Goal: Transaction & Acquisition: Purchase product/service

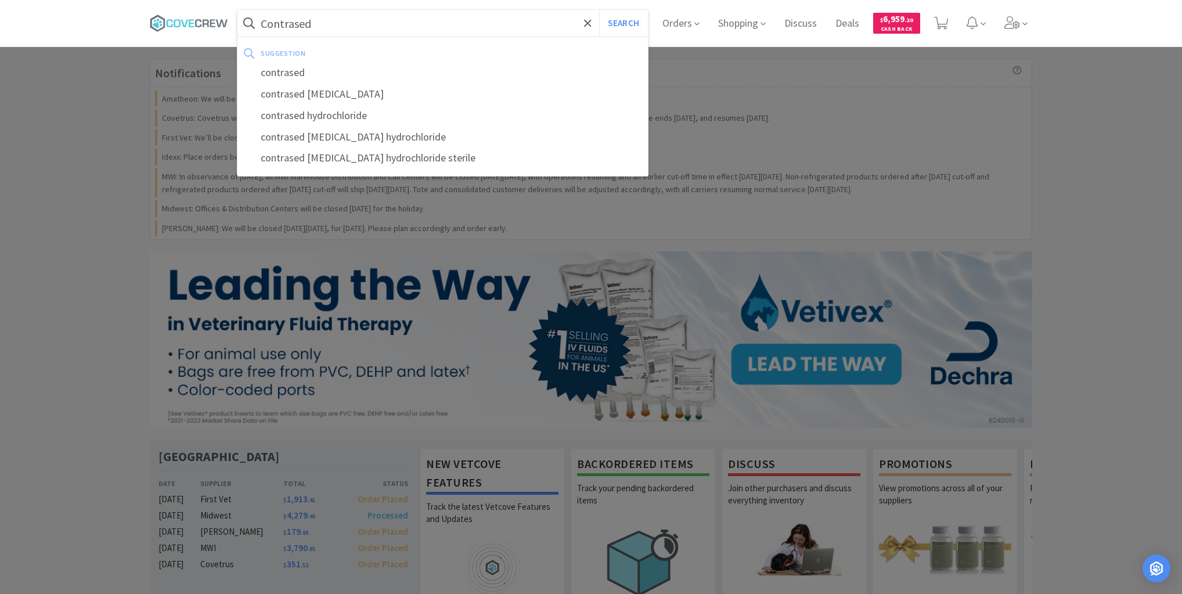
type input "Contrased"
click at [599, 10] on button "Search" at bounding box center [623, 23] width 48 height 27
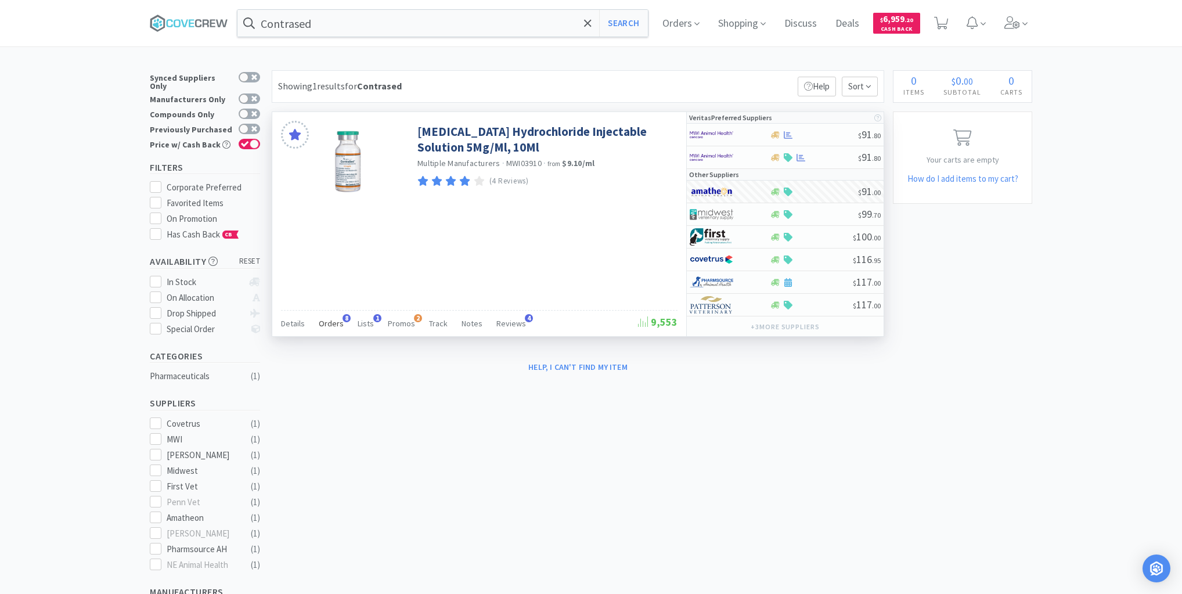
click at [329, 320] on span "Orders" at bounding box center [331, 323] width 25 height 10
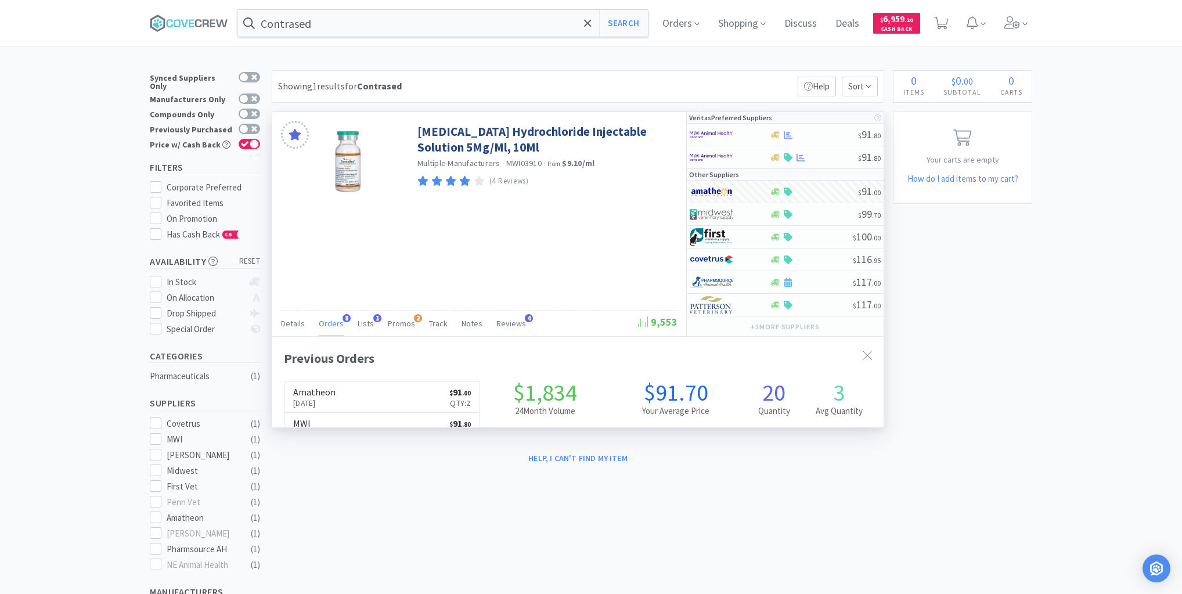
scroll to position [308, 611]
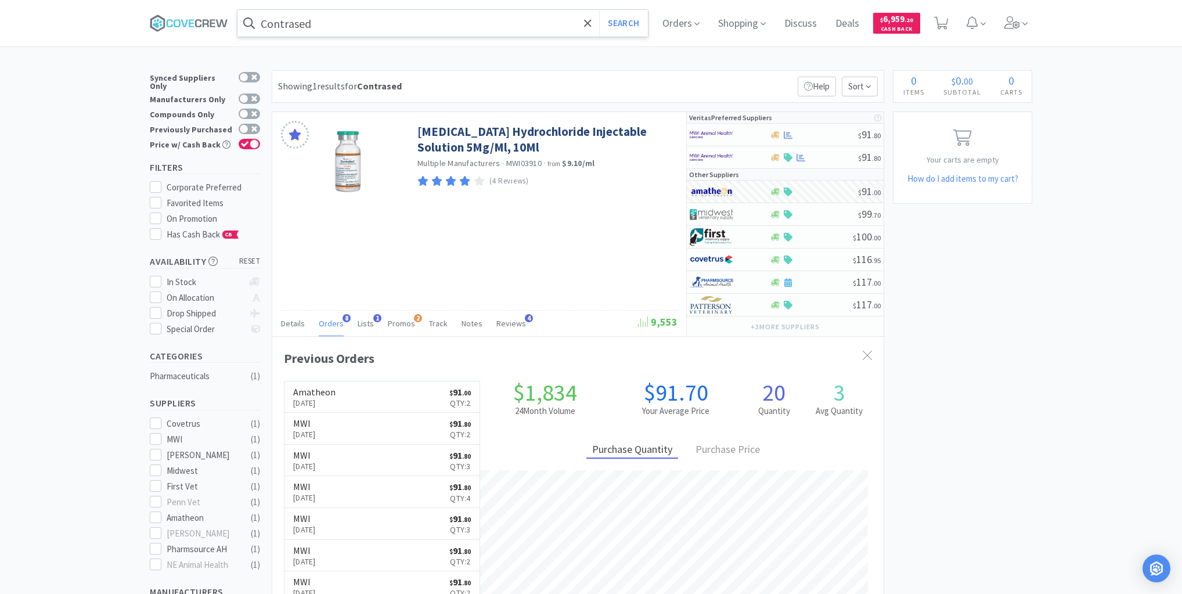
click at [550, 30] on input "Contrased" at bounding box center [442, 23] width 410 height 27
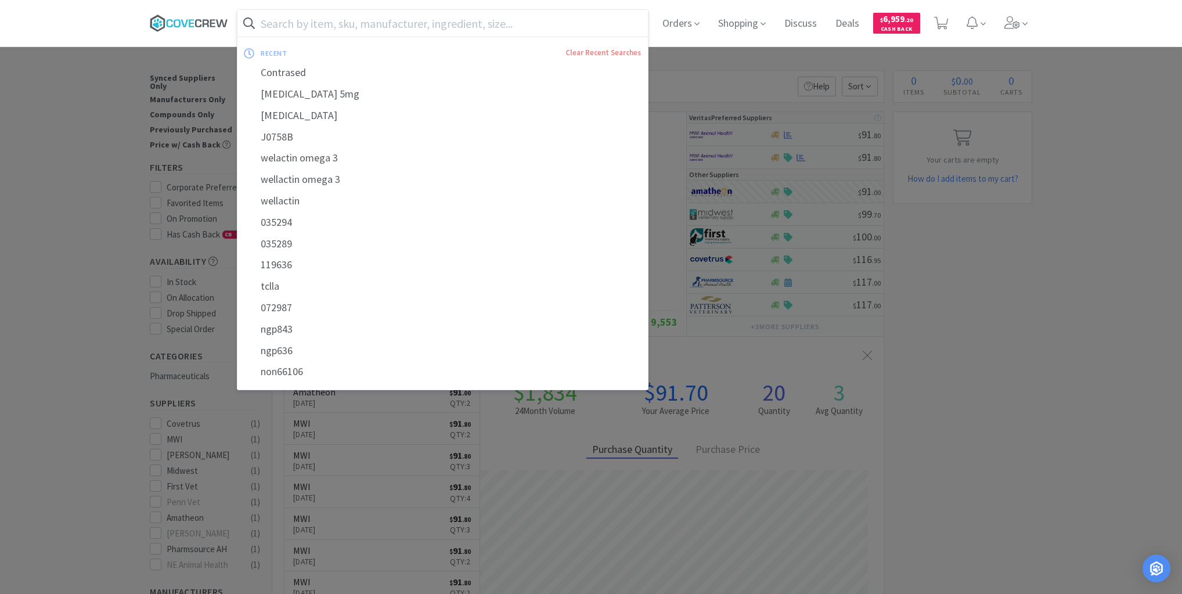
click at [215, 21] on icon at bounding box center [189, 23] width 78 height 17
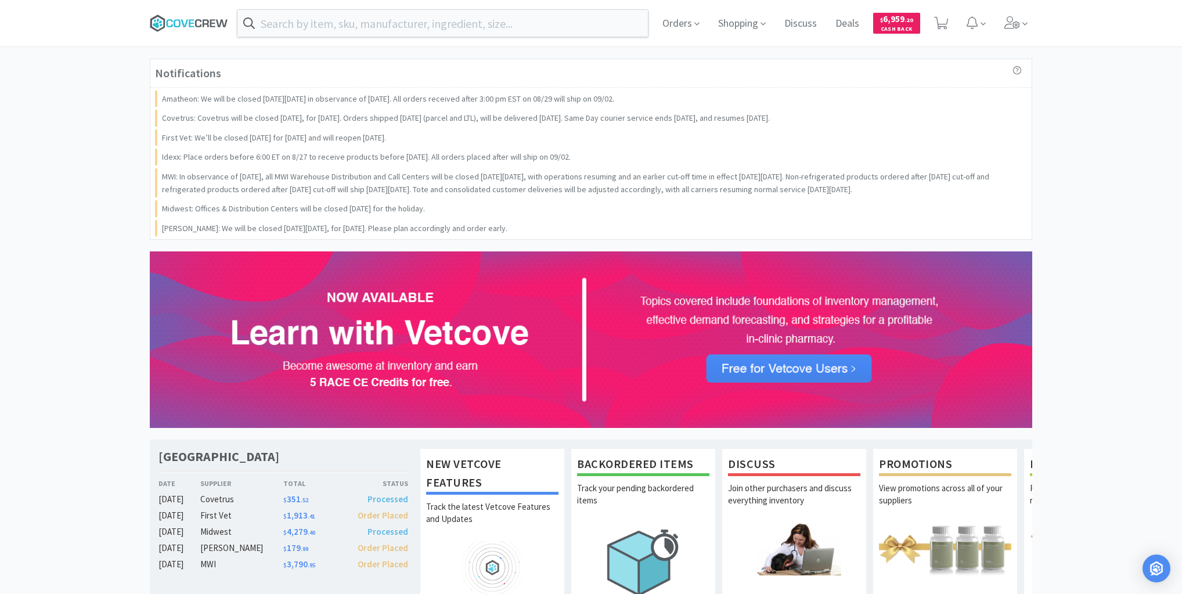
click at [188, 21] on icon at bounding box center [189, 23] width 78 height 17
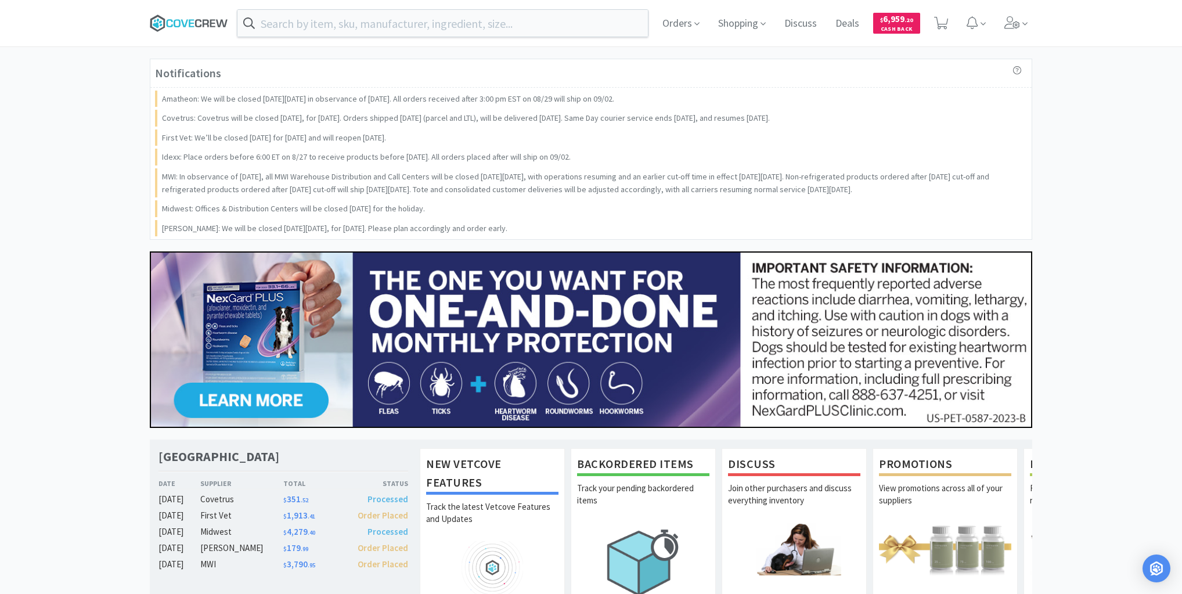
click at [198, 21] on icon at bounding box center [189, 23] width 78 height 17
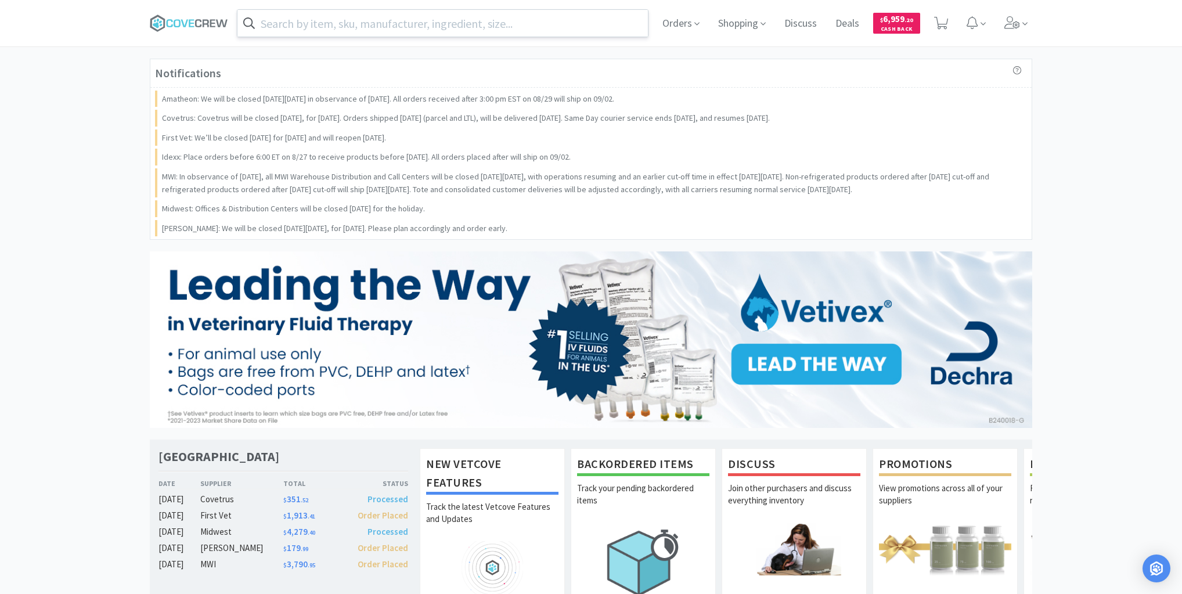
drag, startPoint x: 333, startPoint y: 26, endPoint x: 341, endPoint y: 35, distance: 12.3
click at [337, 27] on input "text" at bounding box center [442, 23] width 410 height 27
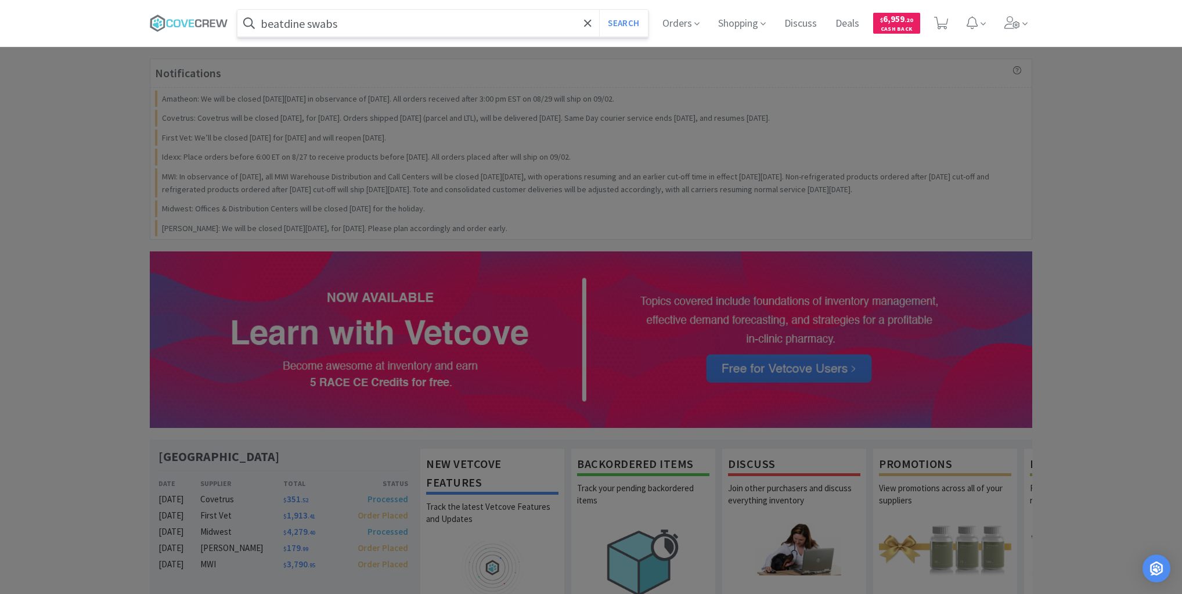
type input "beatdine swabs"
click at [599, 10] on button "Search" at bounding box center [623, 23] width 48 height 27
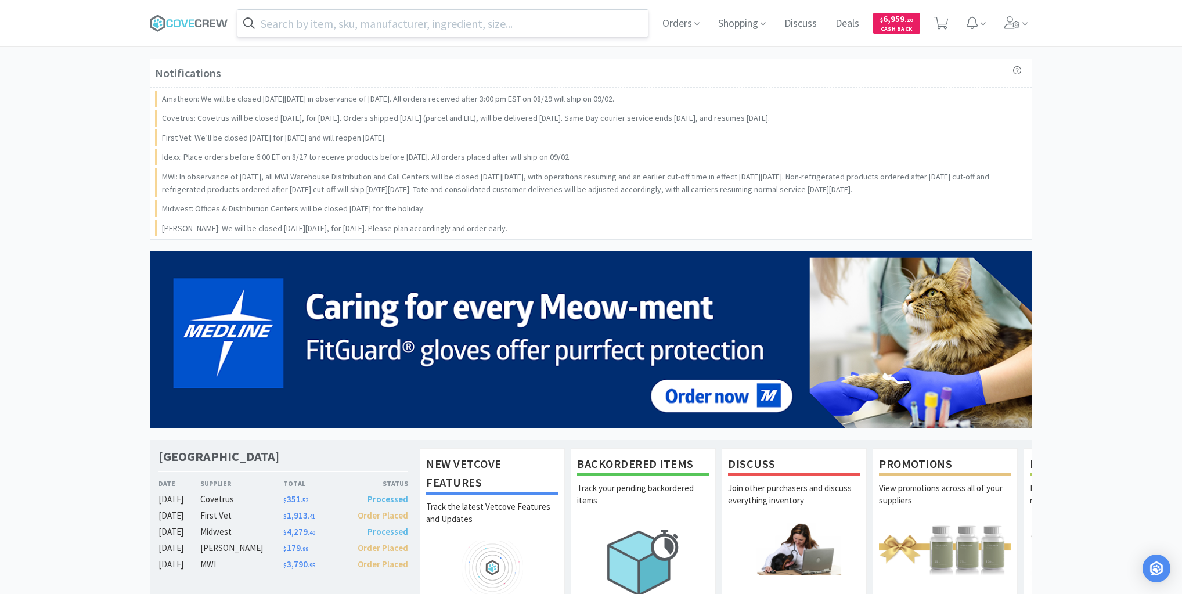
click at [550, 21] on input "text" at bounding box center [442, 23] width 410 height 27
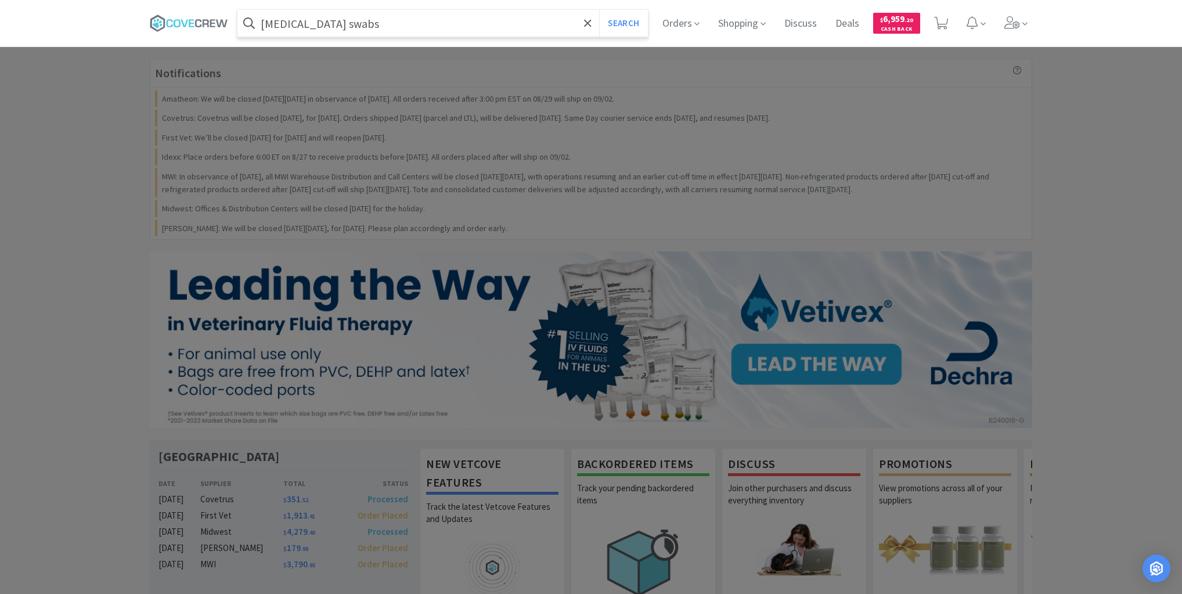
click at [599, 10] on button "Search" at bounding box center [623, 23] width 48 height 27
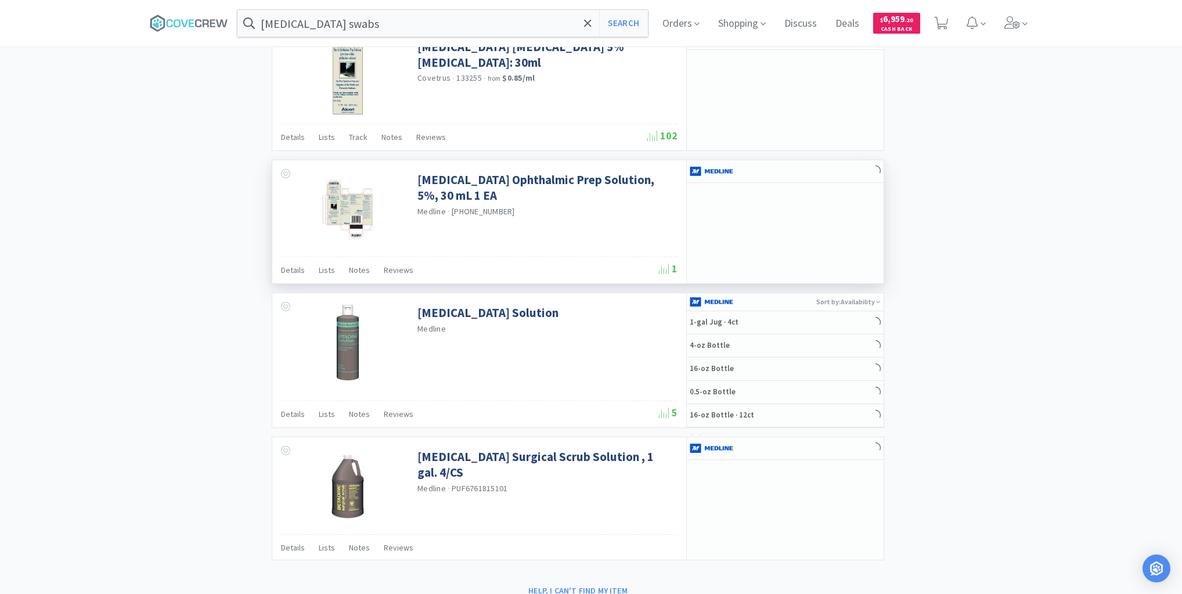
scroll to position [1737, 0]
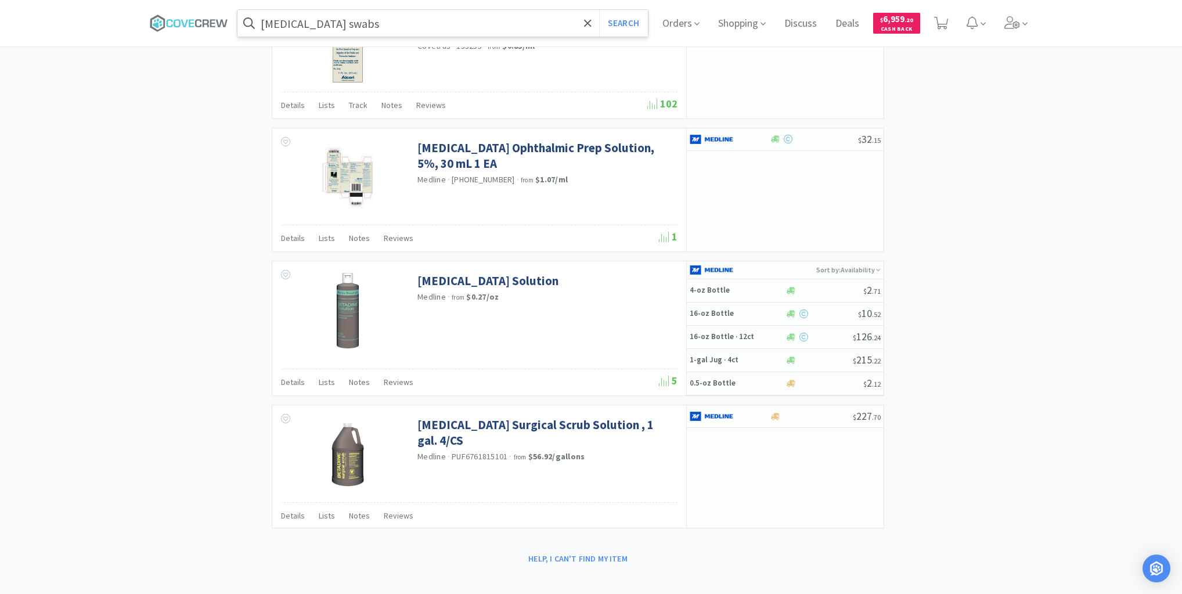
click at [355, 20] on input "betadine swabs" at bounding box center [442, 23] width 410 height 27
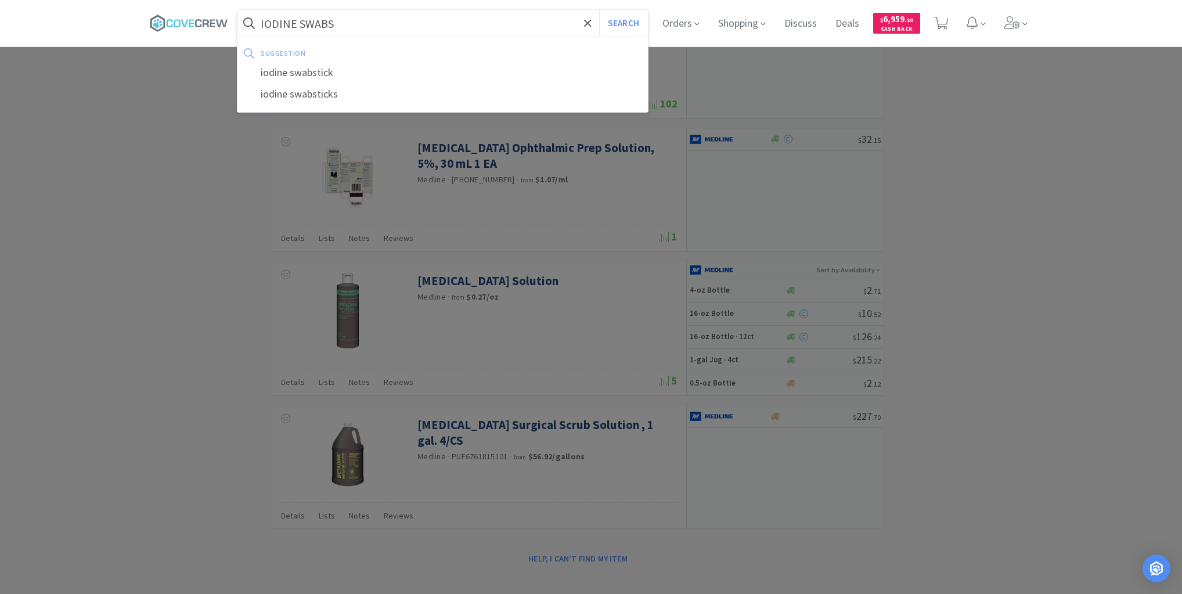
type input "IODINE SWABS"
click at [599, 10] on button "Search" at bounding box center [623, 23] width 48 height 27
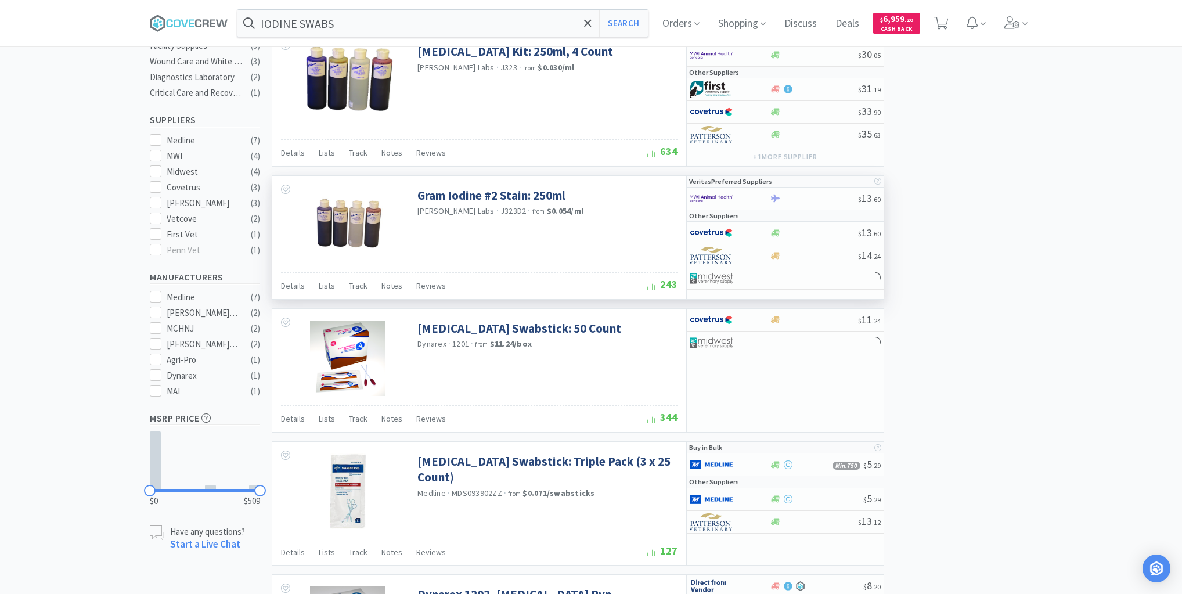
scroll to position [418, 0]
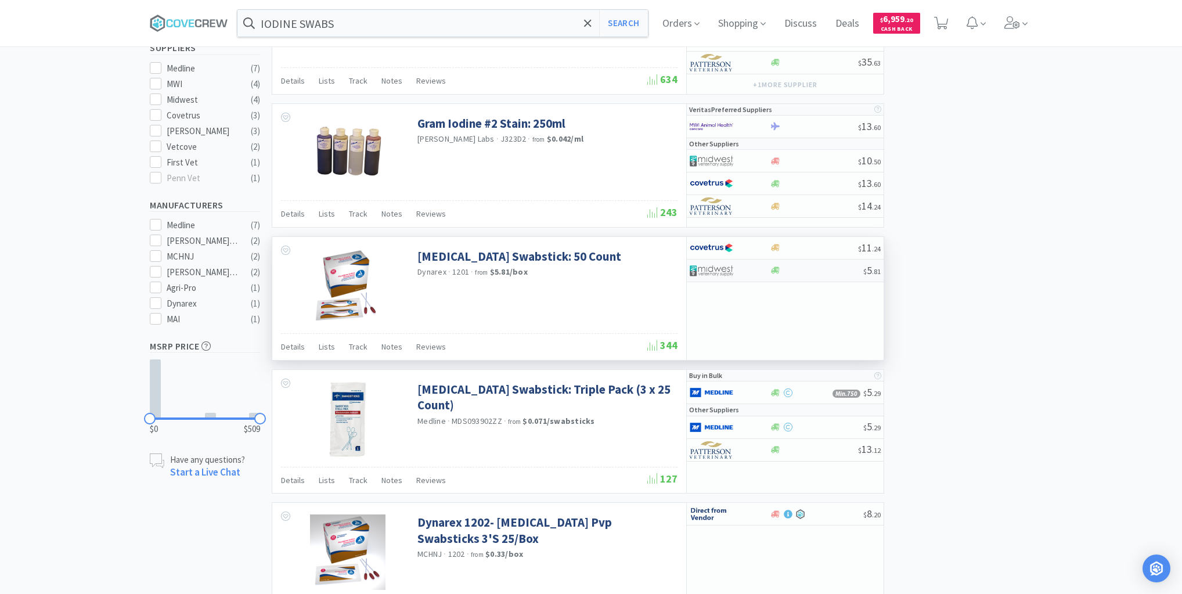
click at [810, 269] on div at bounding box center [816, 270] width 94 height 9
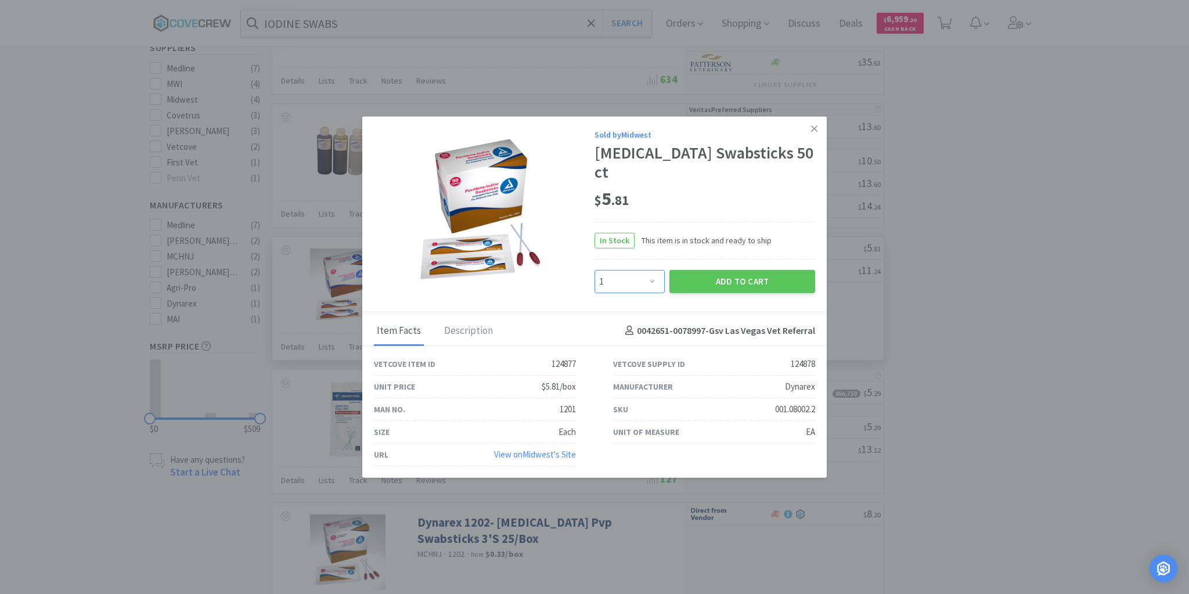
click at [652, 279] on select "Enter Quantity 1 2 3 4 5 6 7 8 9 10 11 12 13 14 15 16 17 18 19 20 Enter Quantity" at bounding box center [629, 280] width 70 height 23
select select "2"
click at [594, 270] on select "Enter Quantity 1 2 3 4 5 6 7 8 9 10 11 12 13 14 15 16 17 18 19 20 Enter Quantity" at bounding box center [629, 280] width 70 height 23
click at [725, 281] on button "Add to Cart" at bounding box center [742, 280] width 146 height 23
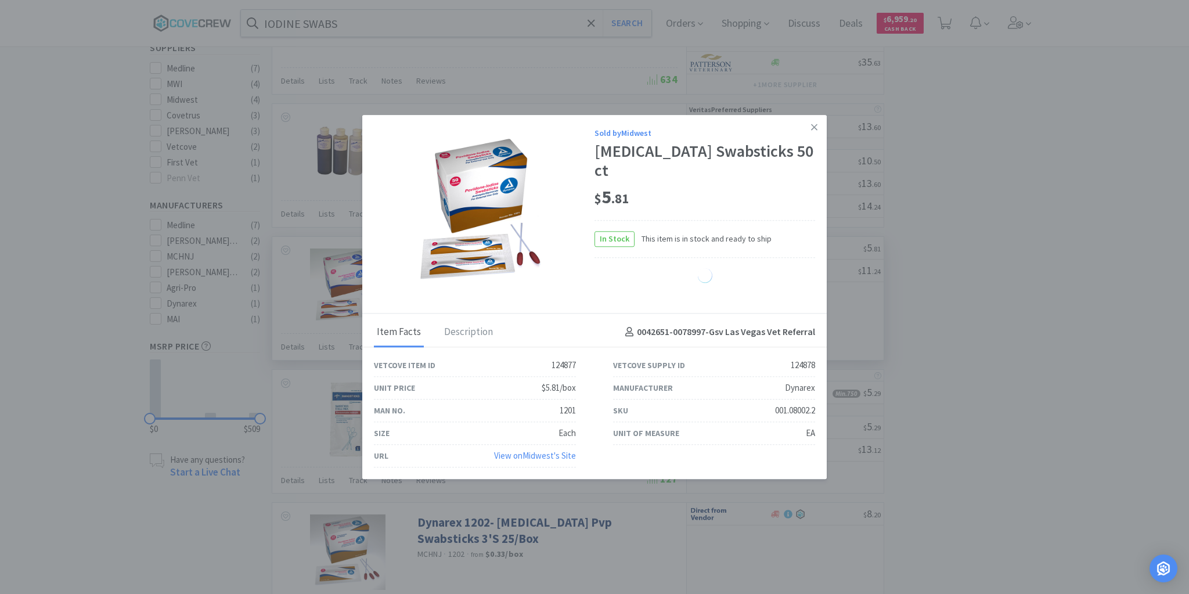
select select "2"
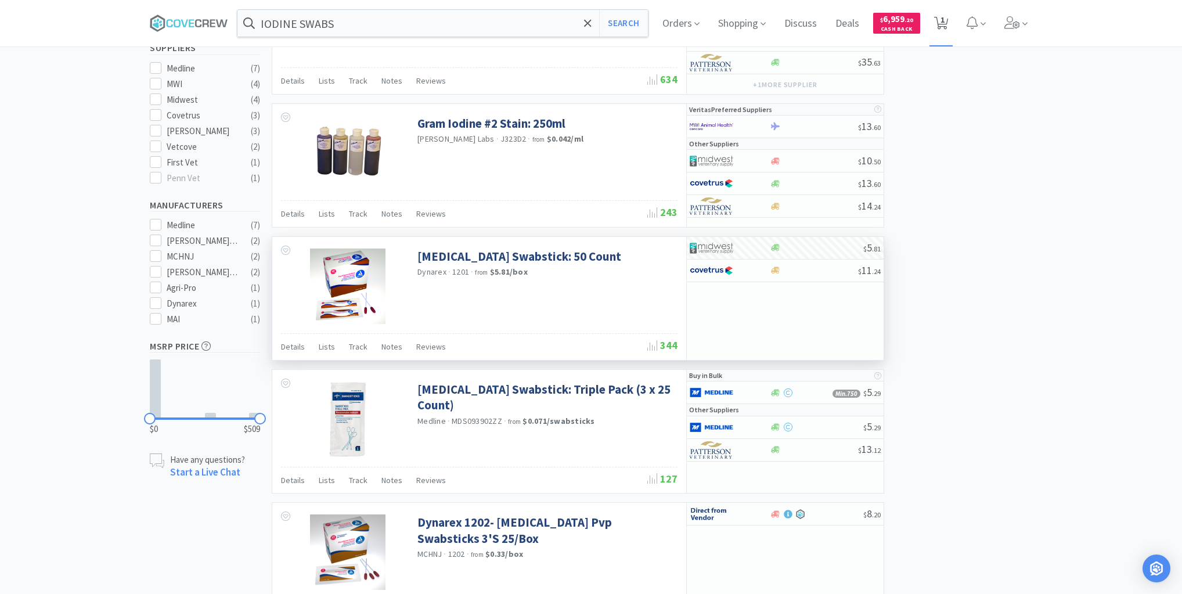
click at [944, 21] on span "1" at bounding box center [942, 20] width 4 height 46
select select "2"
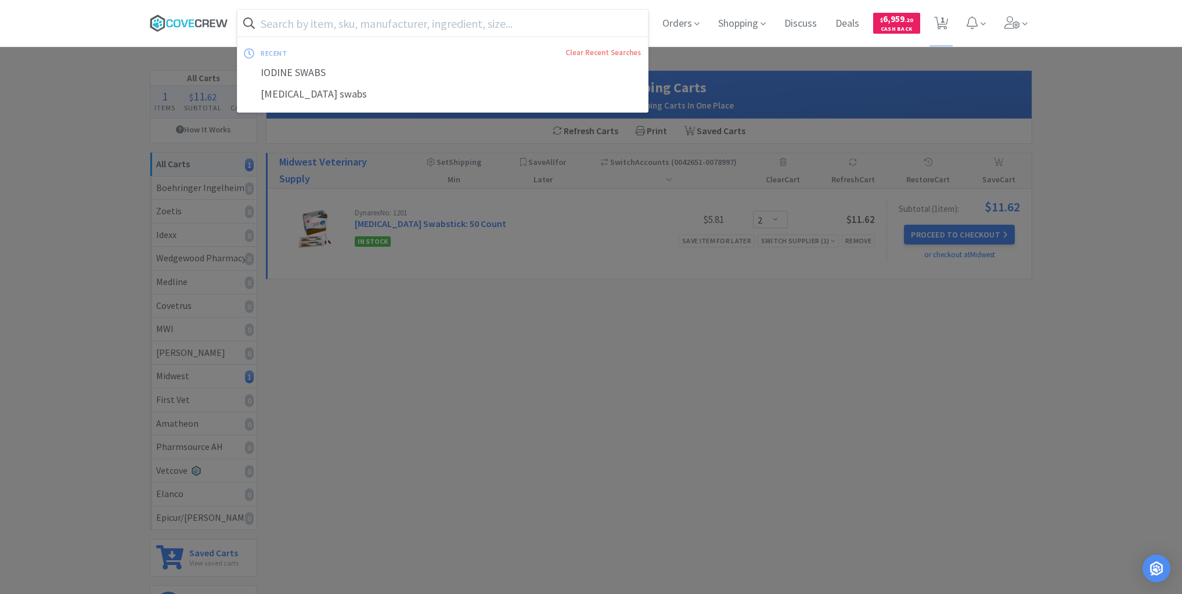
click at [194, 19] on icon at bounding box center [189, 23] width 78 height 17
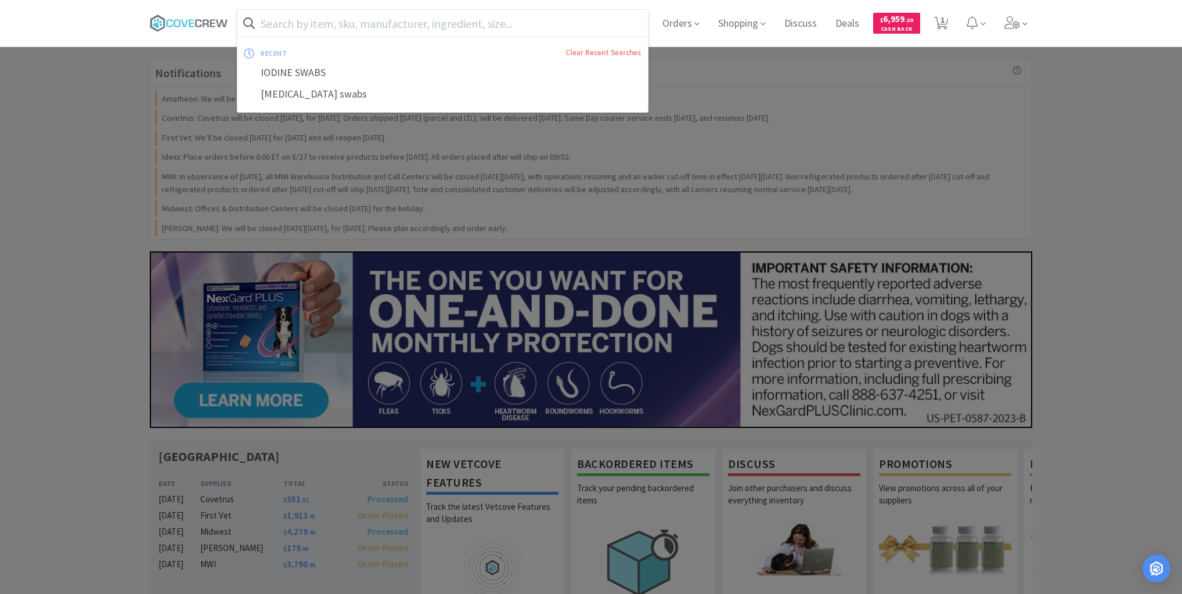
click at [403, 21] on input "text" at bounding box center [442, 23] width 410 height 27
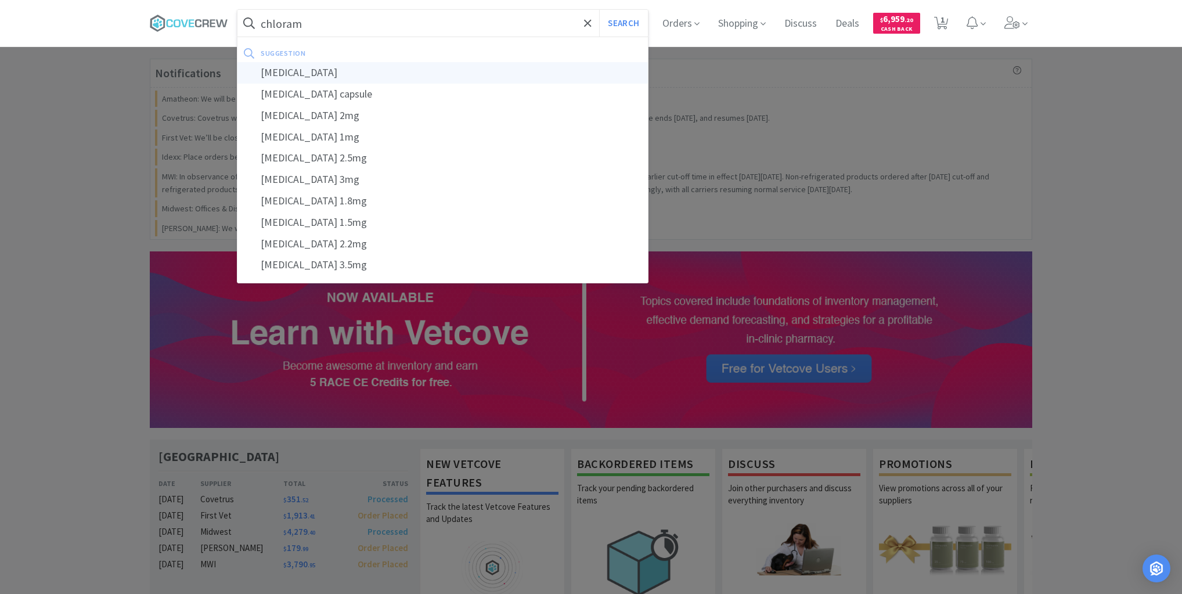
type input "chlorambucil"
select select "2"
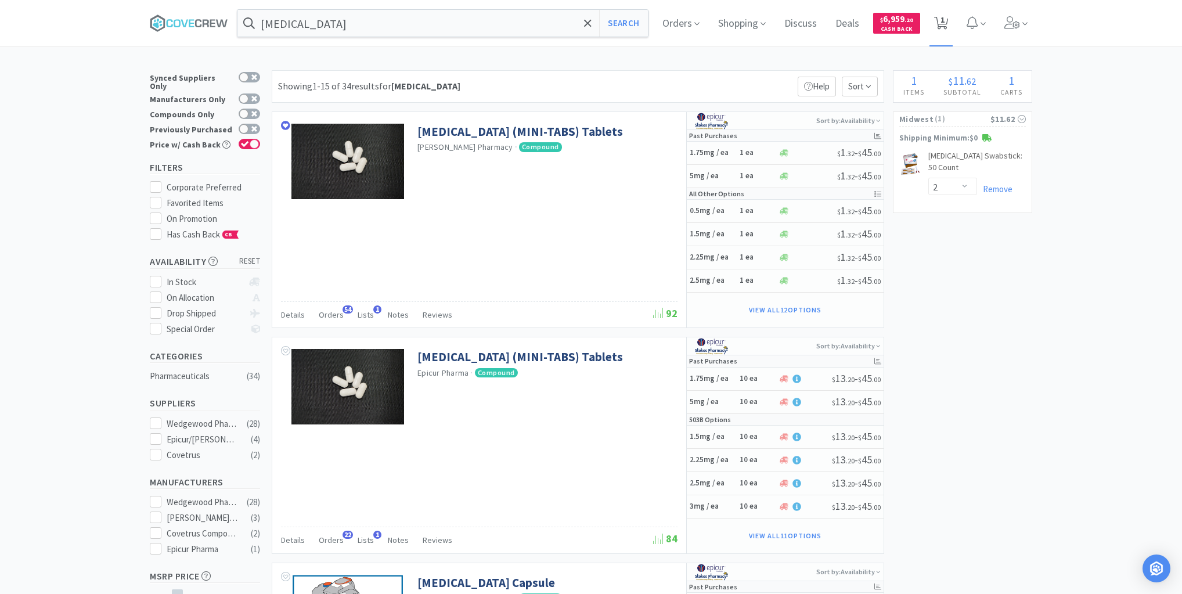
click at [944, 21] on span "1" at bounding box center [942, 20] width 4 height 46
select select "2"
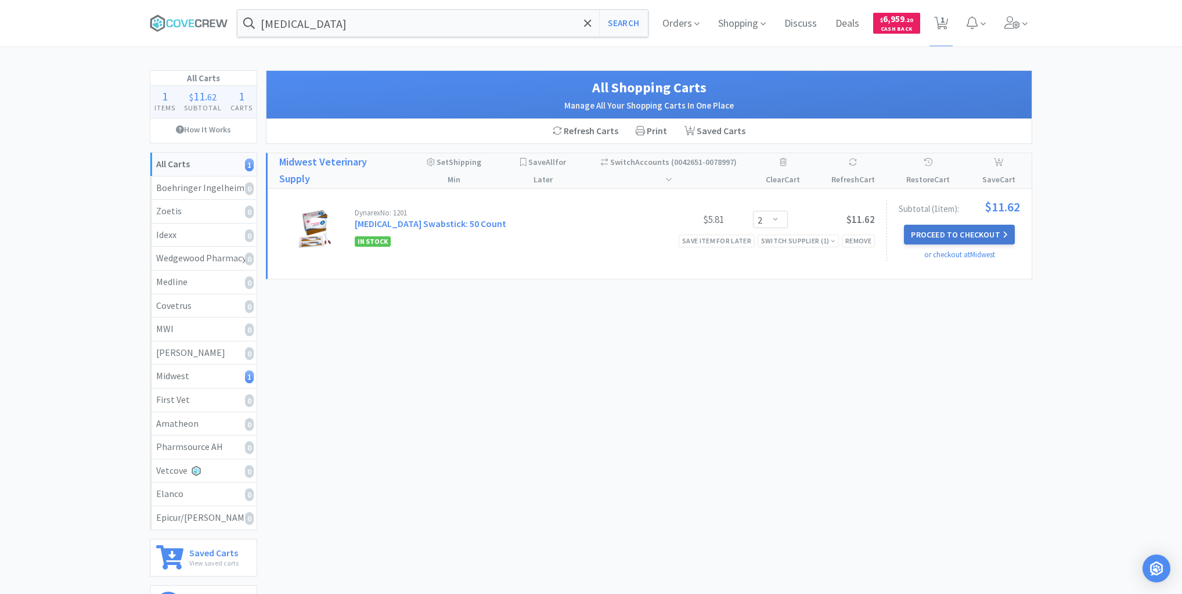
click at [966, 231] on button "Proceed to Checkout" at bounding box center [959, 235] width 110 height 20
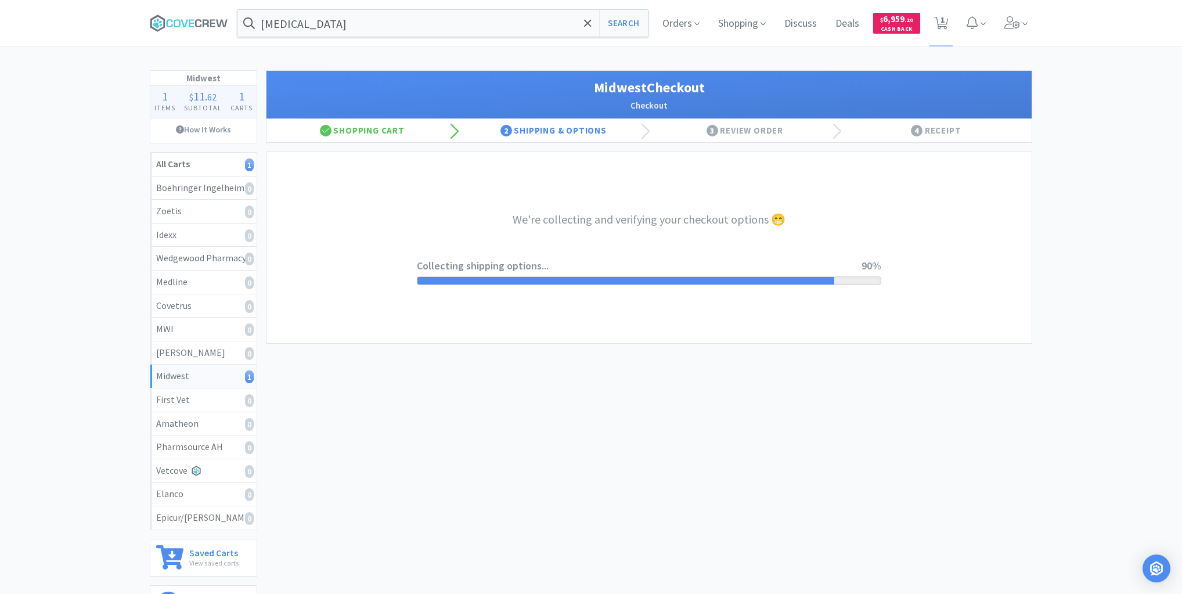
select select "3"
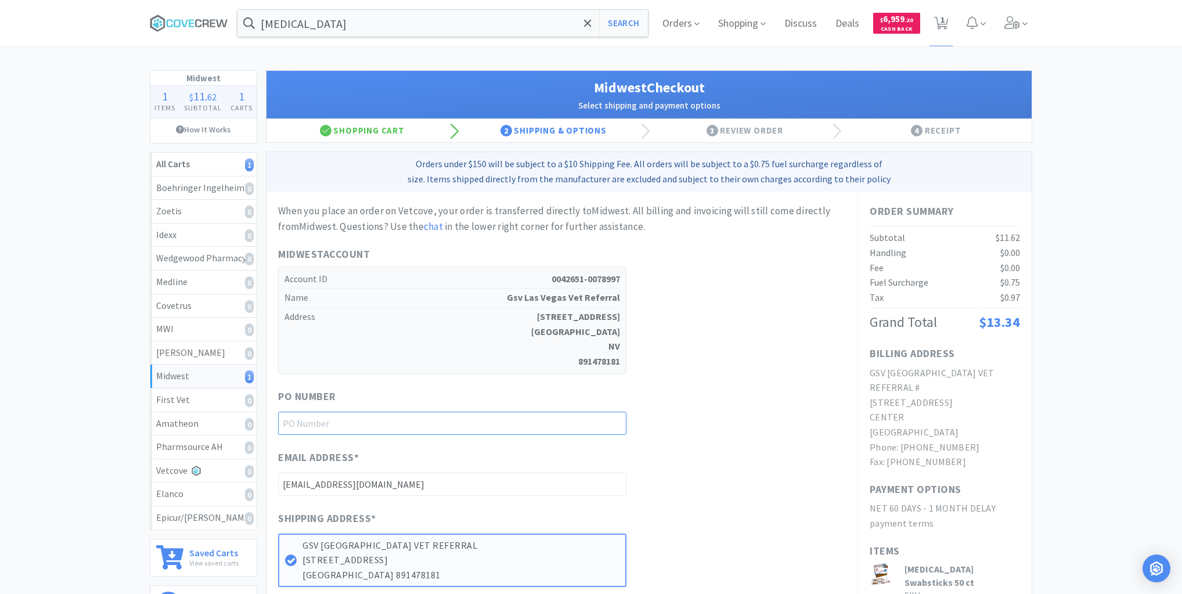
drag, startPoint x: 571, startPoint y: 413, endPoint x: 568, endPoint y: 418, distance: 6.8
click at [571, 416] on input "text" at bounding box center [452, 423] width 348 height 23
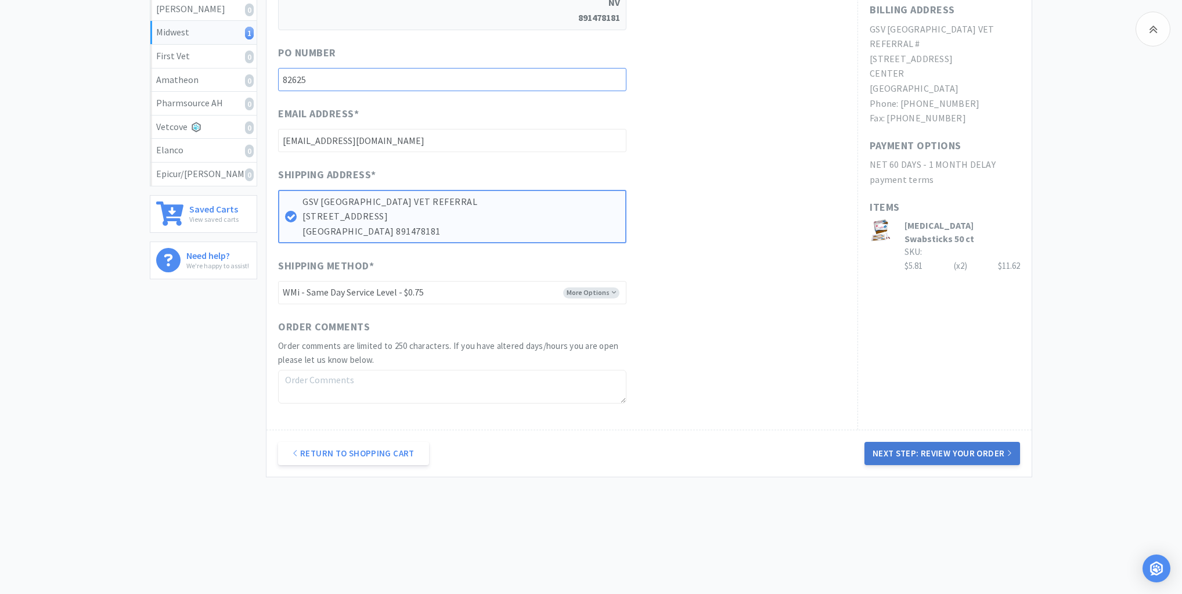
type input "82625"
click at [936, 446] on button "Next Step: Review Your Order" at bounding box center [942, 453] width 156 height 23
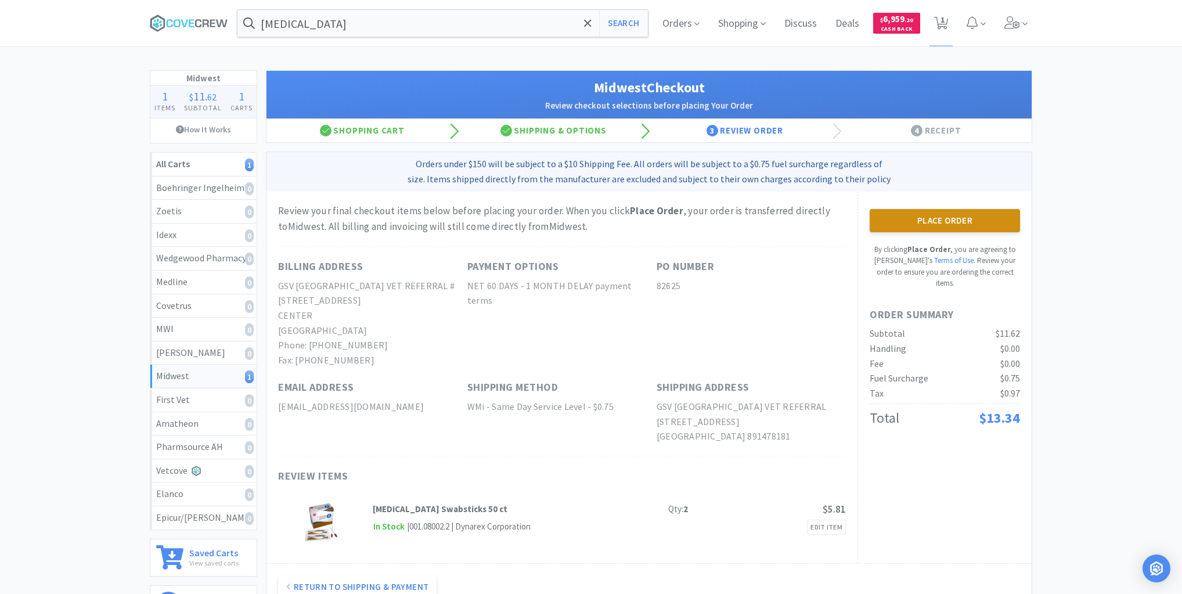
click at [929, 221] on button "Place Order" at bounding box center [944, 220] width 150 height 23
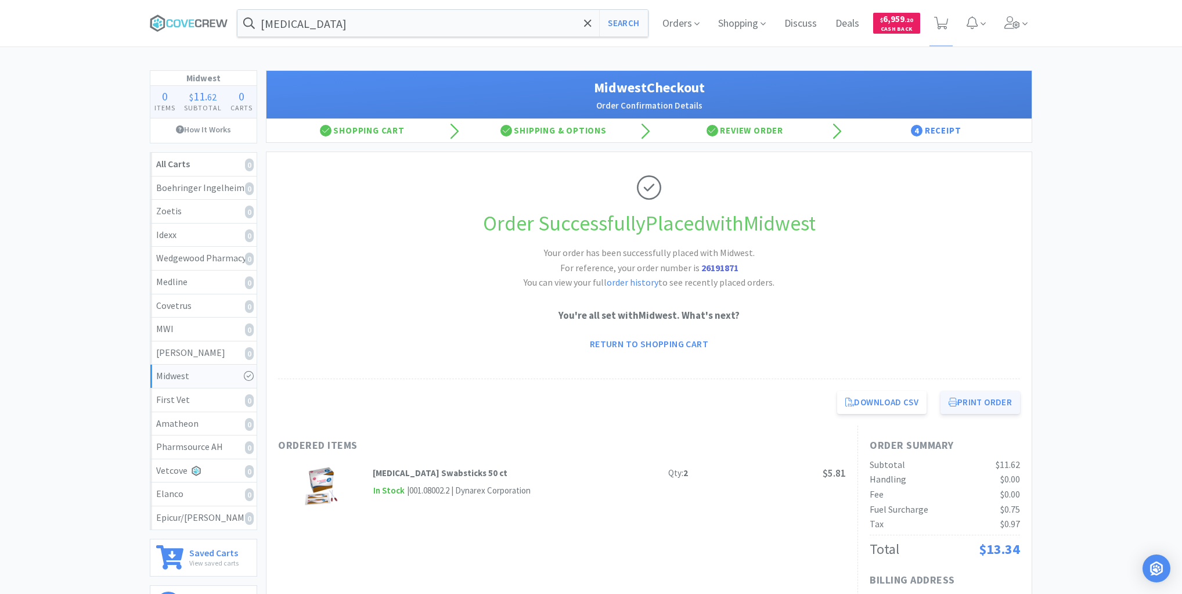
click at [966, 404] on button "Print Order" at bounding box center [980, 402] width 80 height 23
drag, startPoint x: 182, startPoint y: 18, endPoint x: 184, endPoint y: 28, distance: 10.1
click at [182, 19] on icon at bounding box center [189, 23] width 78 height 17
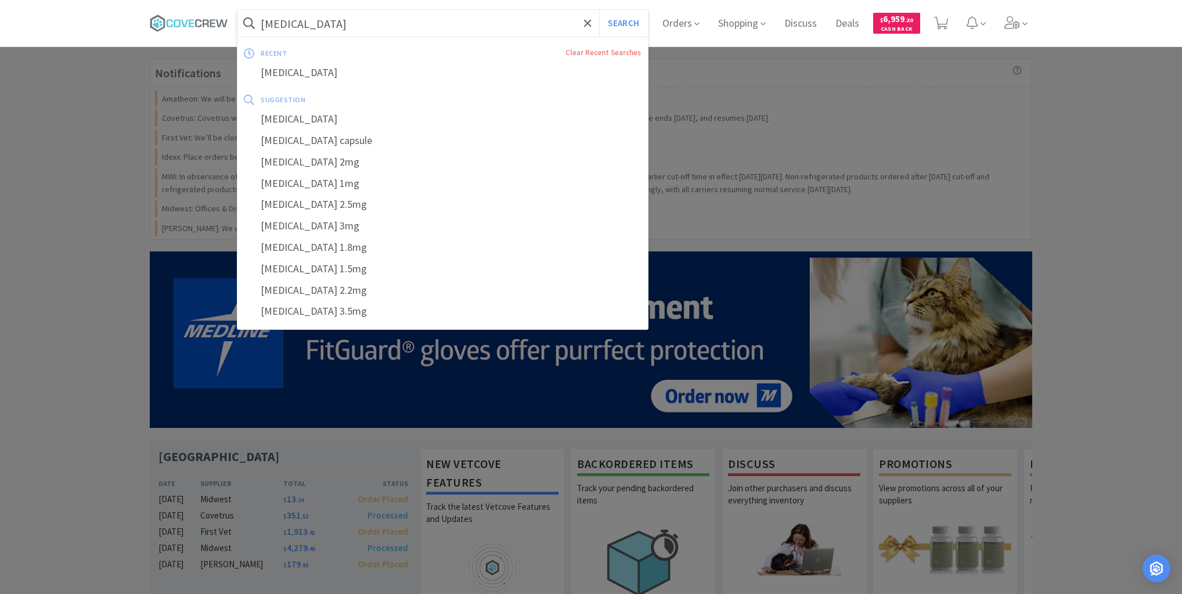
click at [427, 24] on input "chlorambucil" at bounding box center [442, 23] width 410 height 27
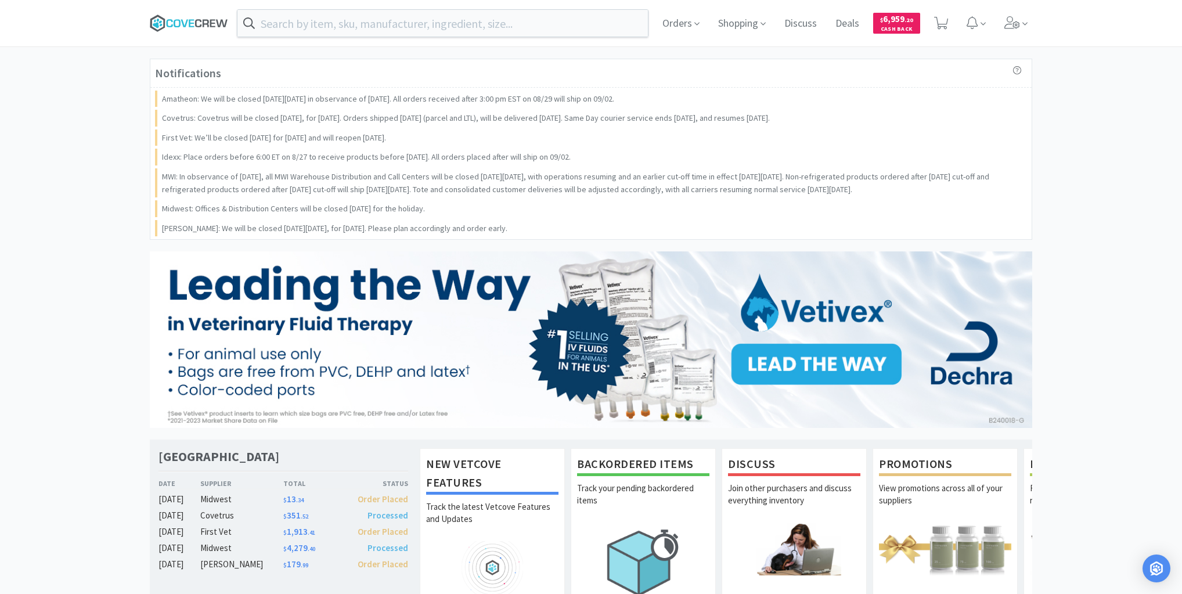
click at [197, 17] on icon at bounding box center [189, 23] width 78 height 17
click at [352, 24] on input "text" at bounding box center [442, 23] width 410 height 27
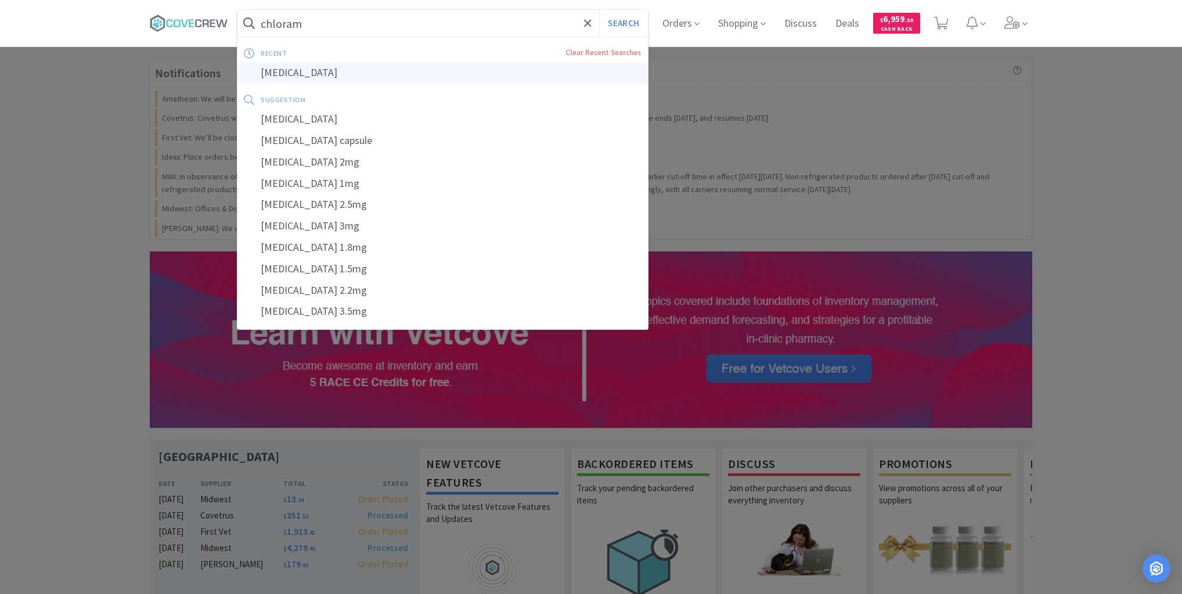
type input "chlorambucil"
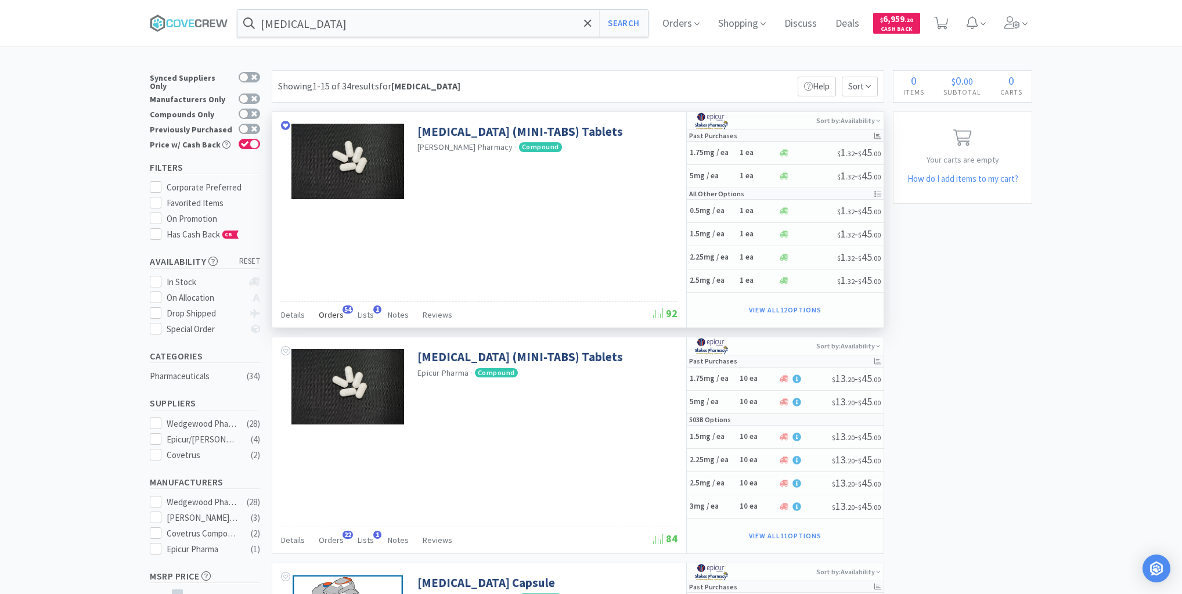
click at [338, 313] on span "Orders" at bounding box center [331, 314] width 25 height 10
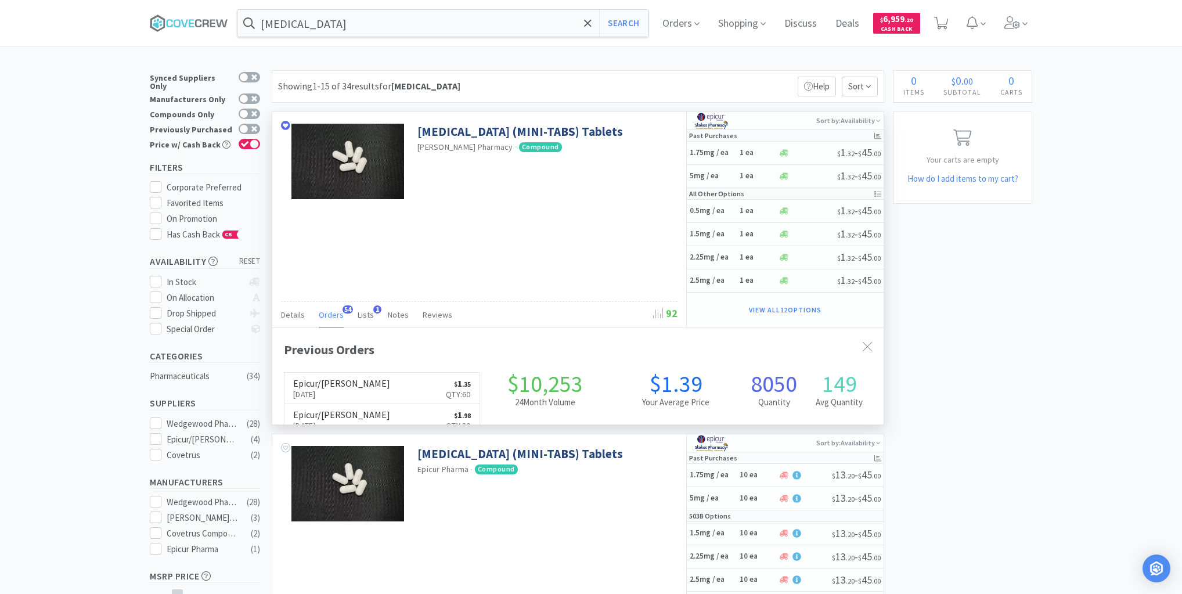
scroll to position [311, 611]
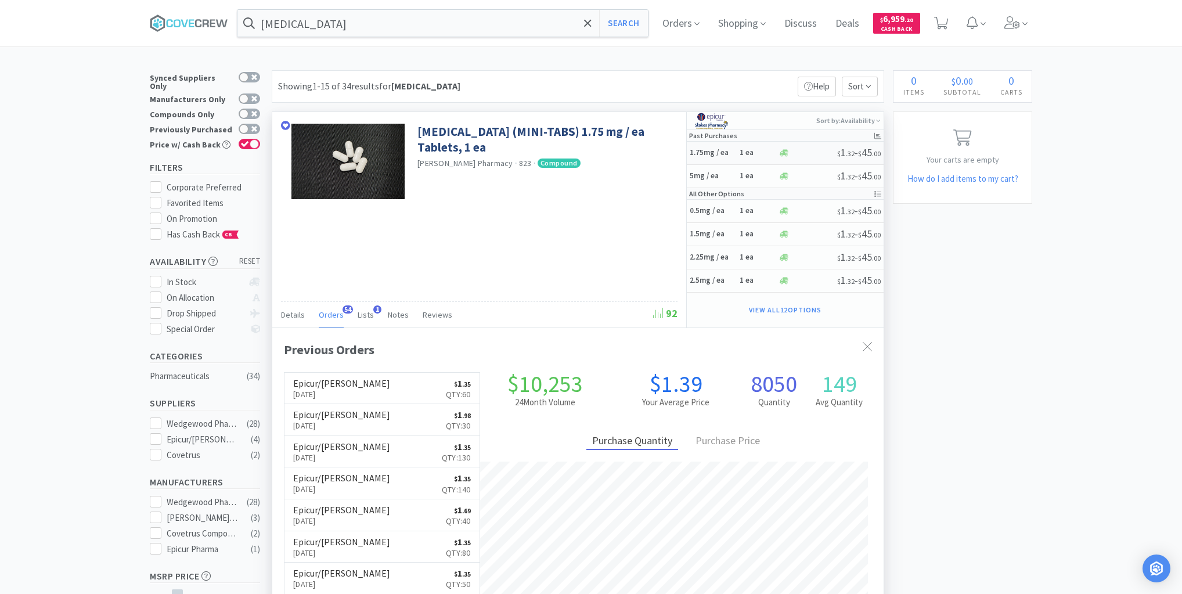
click at [727, 154] on h5 "1.75mg / ea" at bounding box center [713, 153] width 46 height 10
select select "1"
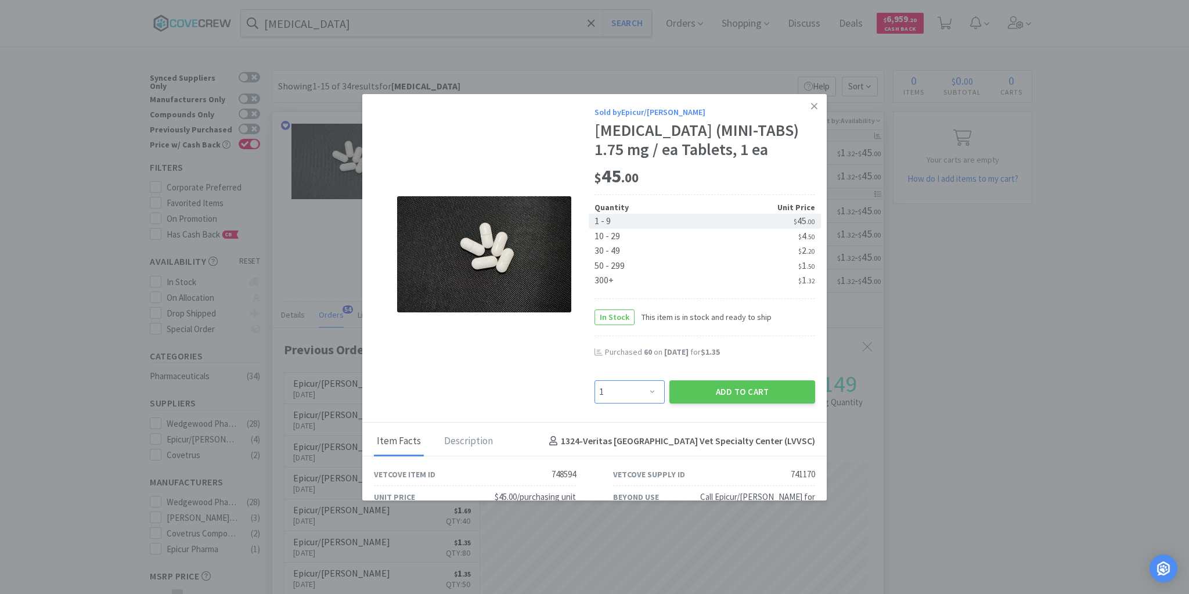
click at [643, 390] on select "Enter Quantity 1 2 3 4 5 6 7 8 9 10 11 12 13 14 15 16 17 18 19 20 Enter Quantity" at bounding box center [629, 391] width 70 height 23
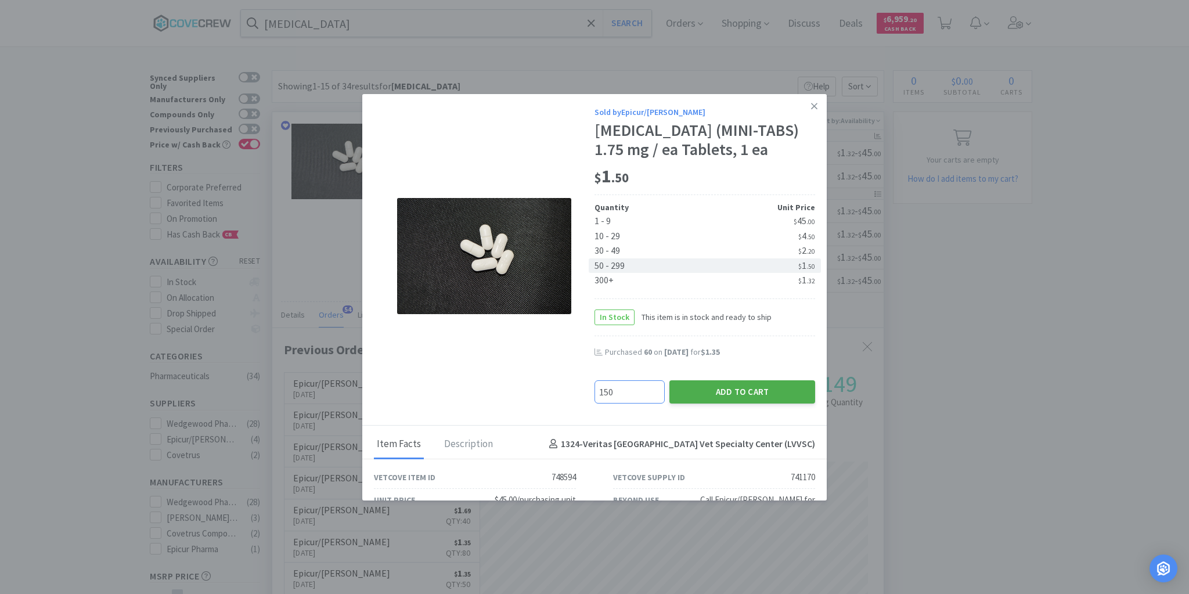
type input "150"
click at [713, 390] on button "Add to Cart" at bounding box center [742, 391] width 146 height 23
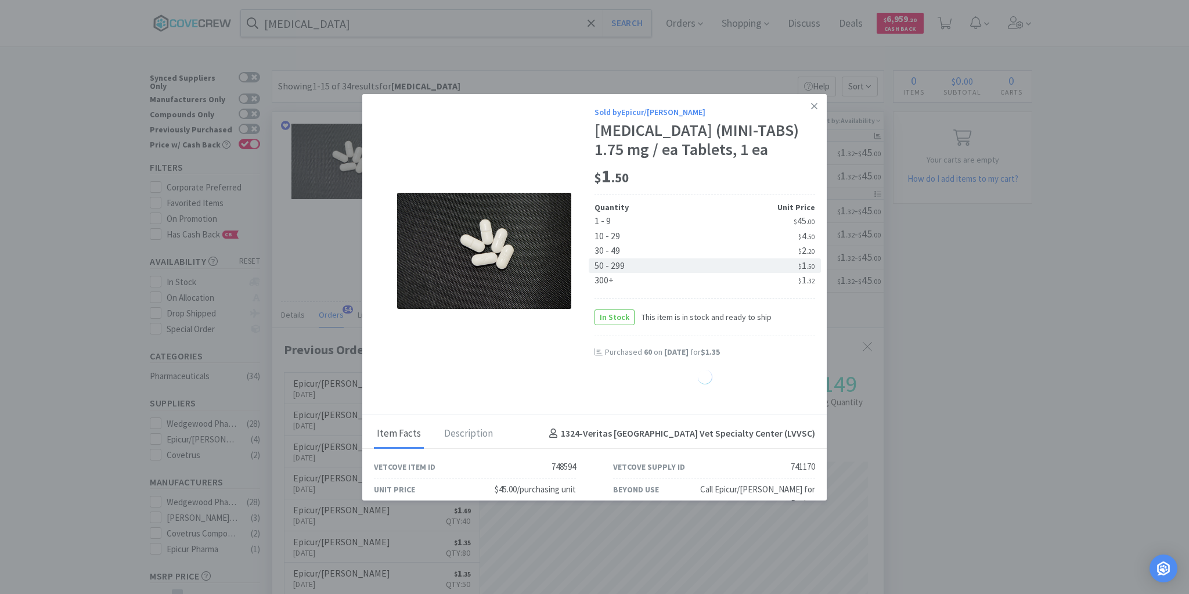
select select "150"
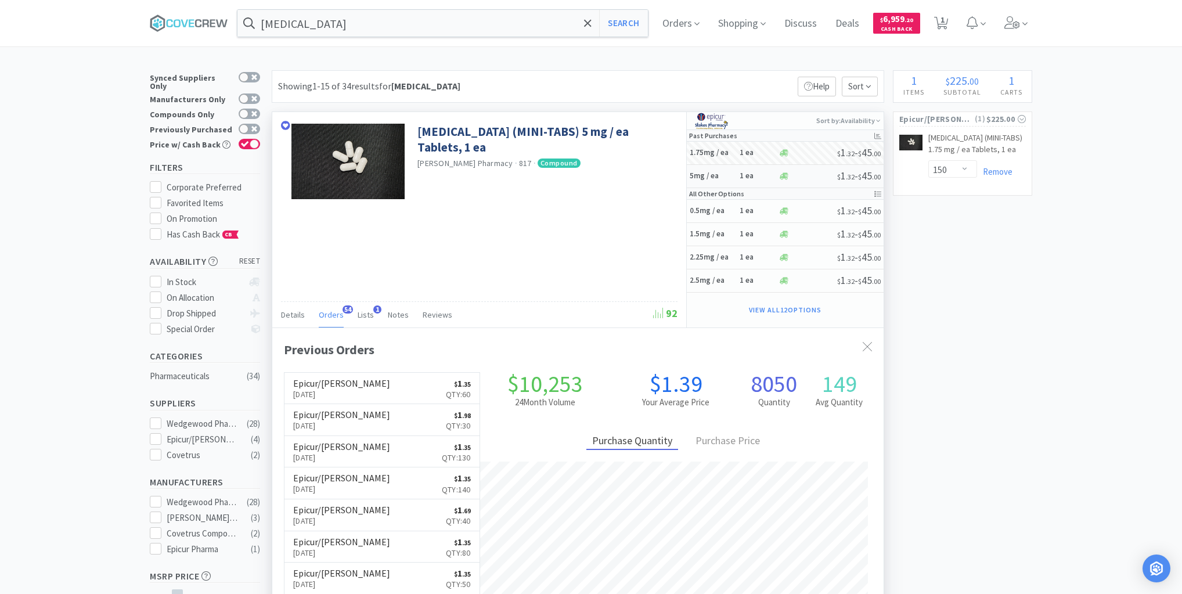
click at [727, 175] on h5 "5mg / ea" at bounding box center [713, 176] width 46 height 10
select select "1"
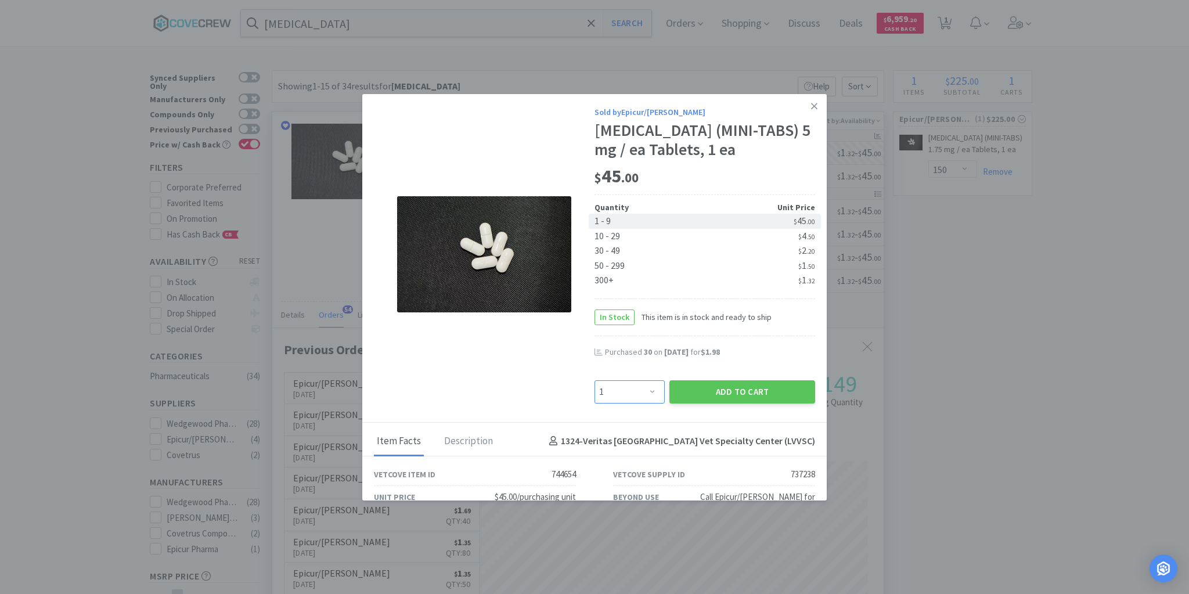
click at [648, 391] on select "Enter Quantity 1 2 3 4 5 6 7 8 9 10 11 12 13 14 15 16 17 18 19 20 Enter Quantity" at bounding box center [629, 391] width 70 height 23
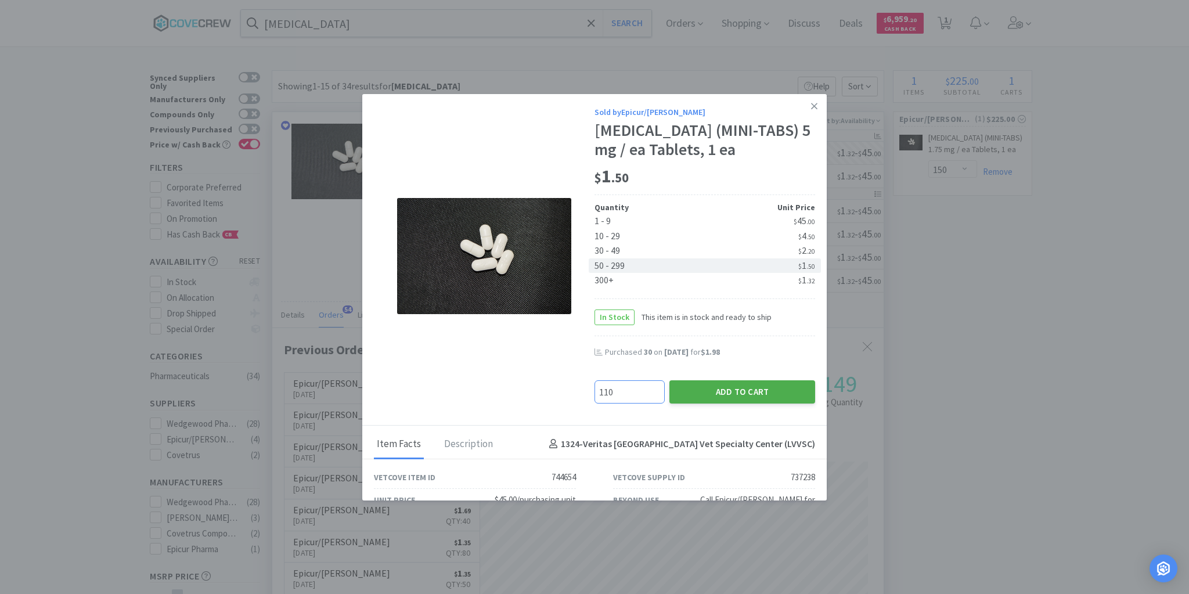
type input "110"
click at [713, 393] on button "Add to Cart" at bounding box center [742, 391] width 146 height 23
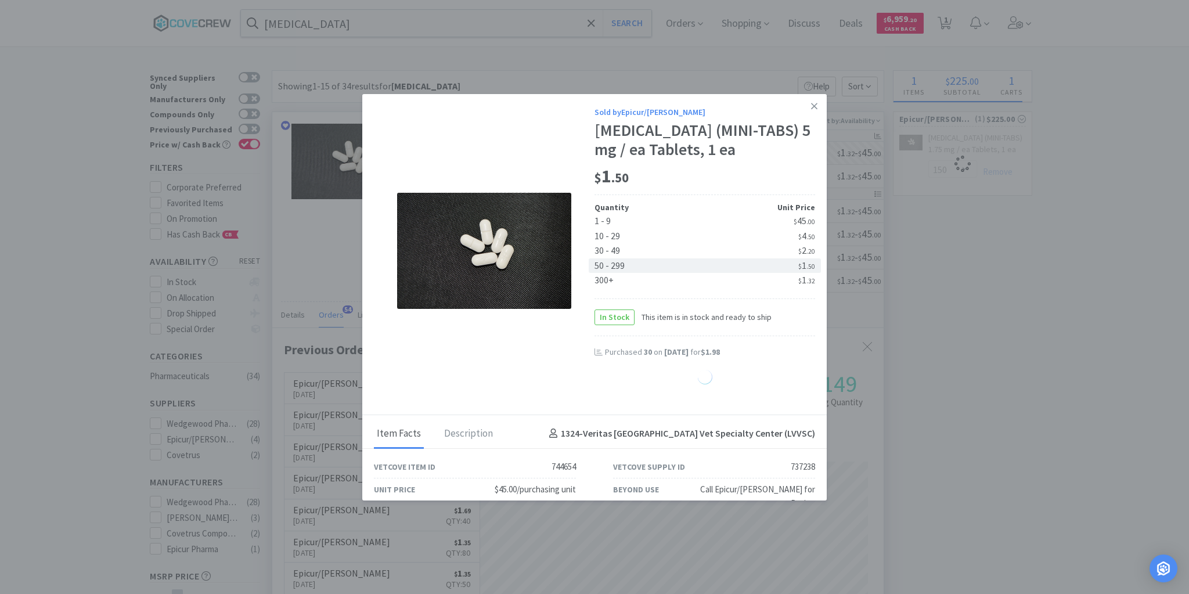
select select "110"
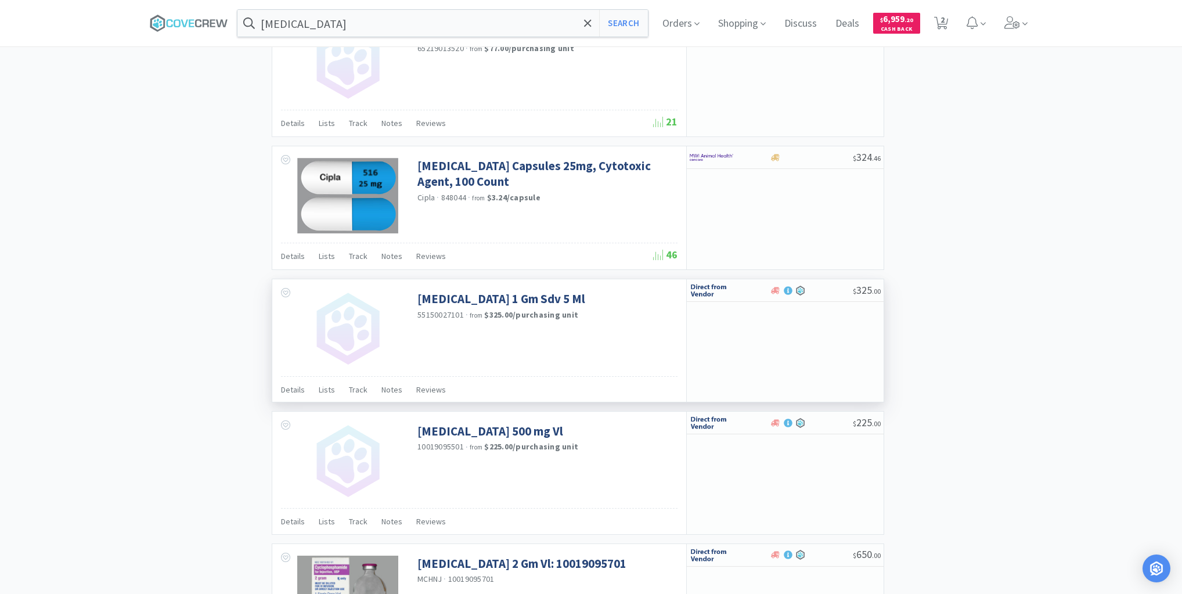
scroll to position [1068, 0]
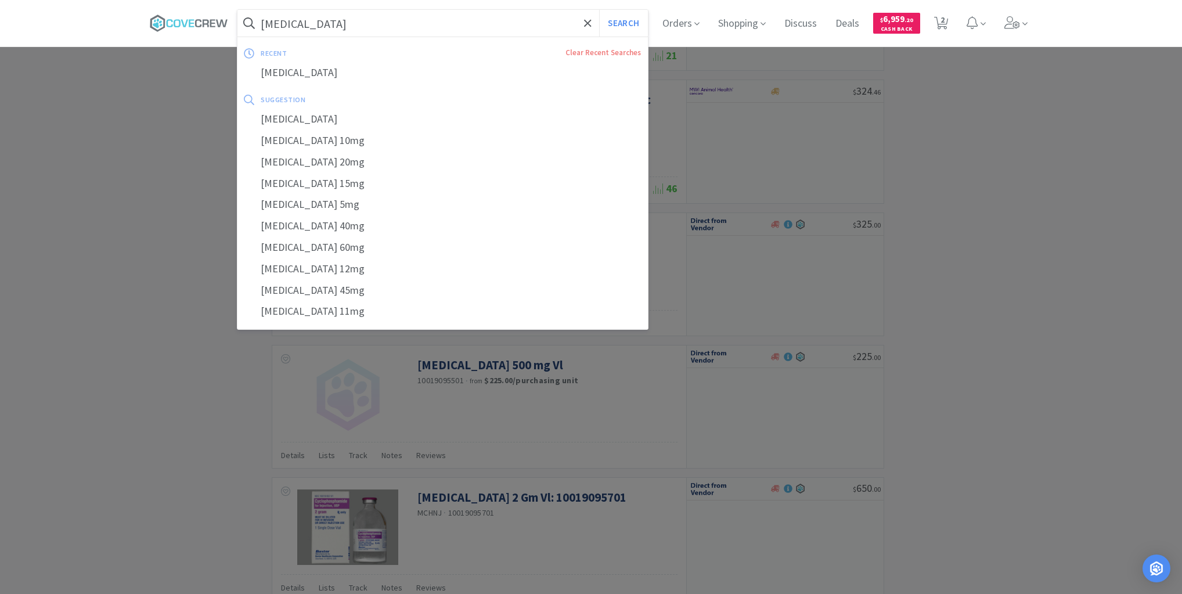
click at [539, 26] on input "cyclophosphamide" at bounding box center [442, 23] width 410 height 27
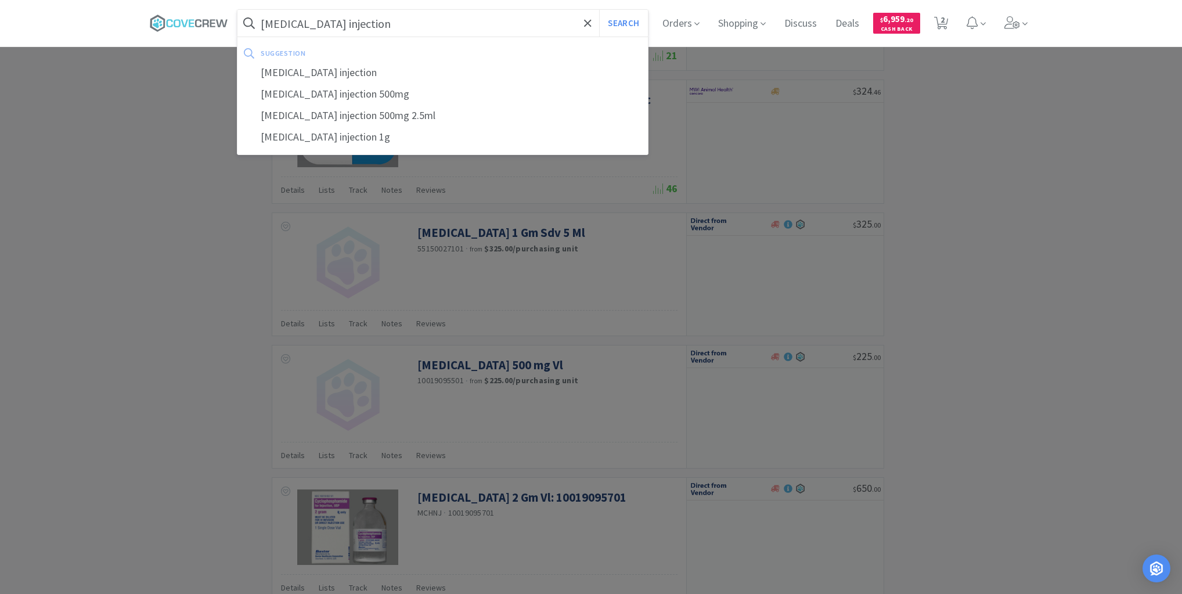
type input "cyclophosphamide injection"
click at [599, 10] on button "Search" at bounding box center [623, 23] width 48 height 27
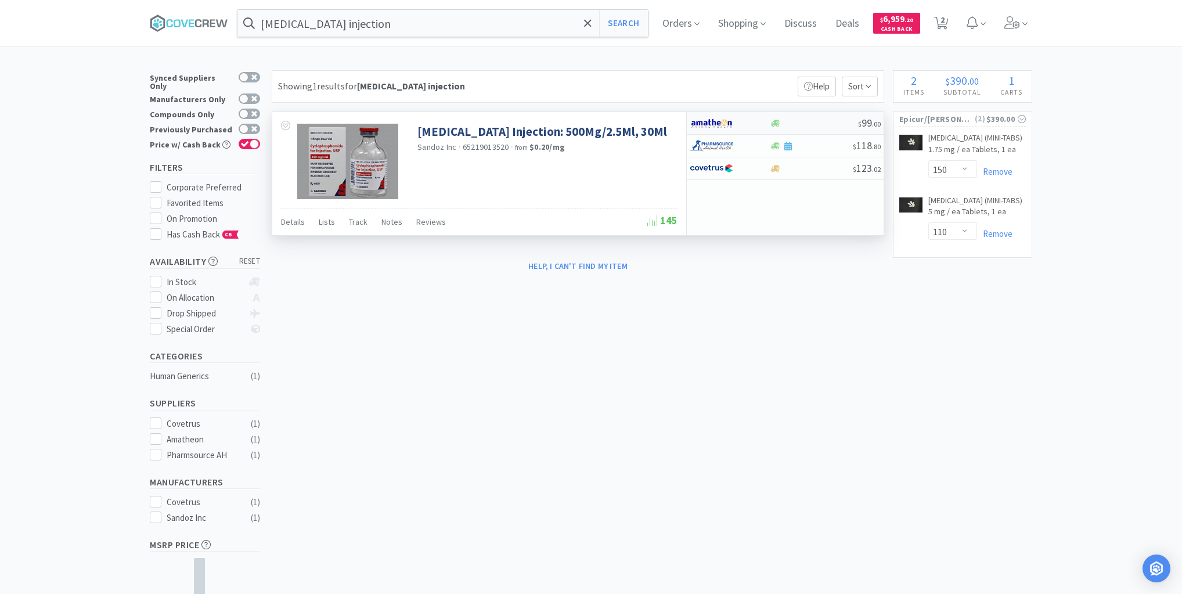
click at [814, 124] on div at bounding box center [813, 123] width 89 height 9
select select "1"
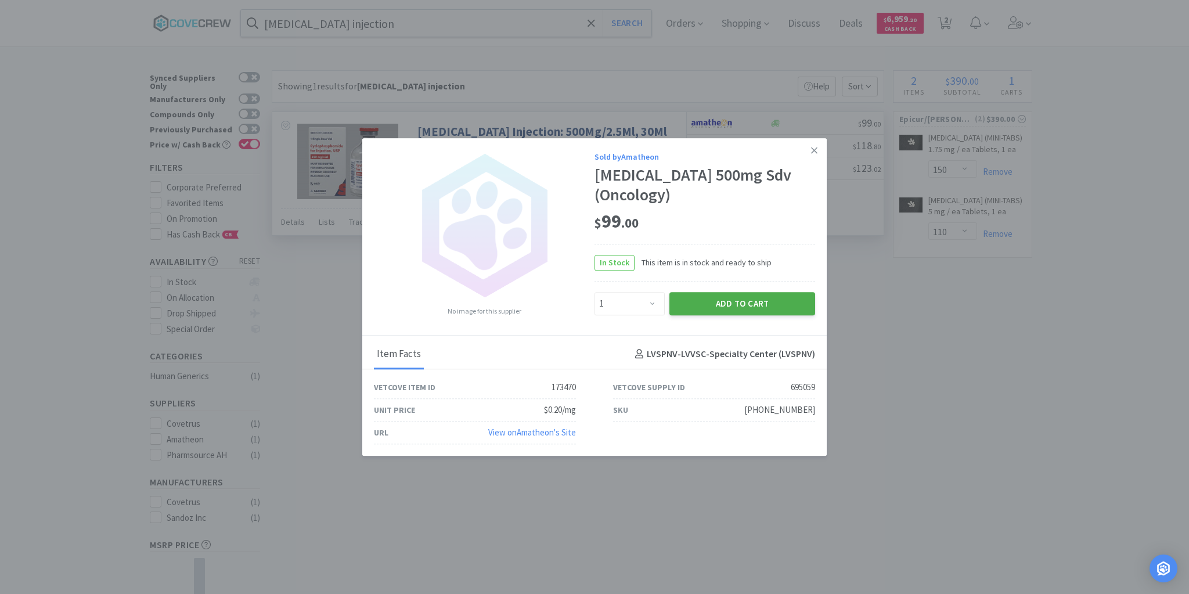
click at [718, 305] on button "Add to Cart" at bounding box center [742, 303] width 146 height 23
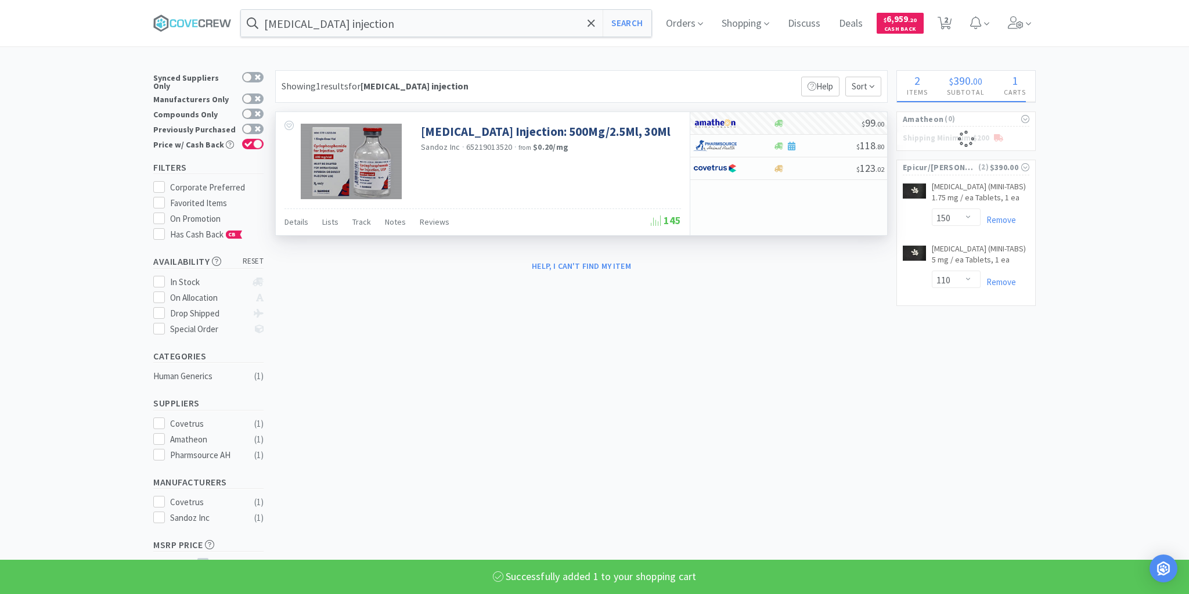
select select "1"
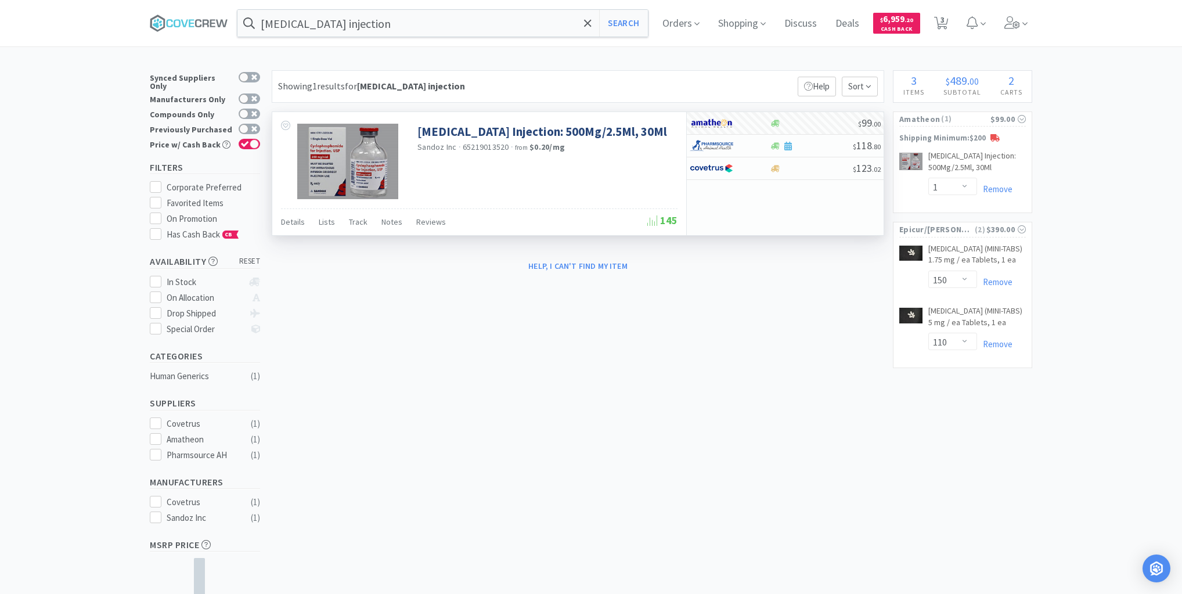
click at [430, 492] on div "× Filter Results Synced Suppliers Only Manufacturers Only Compounds Only Previo…" at bounding box center [591, 374] width 882 height 608
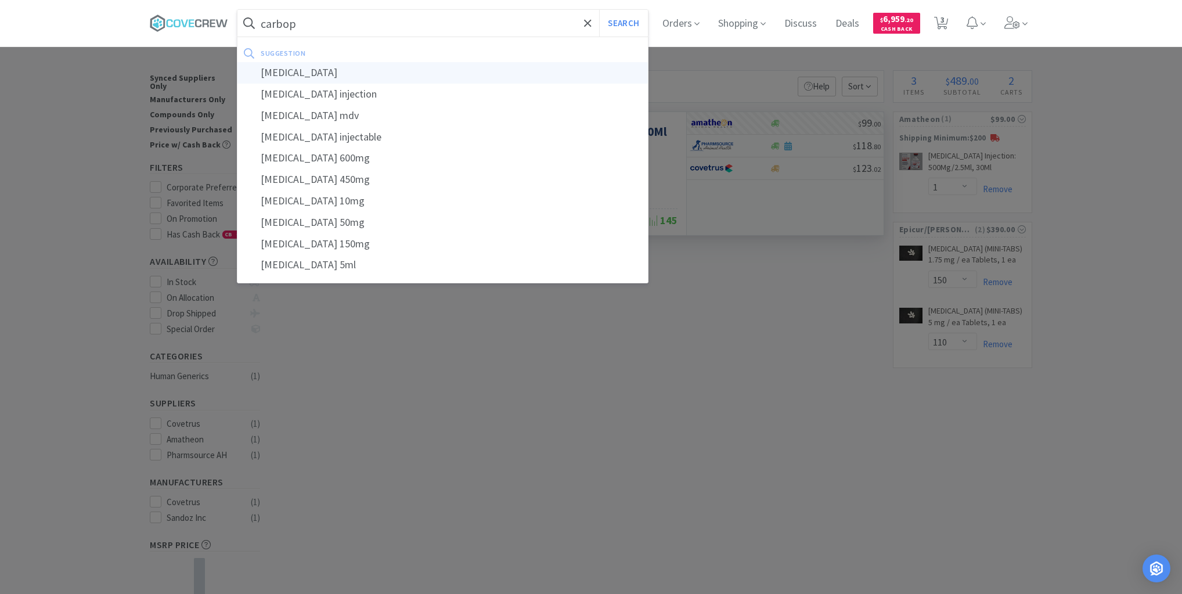
type input "carboplatin"
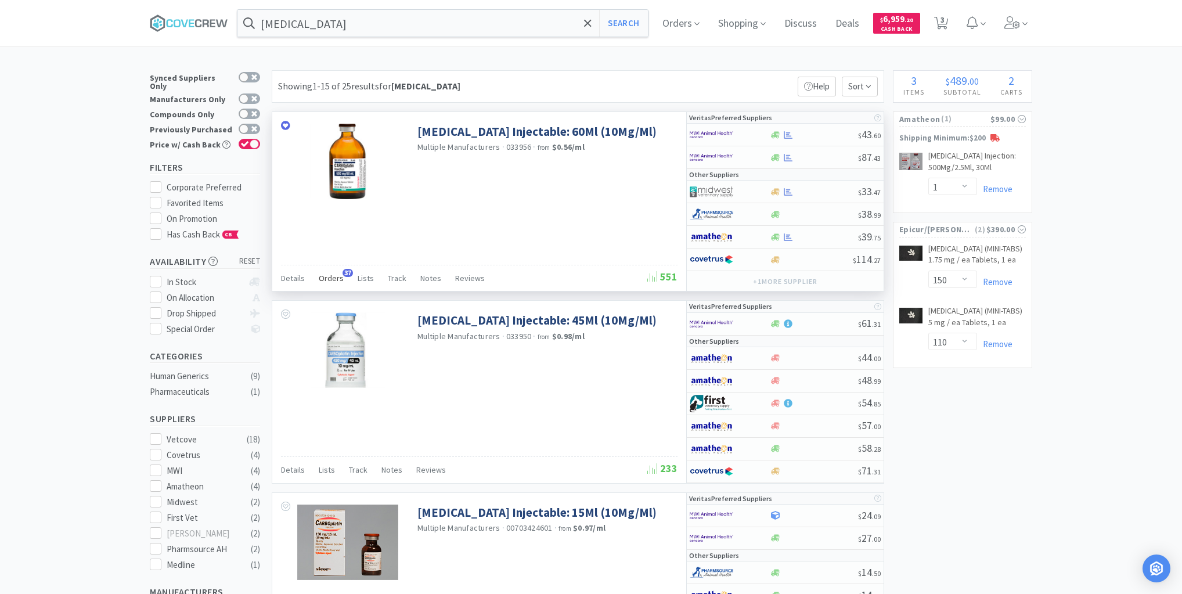
click at [336, 275] on span "Orders" at bounding box center [331, 278] width 25 height 10
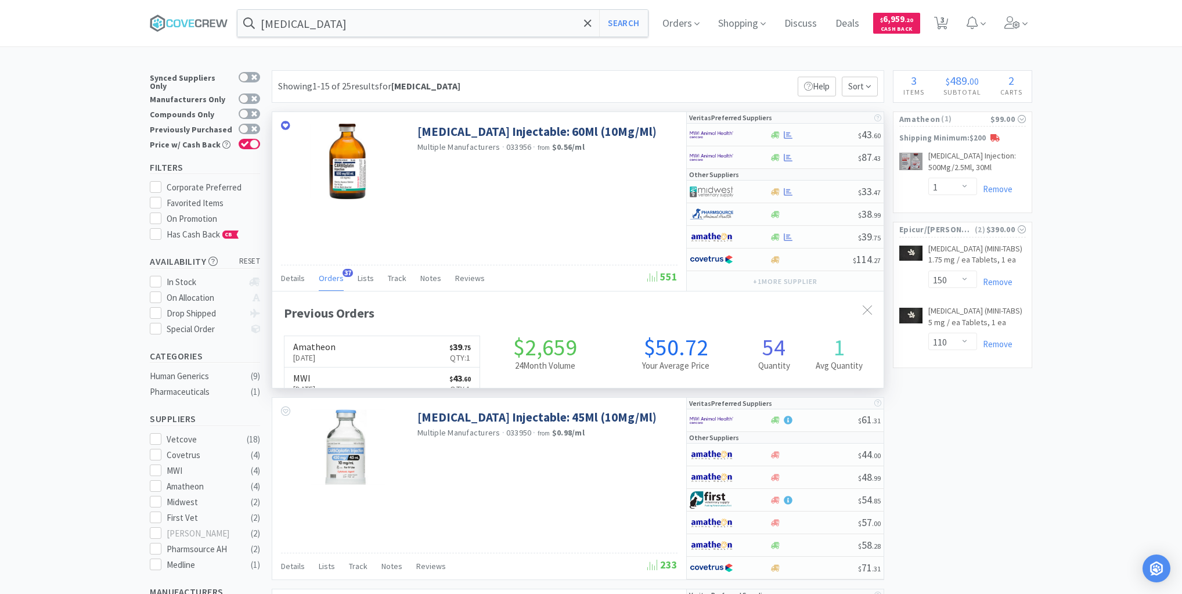
scroll to position [311, 611]
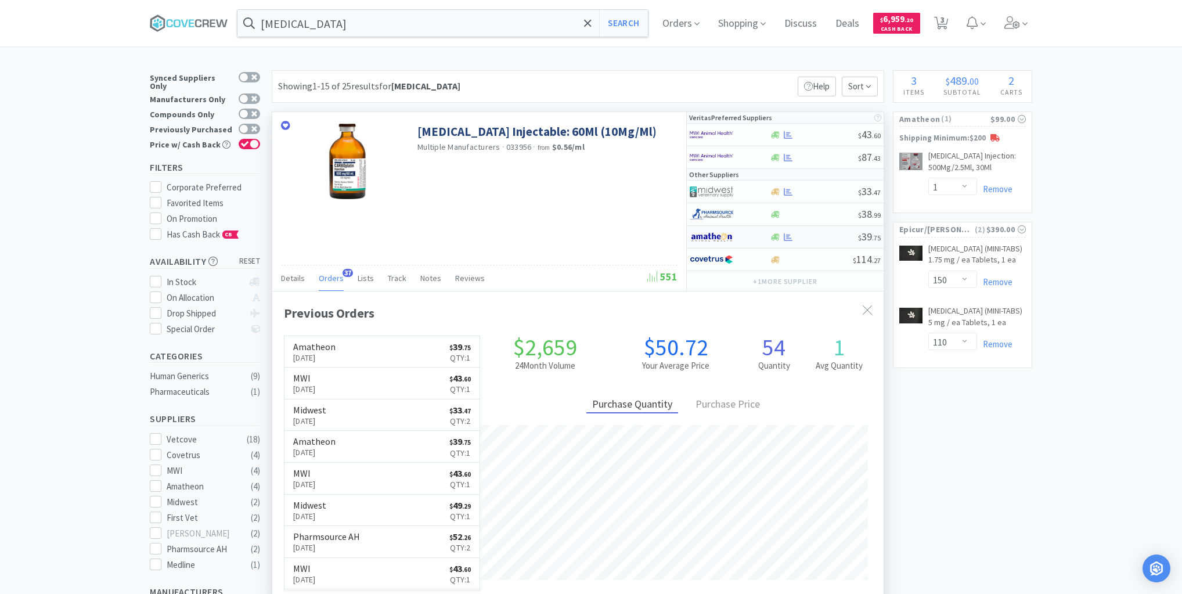
click at [809, 237] on div at bounding box center [813, 237] width 89 height 9
select select "1"
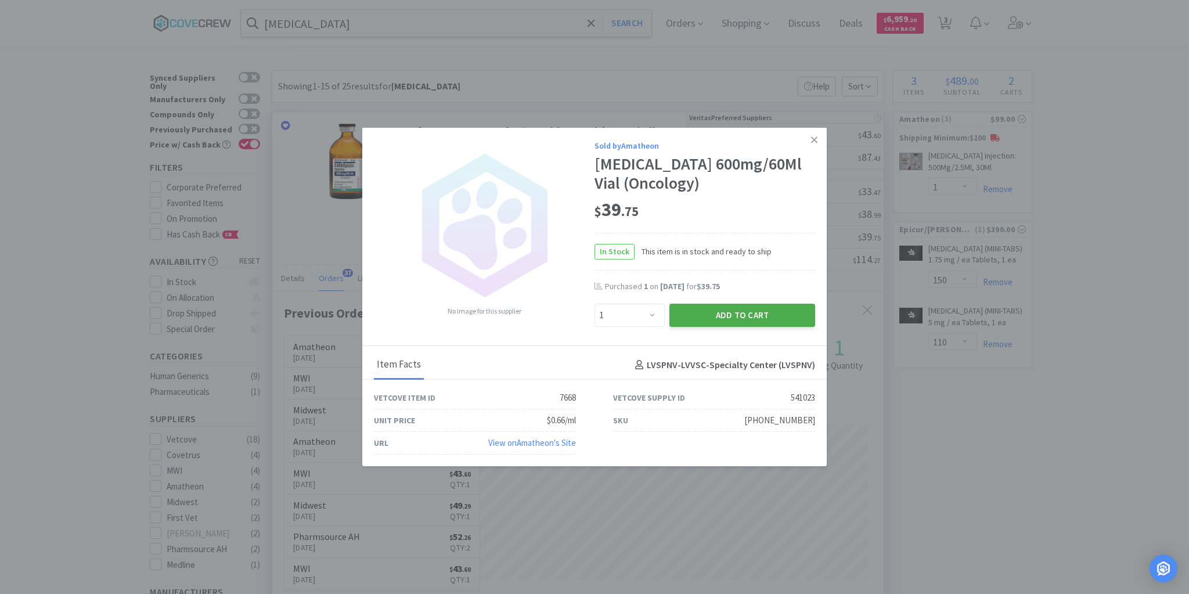
click at [754, 316] on button "Add to Cart" at bounding box center [742, 315] width 146 height 23
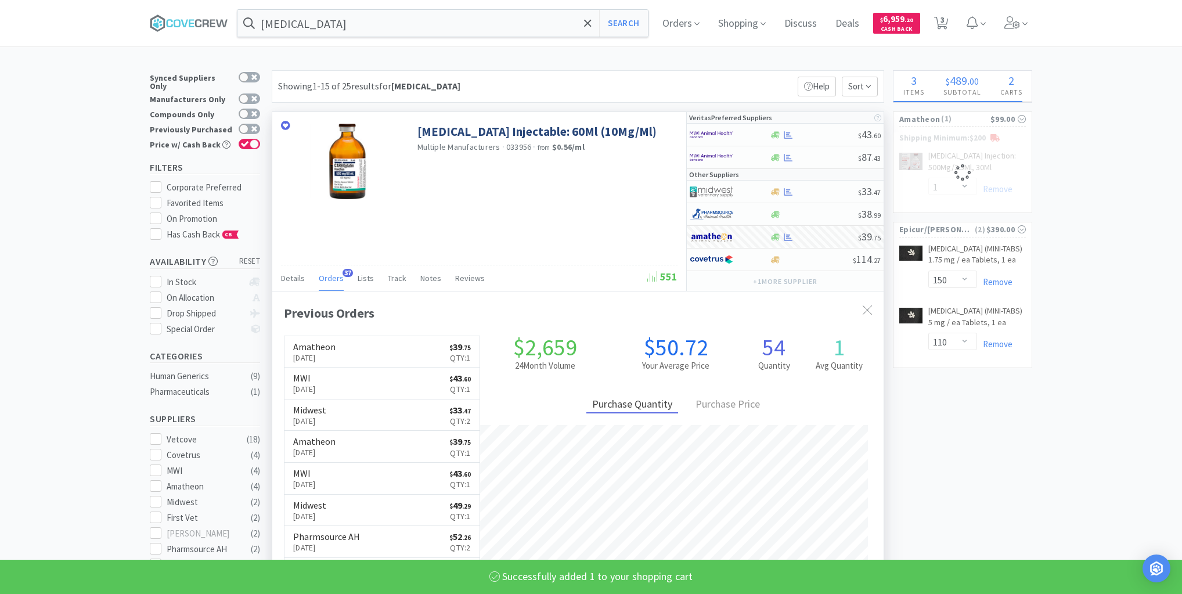
select select "1"
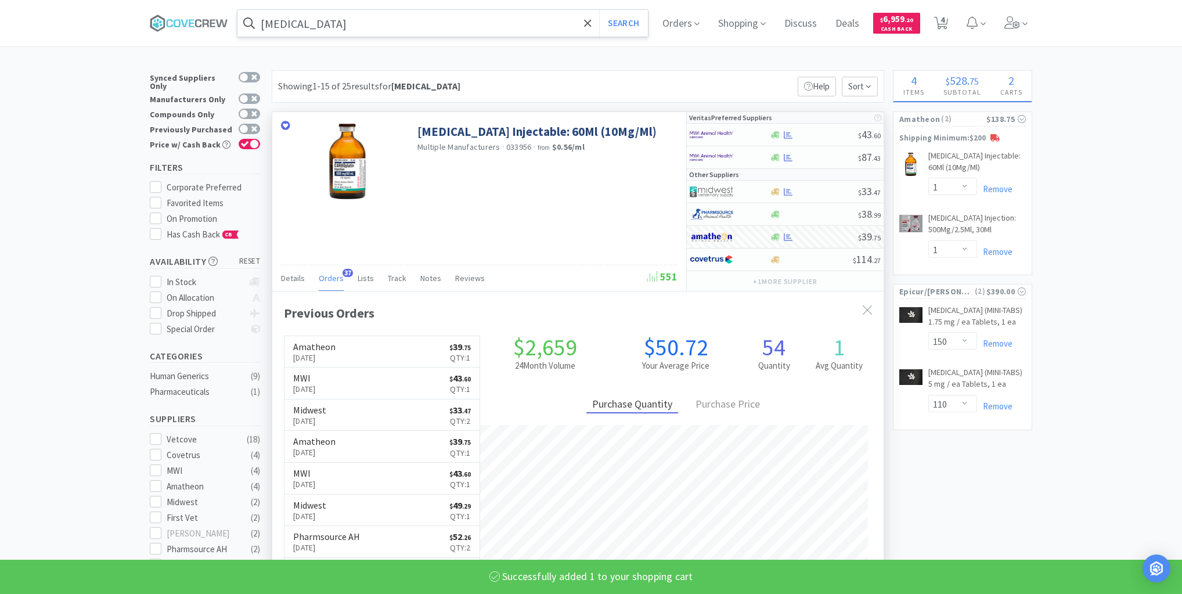
click at [550, 26] on input "carboplatin" at bounding box center [442, 23] width 410 height 27
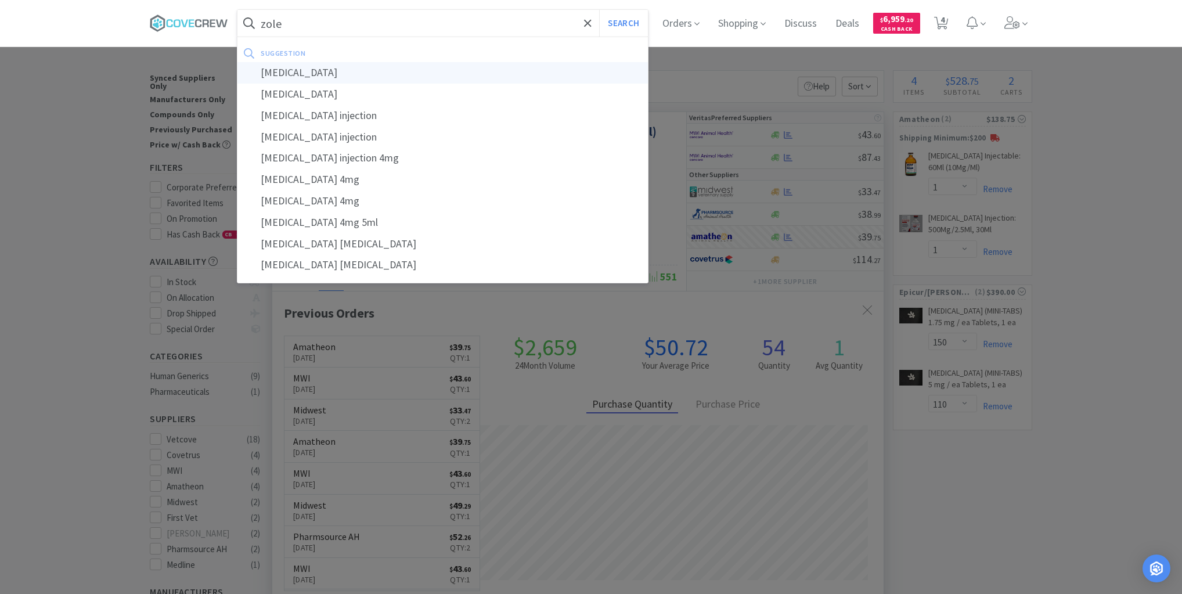
type input "zoledronic"
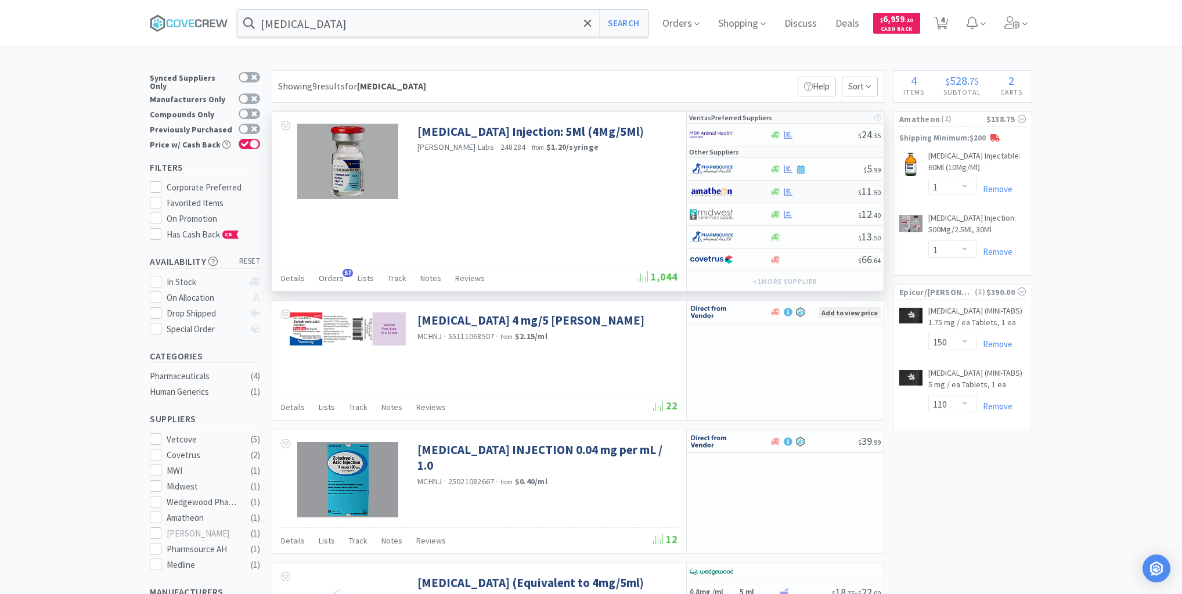
click at [810, 190] on div at bounding box center [813, 191] width 89 height 9
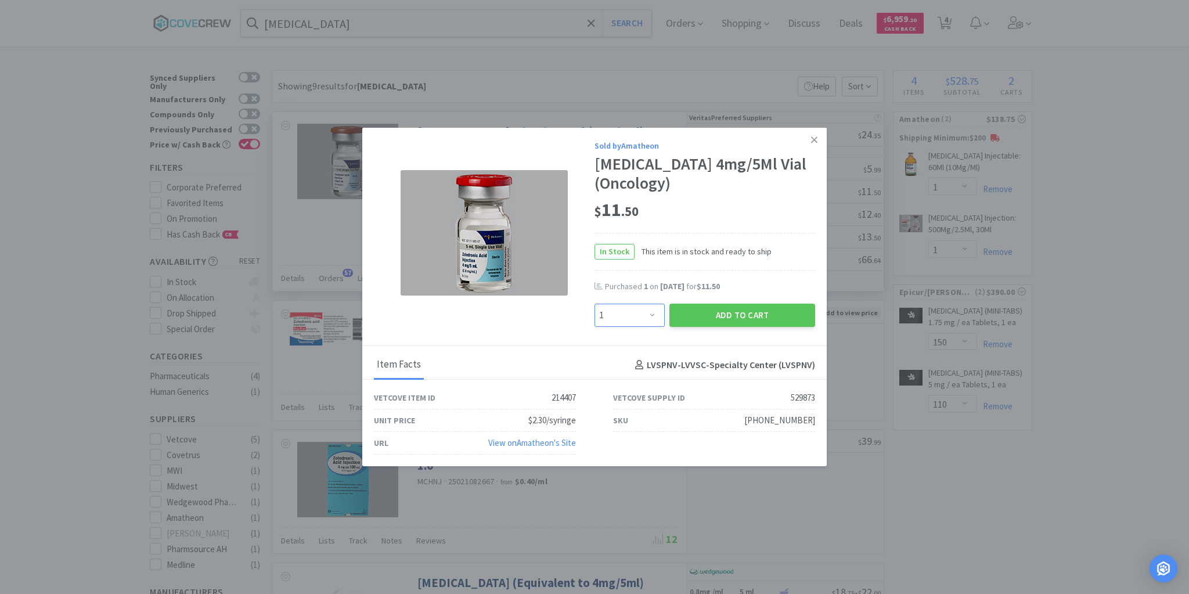
click at [652, 316] on select "Enter Quantity 1 2 3 4 5 6 7 8 9 10 11 12 13 14 15 16 17 18 19 20 Enter Quantity" at bounding box center [629, 315] width 70 height 23
select select "2"
click at [594, 304] on select "Enter Quantity 1 2 3 4 5 6 7 8 9 10 11 12 13 14 15 16 17 18 19 20 Enter Quantity" at bounding box center [629, 315] width 70 height 23
click at [714, 317] on button "Add to Cart" at bounding box center [742, 315] width 146 height 23
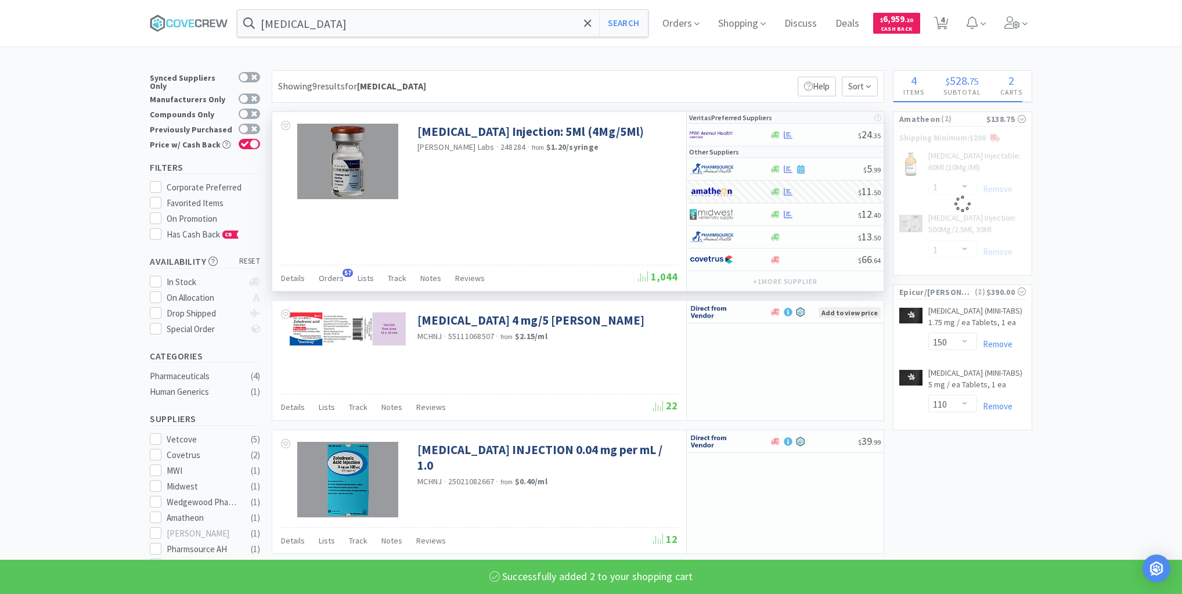
select select "2"
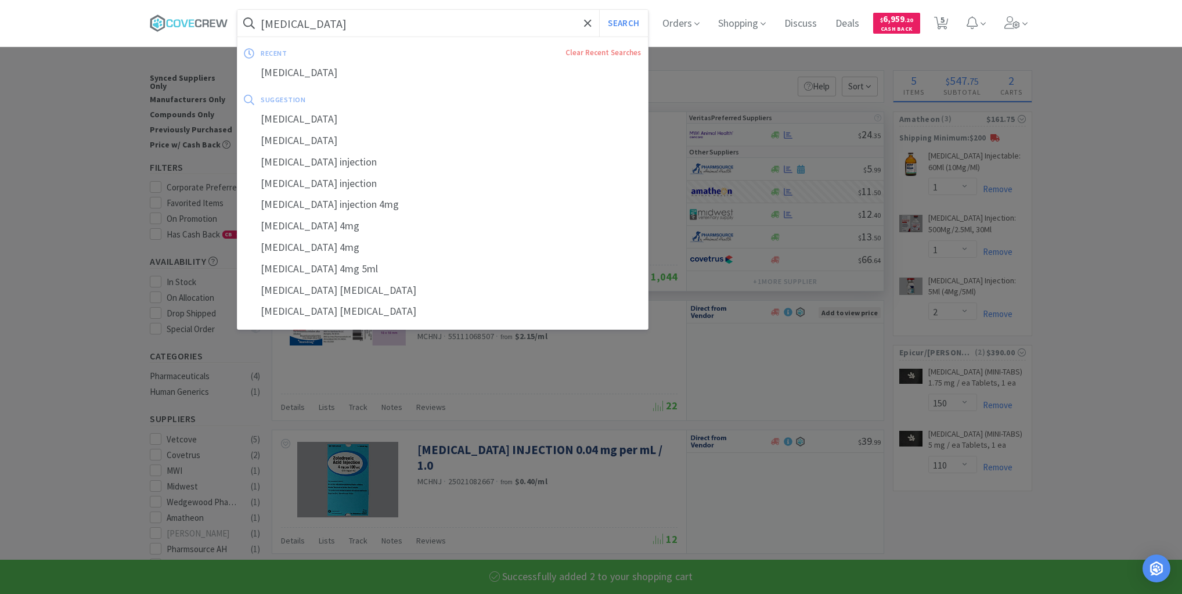
click at [464, 28] on input "zoledronic" at bounding box center [442, 23] width 410 height 27
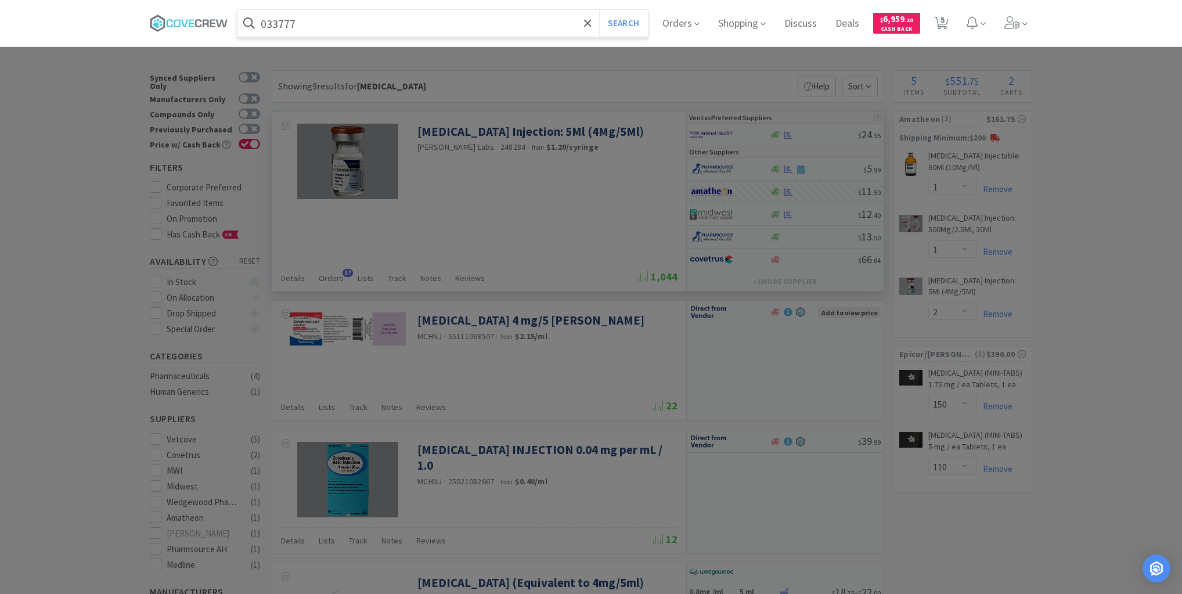
type input "033777"
click at [599, 10] on button "Search" at bounding box center [623, 23] width 48 height 27
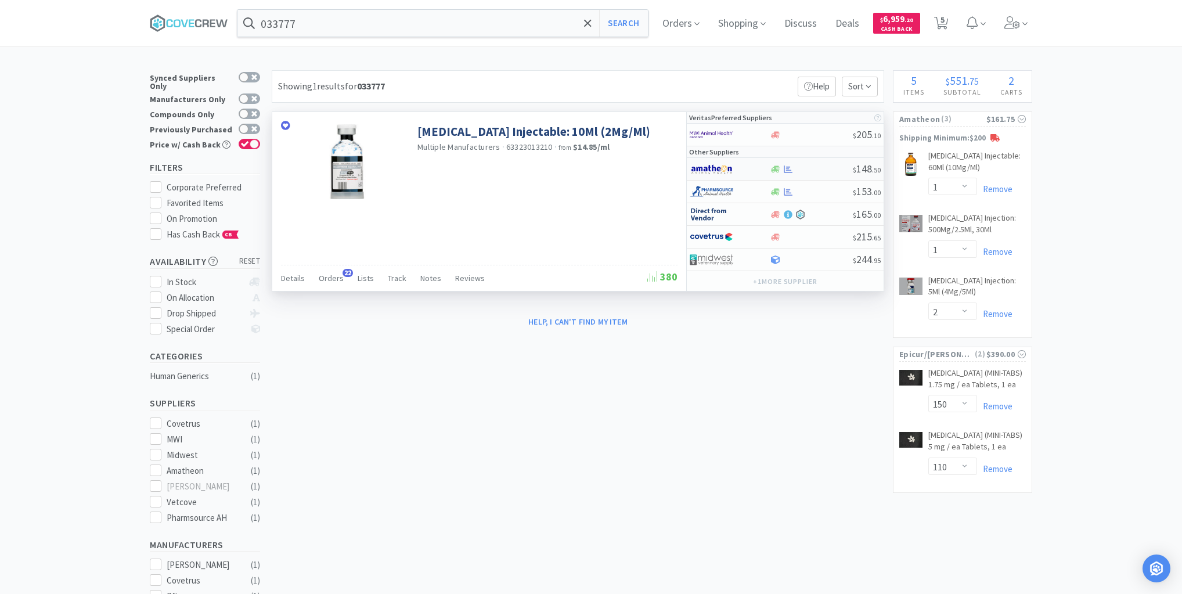
click at [818, 167] on div at bounding box center [811, 169] width 84 height 9
select select "1"
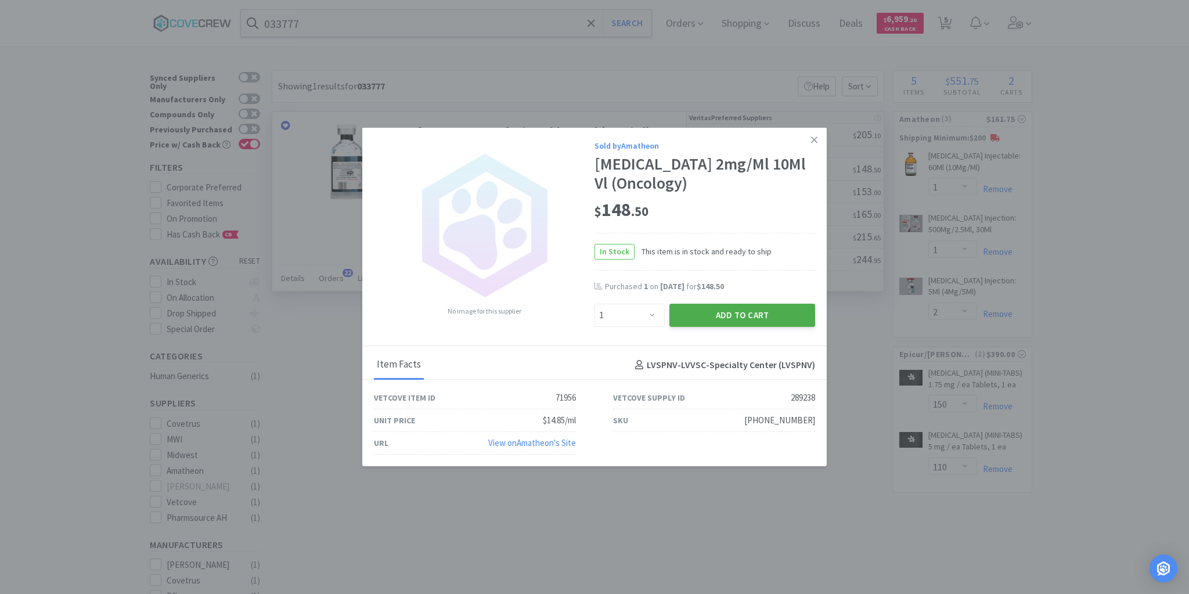
click at [748, 317] on button "Add to Cart" at bounding box center [742, 315] width 146 height 23
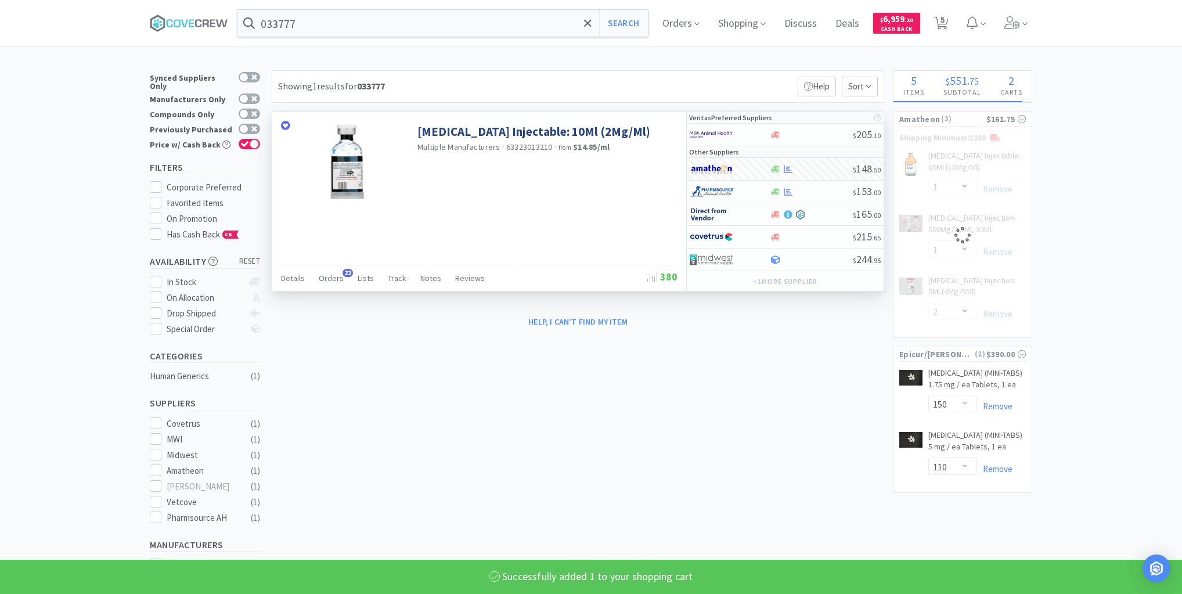
select select "1"
select select "2"
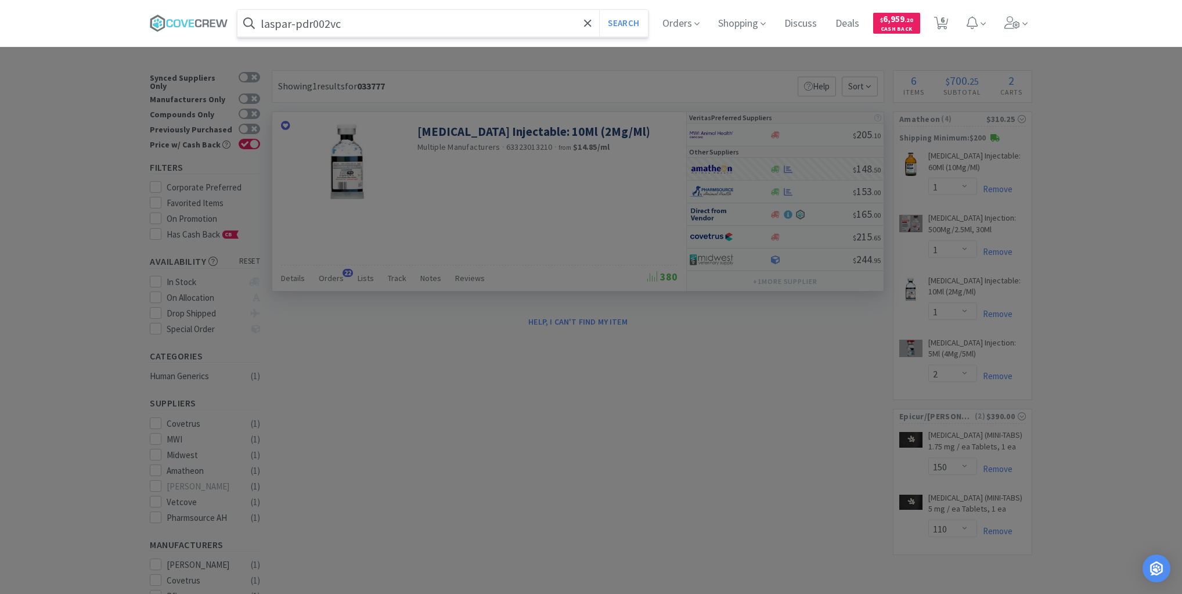
type input "laspar-pdr002vc"
click at [599, 10] on button "Search" at bounding box center [623, 23] width 48 height 27
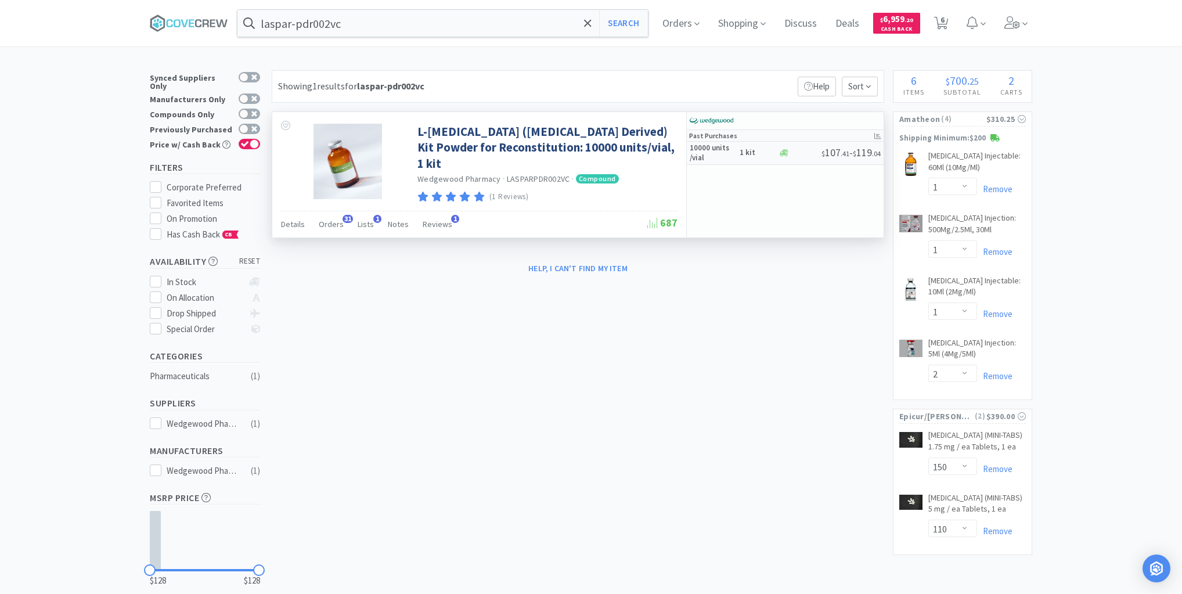
click at [735, 158] on h5 "10000 units /vial" at bounding box center [713, 153] width 46 height 20
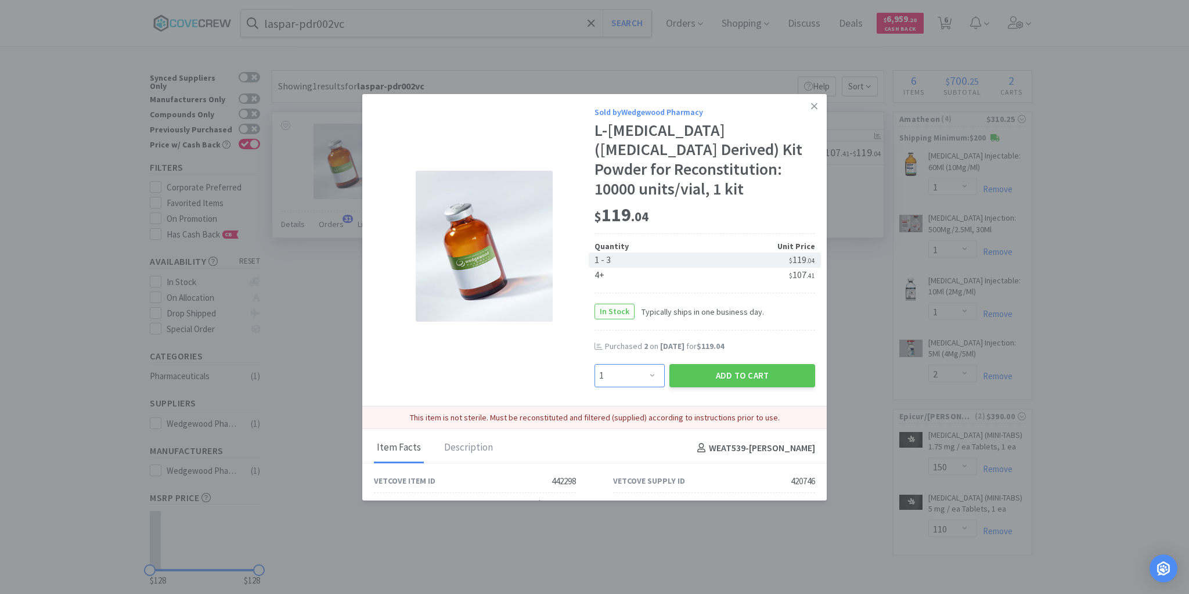
click at [648, 375] on select "Enter Quantity 1 2 3 4 5 6 7 8 9 10 11 12 13 14 15 16 17 18 19 20 Enter Quantity" at bounding box center [629, 375] width 70 height 23
select select "3"
click at [594, 364] on select "Enter Quantity 1 2 3 4 5 6 7 8 9 10 11 12 13 14 15 16 17 18 19 20 Enter Quantity" at bounding box center [629, 375] width 70 height 23
click at [710, 373] on button "Add to Cart" at bounding box center [742, 375] width 146 height 23
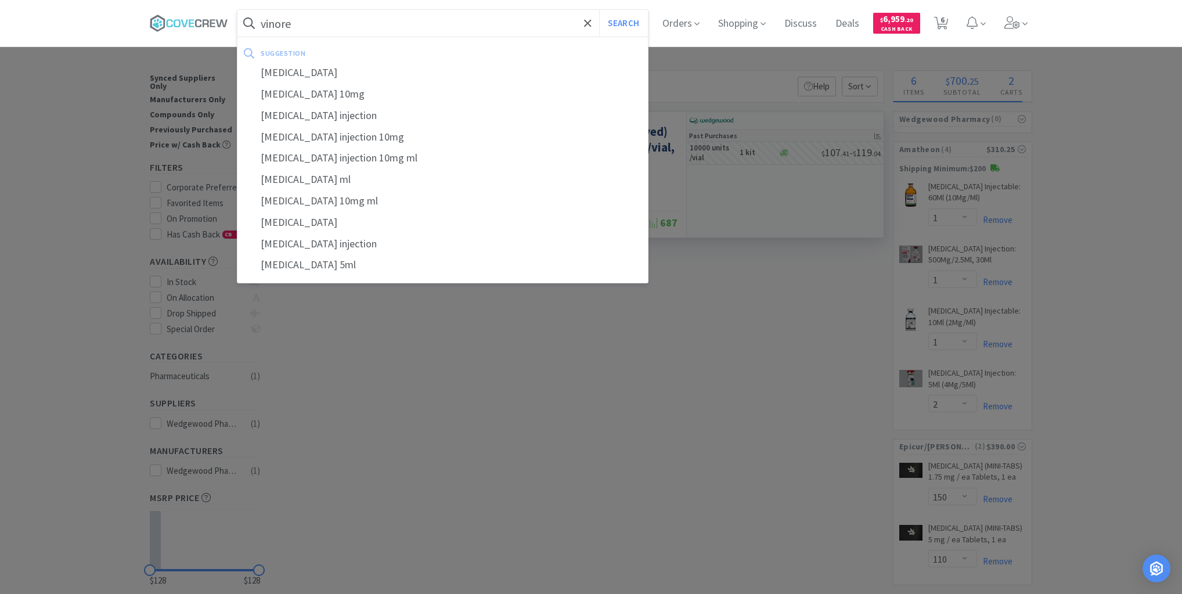
type input "vinorel"
select select "3"
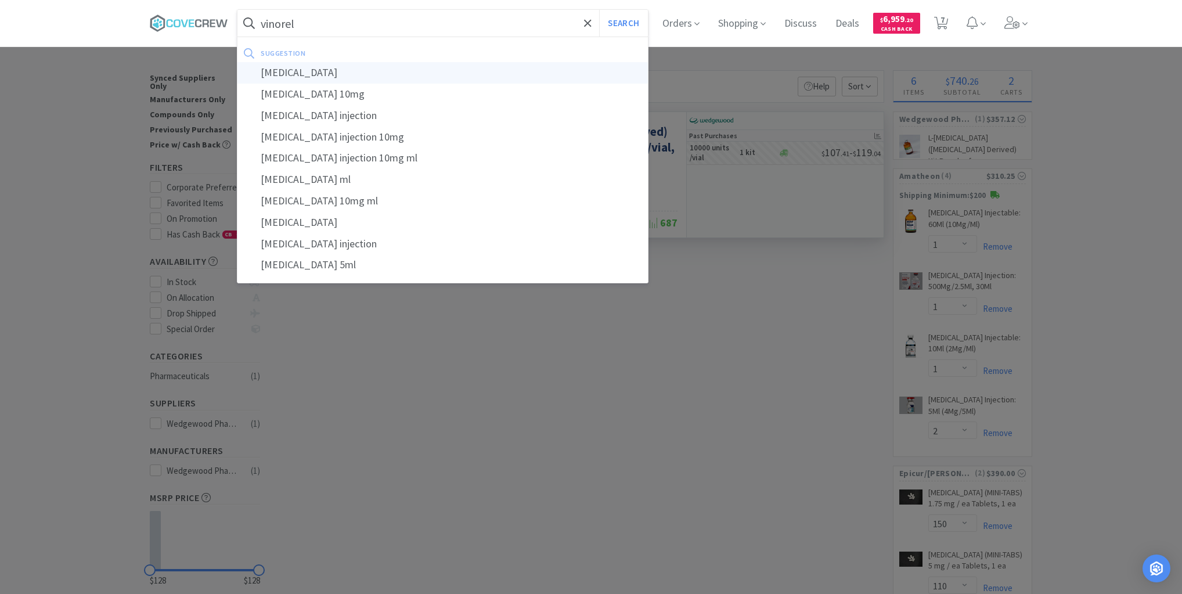
type input "vinorelbine"
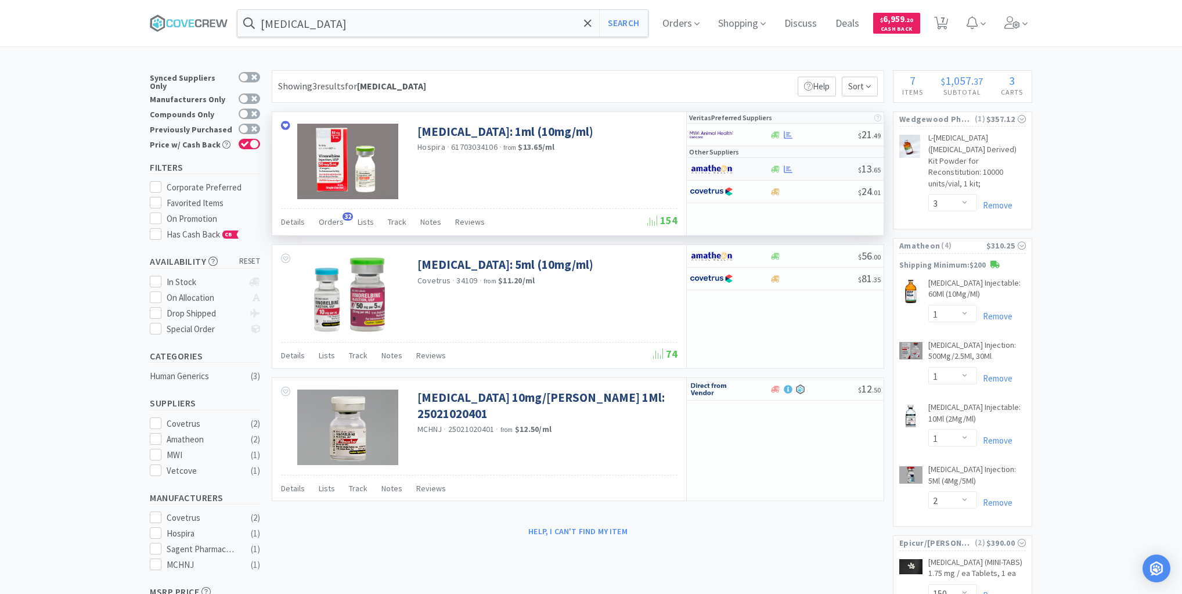
click at [817, 167] on div at bounding box center [813, 169] width 89 height 9
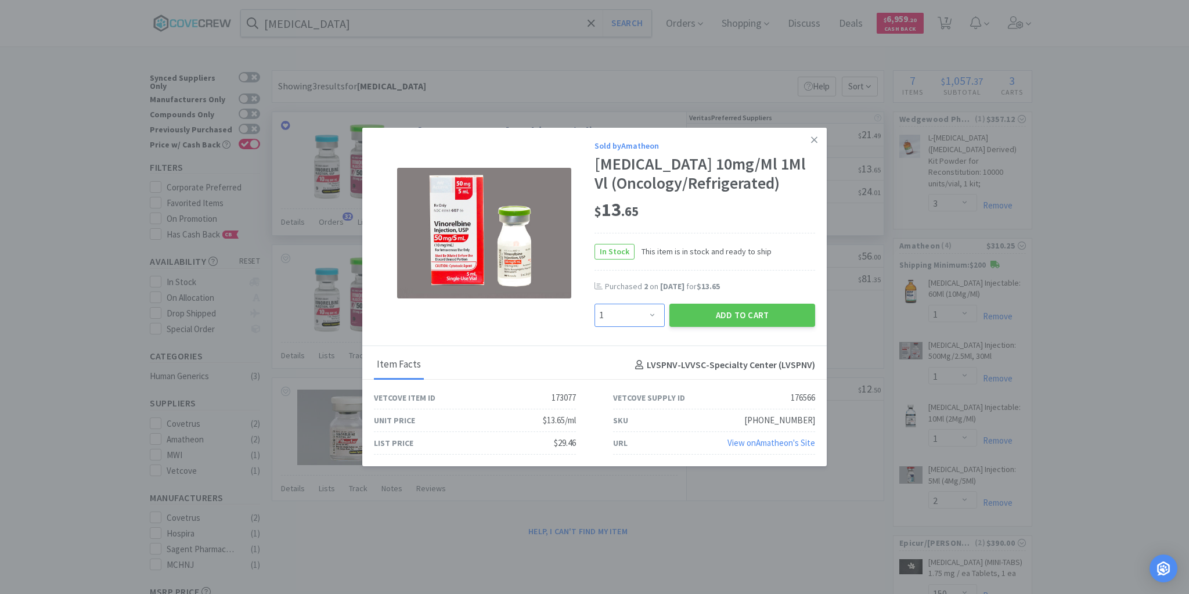
click at [655, 315] on select "Enter Quantity 1 2 3 4 5 6 7 8 9 10 11 12 13 14 15 16 17 18 19 20 Enter Quantity" at bounding box center [629, 315] width 70 height 23
select select "2"
click at [594, 304] on select "Enter Quantity 1 2 3 4 5 6 7 8 9 10 11 12 13 14 15 16 17 18 19 20 Enter Quantity" at bounding box center [629, 315] width 70 height 23
click at [723, 312] on button "Add to Cart" at bounding box center [742, 315] width 146 height 23
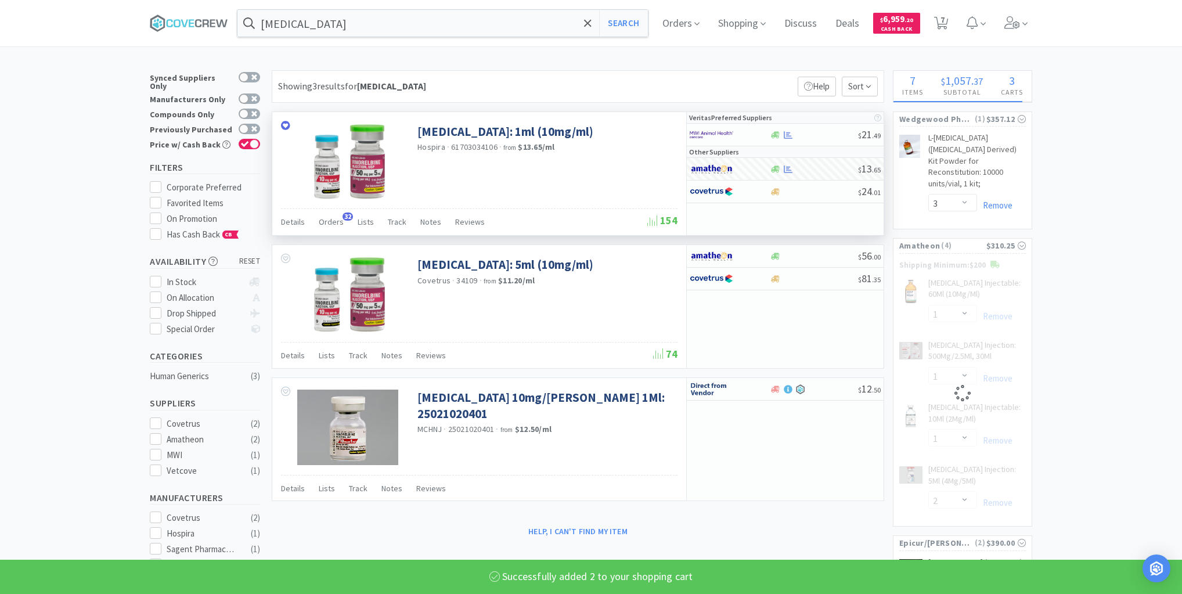
select select "2"
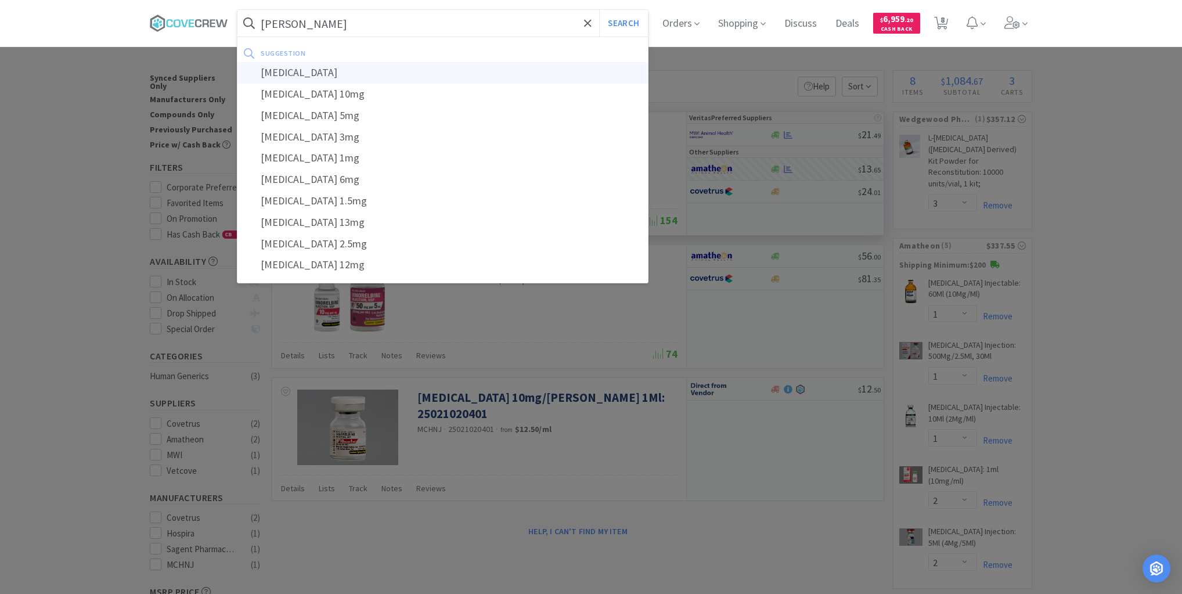
type input "piroxicam"
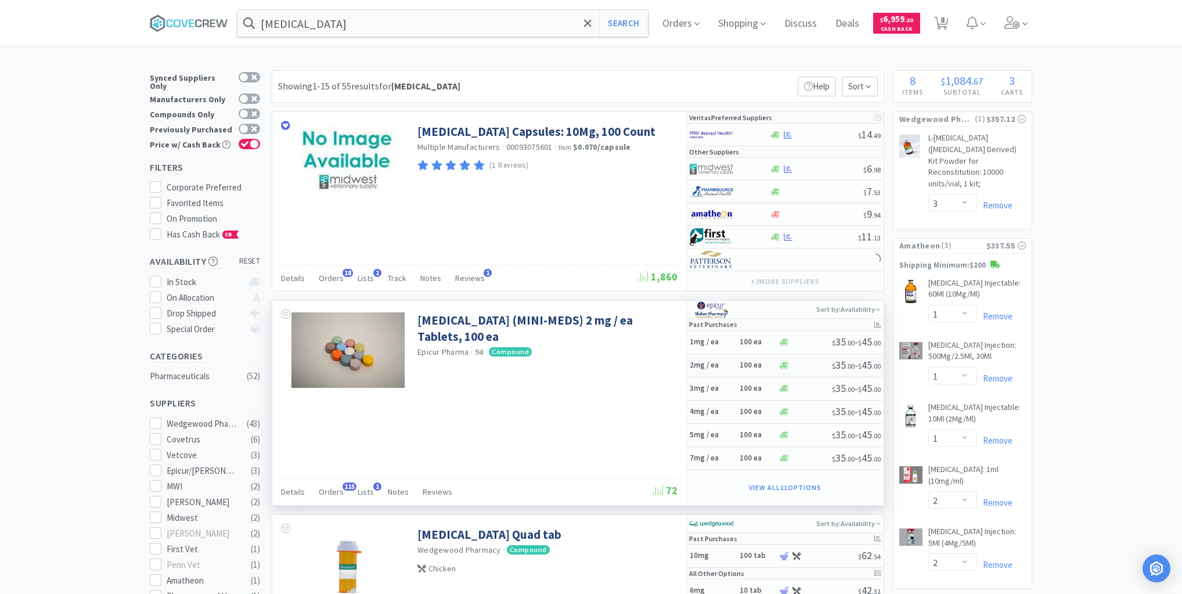
click at [727, 367] on h5 "2mg / ea" at bounding box center [713, 365] width 46 height 10
select select "1"
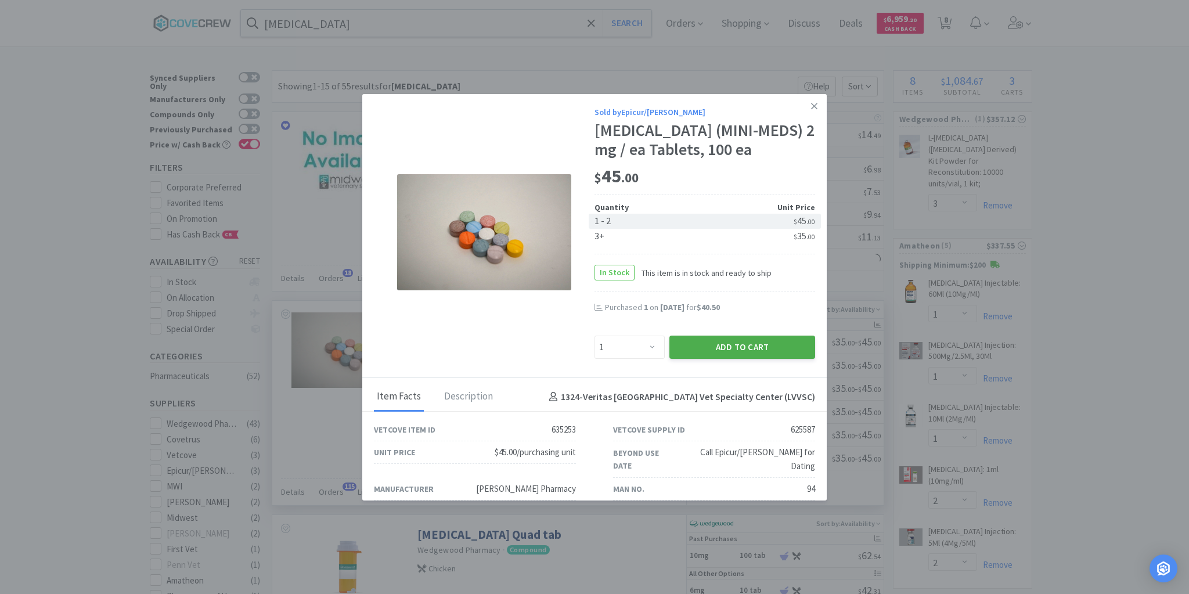
click at [727, 346] on button "Add to Cart" at bounding box center [742, 346] width 146 height 23
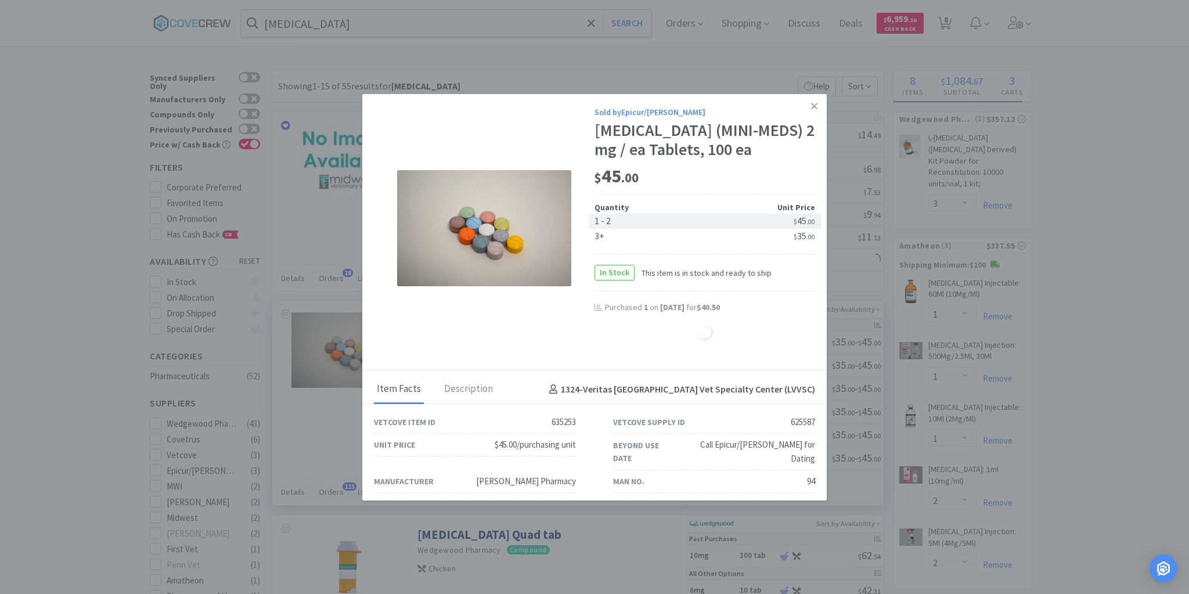
select select "1"
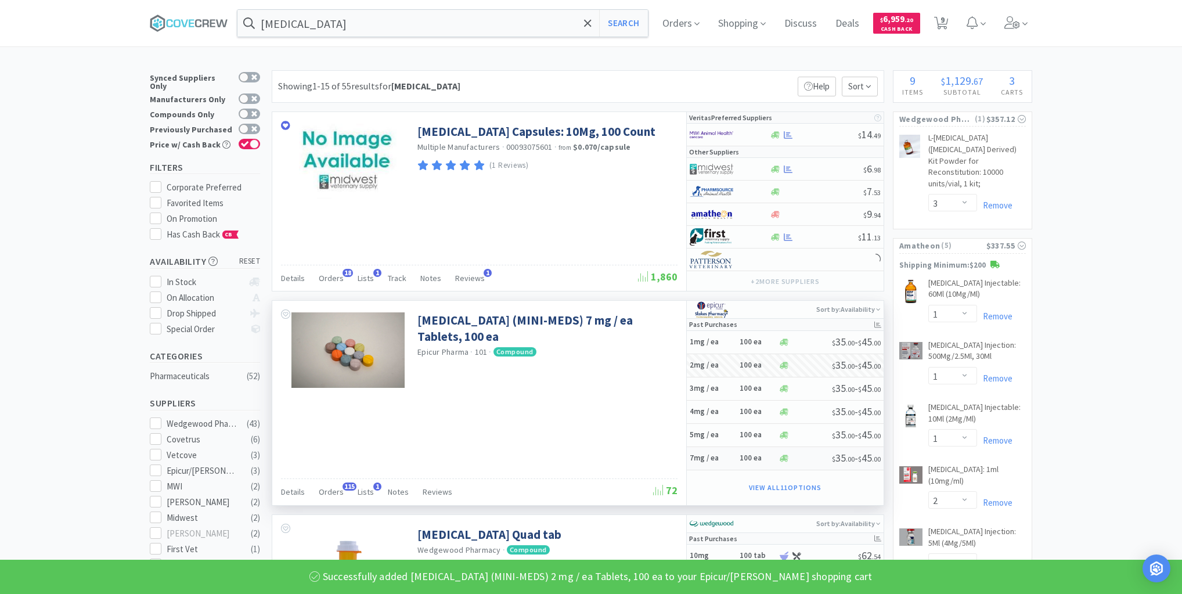
click at [703, 454] on h5 "7mg / ea" at bounding box center [713, 458] width 46 height 10
select select "1"
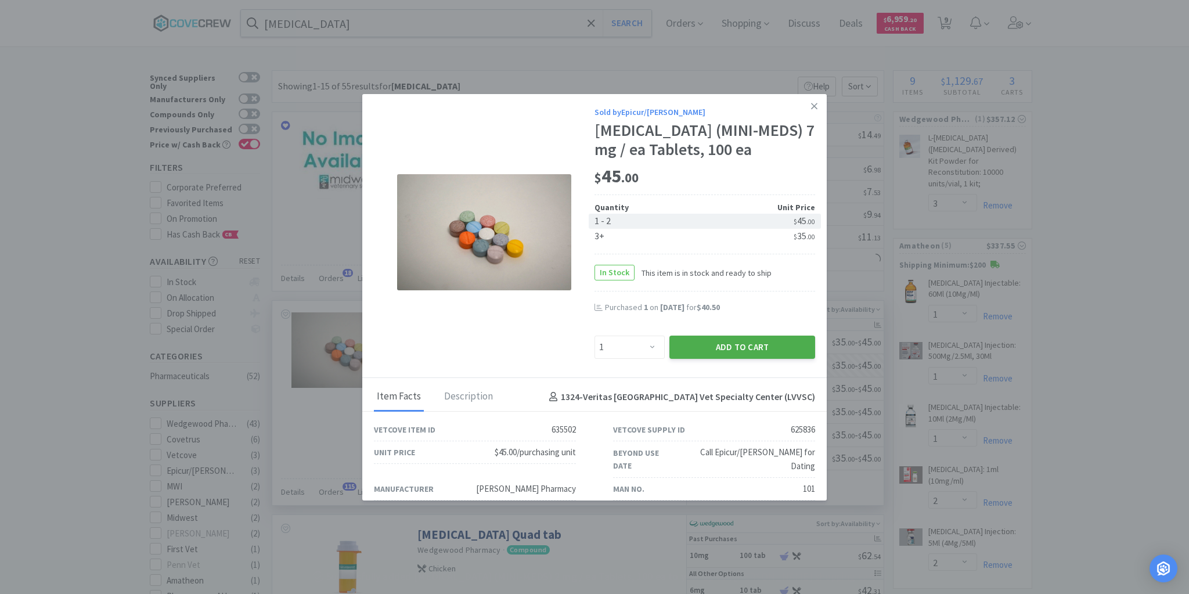
click at [721, 344] on button "Add to Cart" at bounding box center [742, 346] width 146 height 23
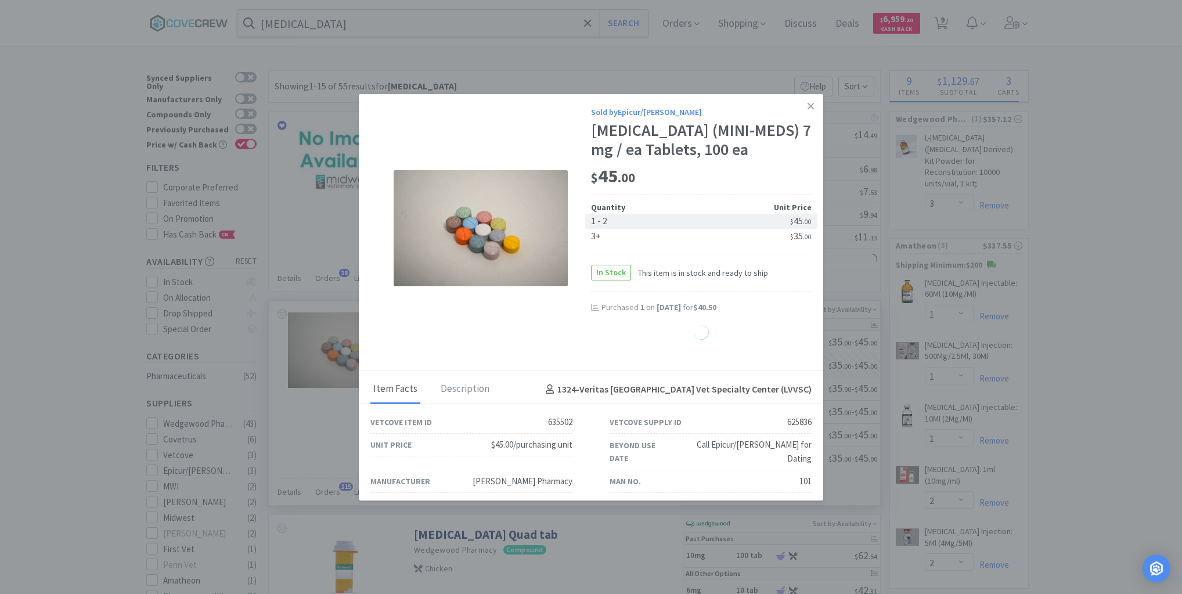
select select "1"
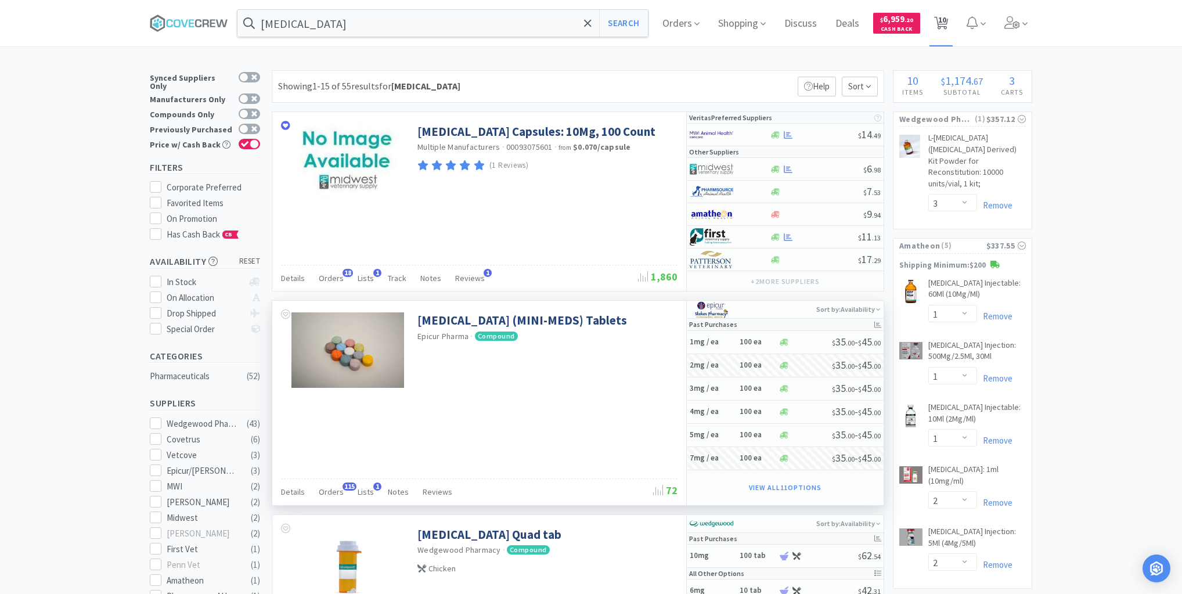
click at [943, 21] on span "10" at bounding box center [942, 20] width 8 height 46
select select "3"
select select "1"
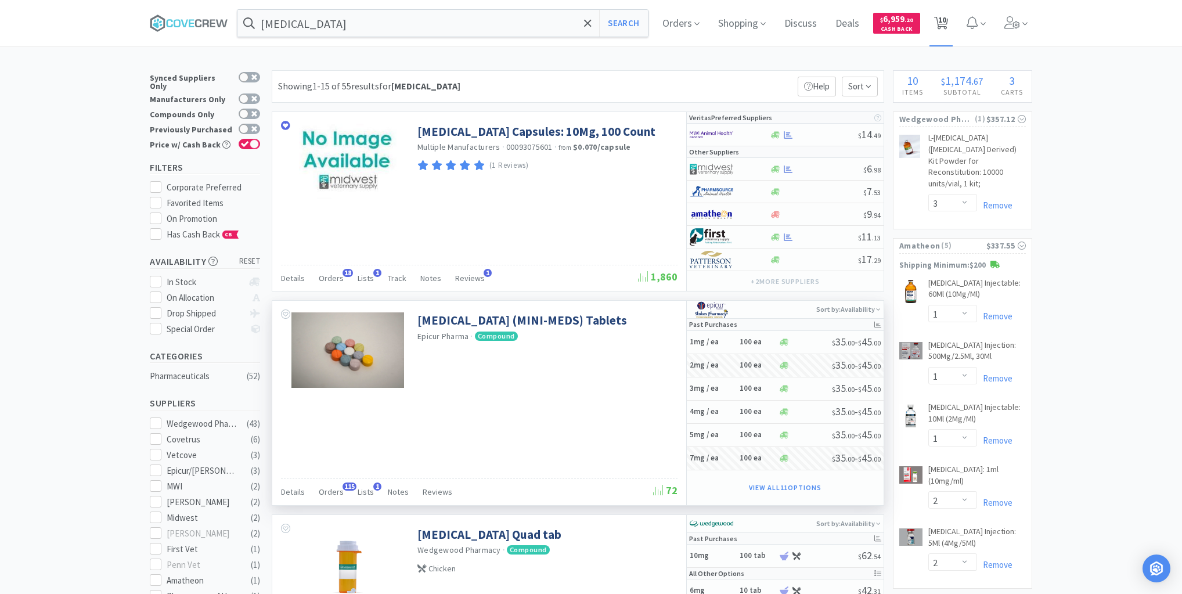
select select "2"
select select "150"
select select "110"
select select "1"
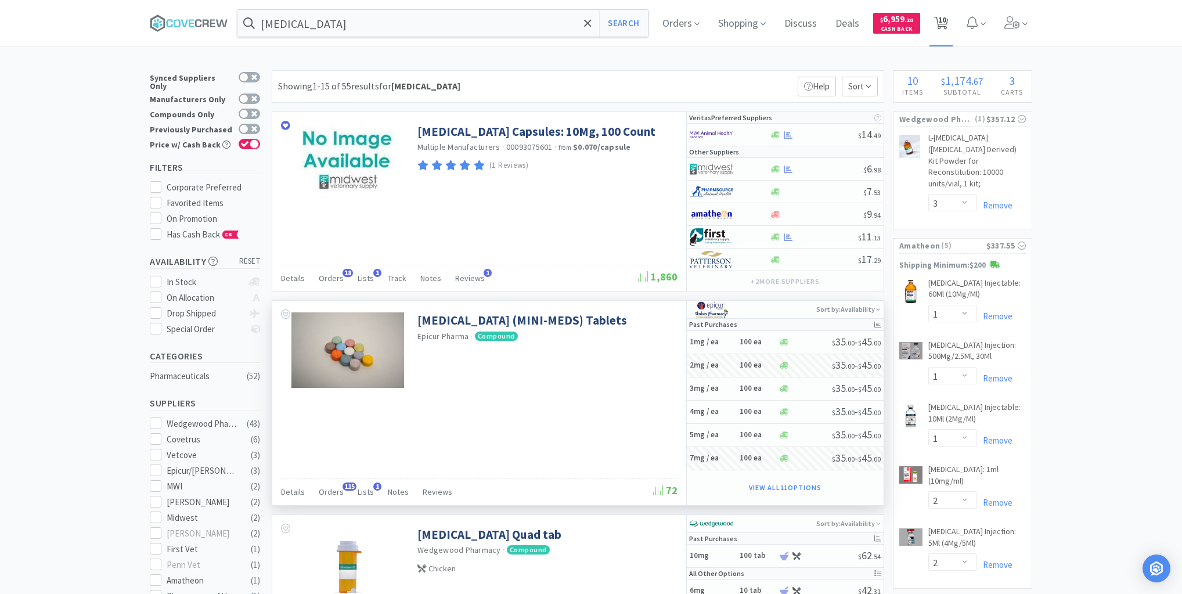
select select "1"
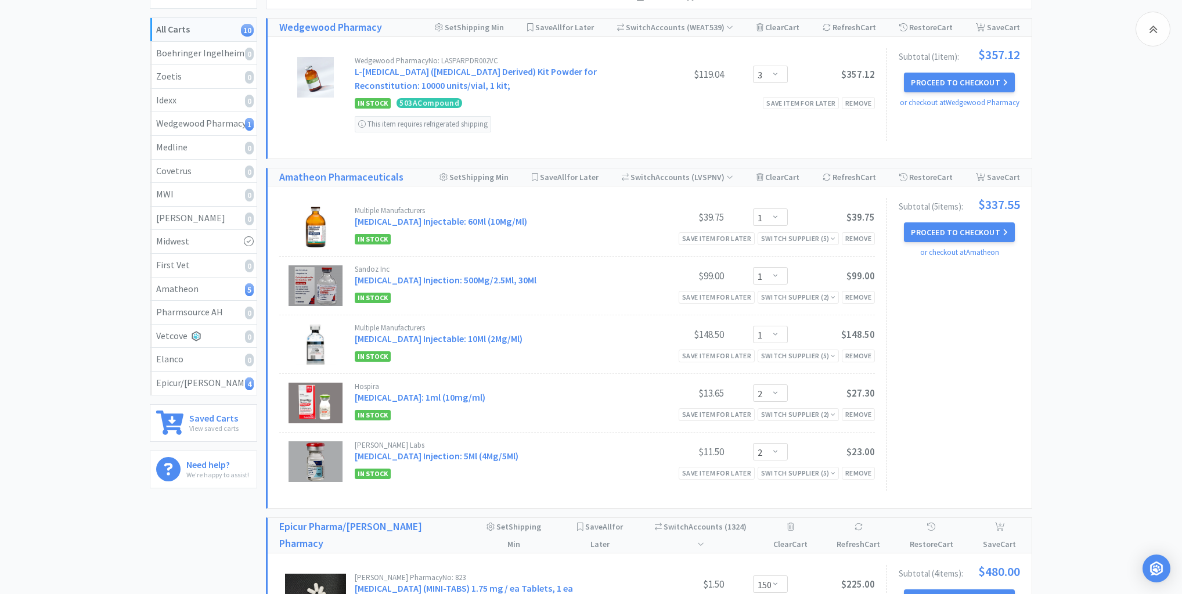
scroll to position [139, 0]
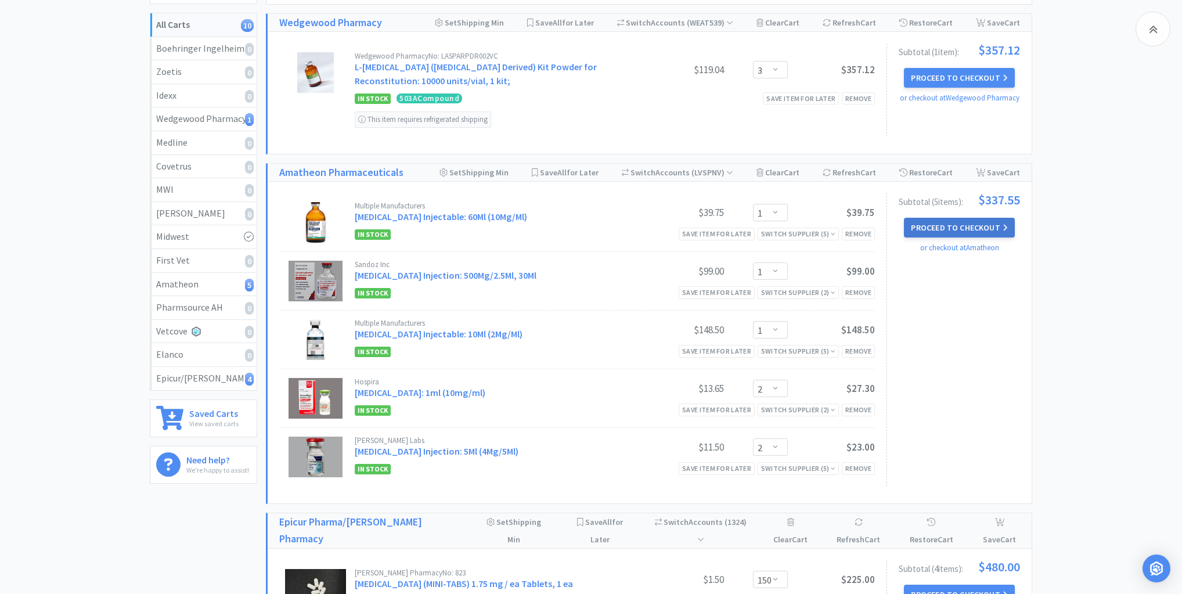
click at [959, 225] on button "Proceed to Checkout" at bounding box center [959, 228] width 110 height 20
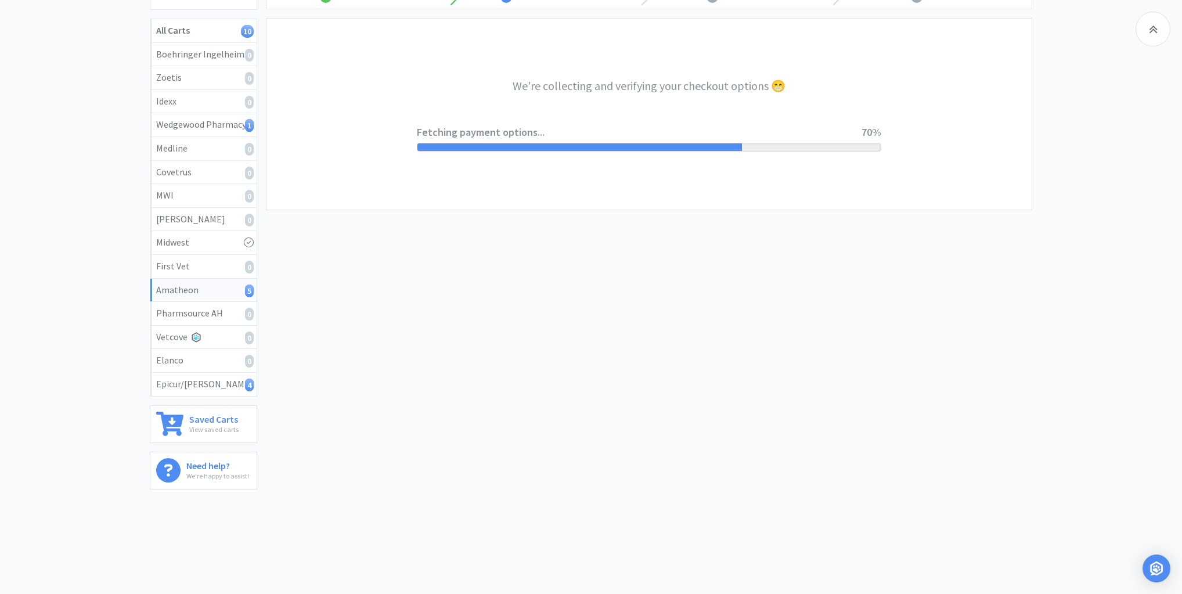
select select "21874"
select select "2"
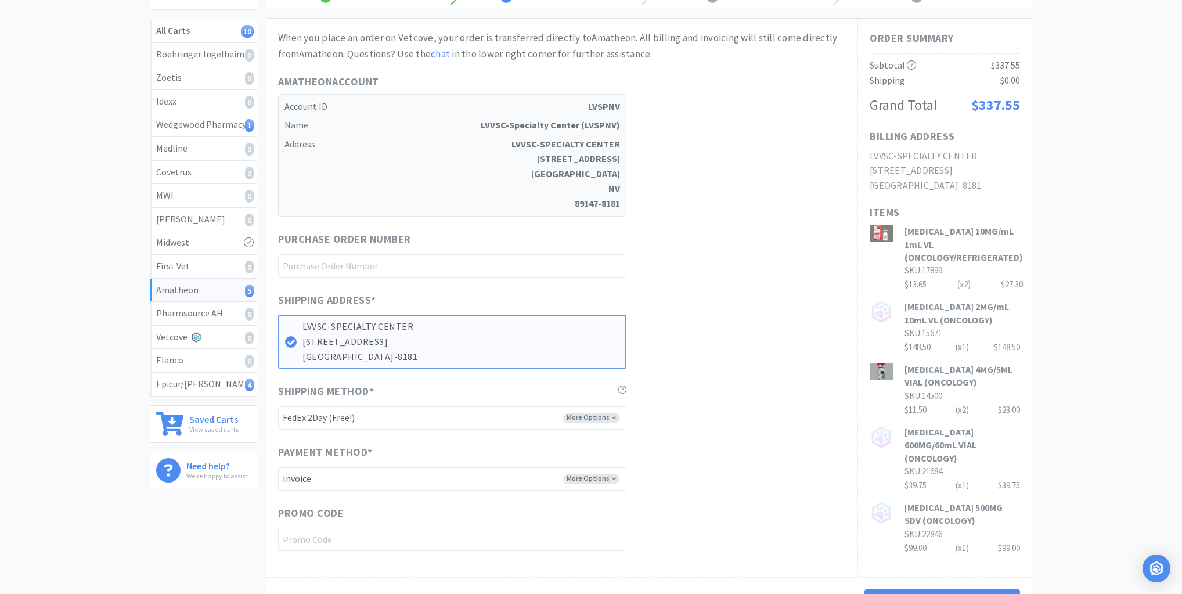
scroll to position [0, 0]
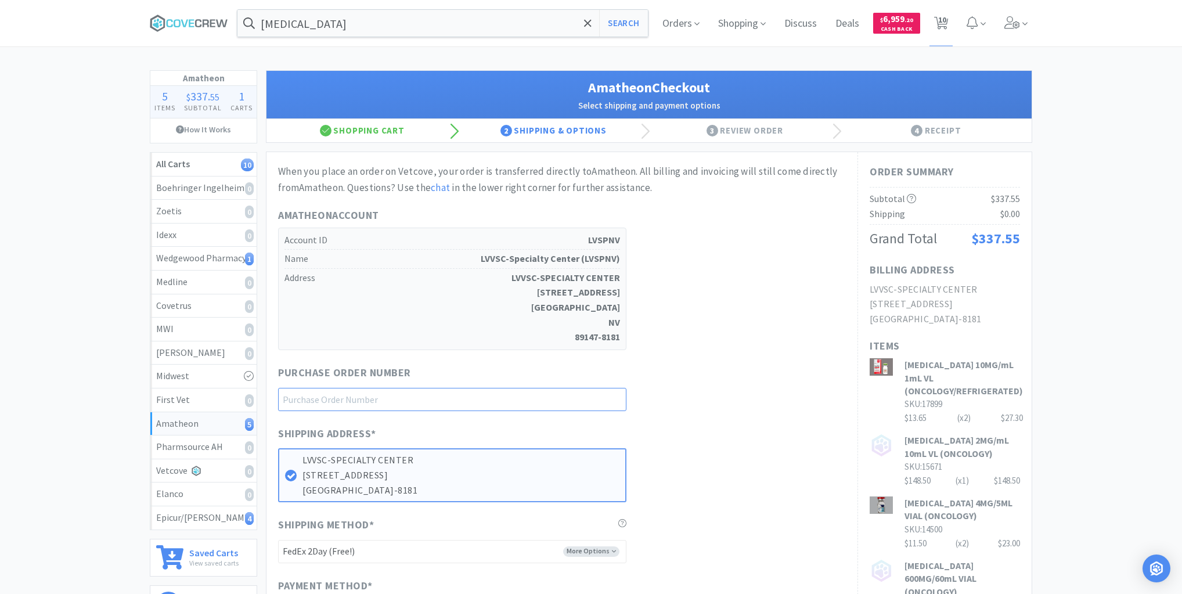
click at [608, 395] on input "text" at bounding box center [452, 399] width 348 height 23
type input "Onco 82625"
click at [604, 553] on select "-------- FedEx 2Day (Free!) Ground (Free!) Ground (Signature Required) ($17.60)…" at bounding box center [452, 551] width 348 height 23
select select "21872"
click at [278, 540] on select "-------- FedEx 2Day (Free!) Ground (Free!) Ground (Signature Required) ($17.60)…" at bounding box center [452, 551] width 348 height 23
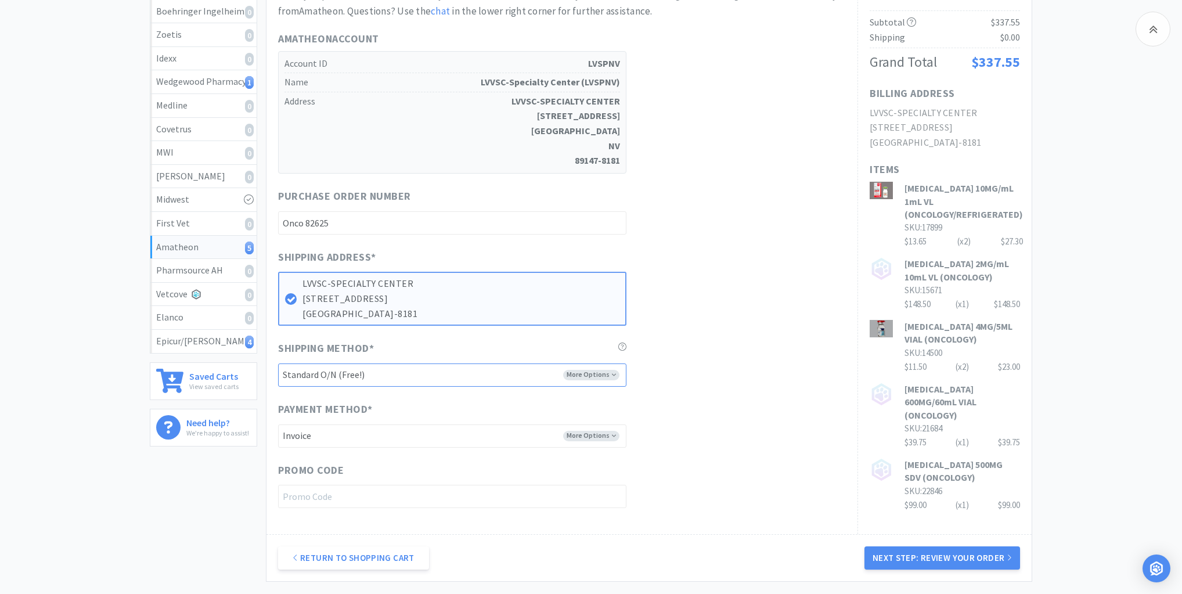
scroll to position [279, 0]
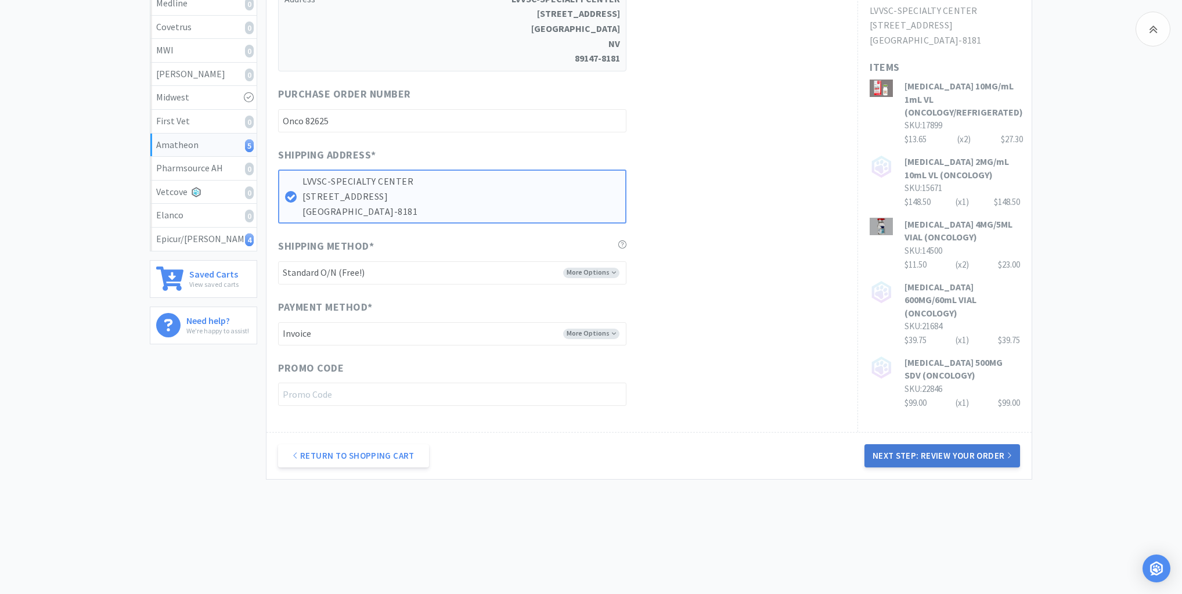
click at [927, 457] on button "Next Step: Review Your Order" at bounding box center [942, 455] width 156 height 23
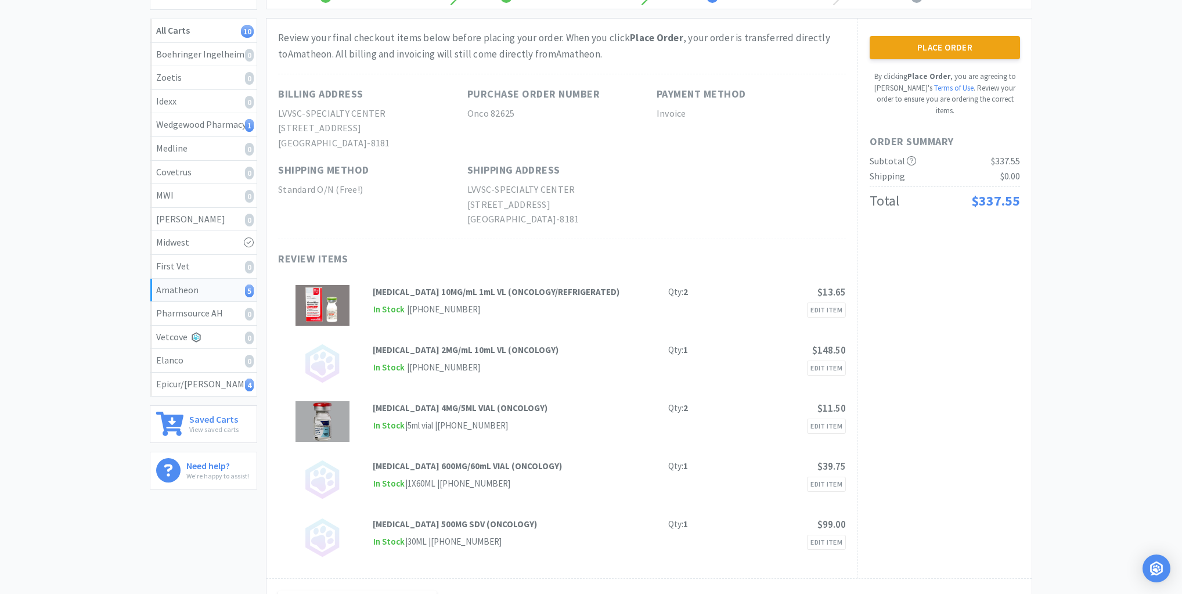
scroll to position [0, 0]
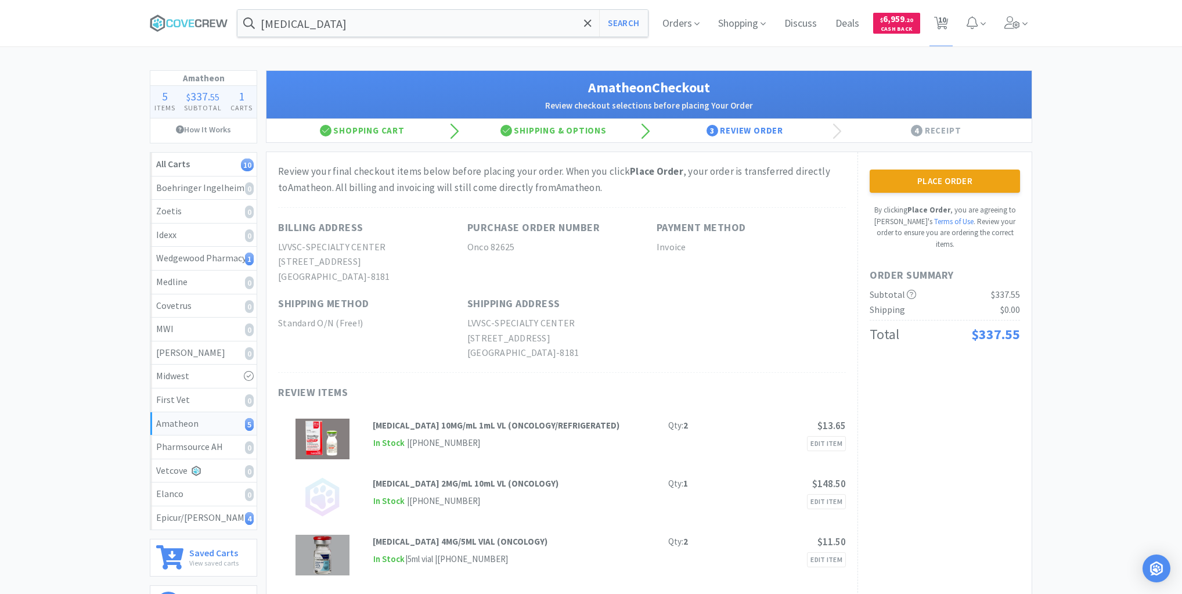
click at [959, 182] on button "Place Order" at bounding box center [944, 180] width 150 height 23
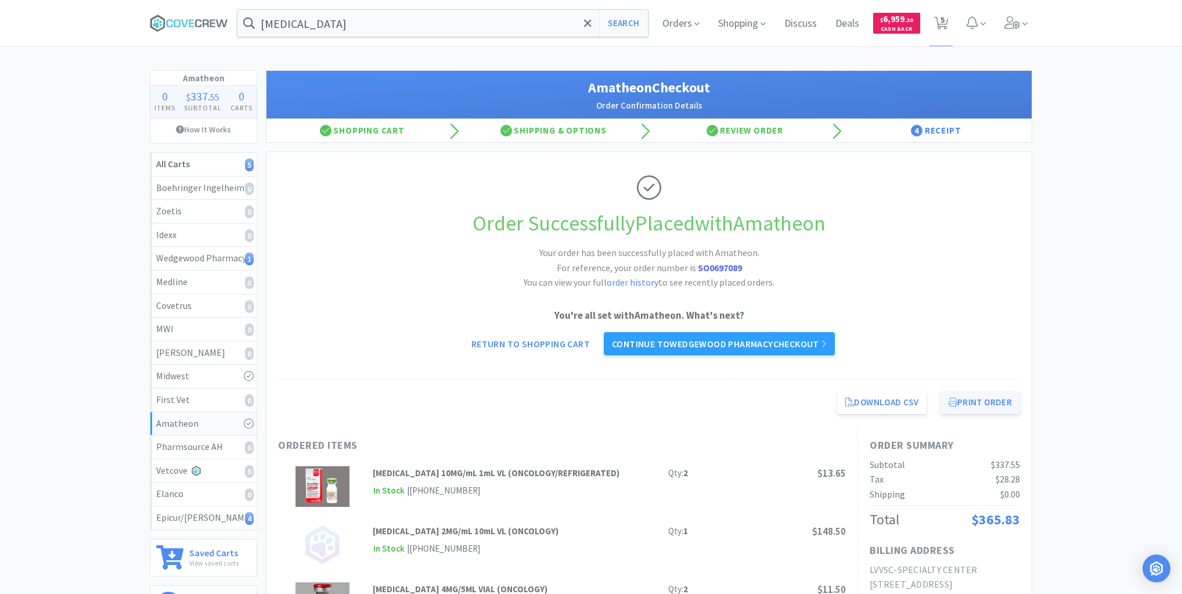
click at [982, 397] on button "Print Order" at bounding box center [980, 402] width 80 height 23
drag, startPoint x: 201, startPoint y: 514, endPoint x: 280, endPoint y: 495, distance: 81.4
click at [201, 513] on div "Epicur/Stokes 4" at bounding box center [203, 517] width 95 height 15
select select "150"
select select "110"
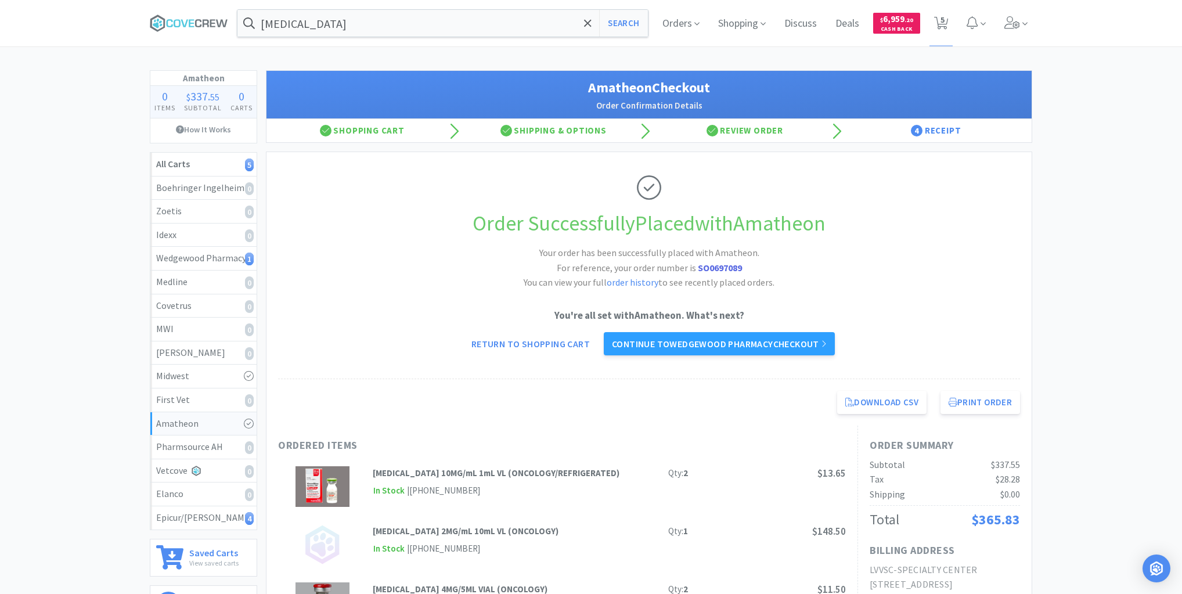
select select "1"
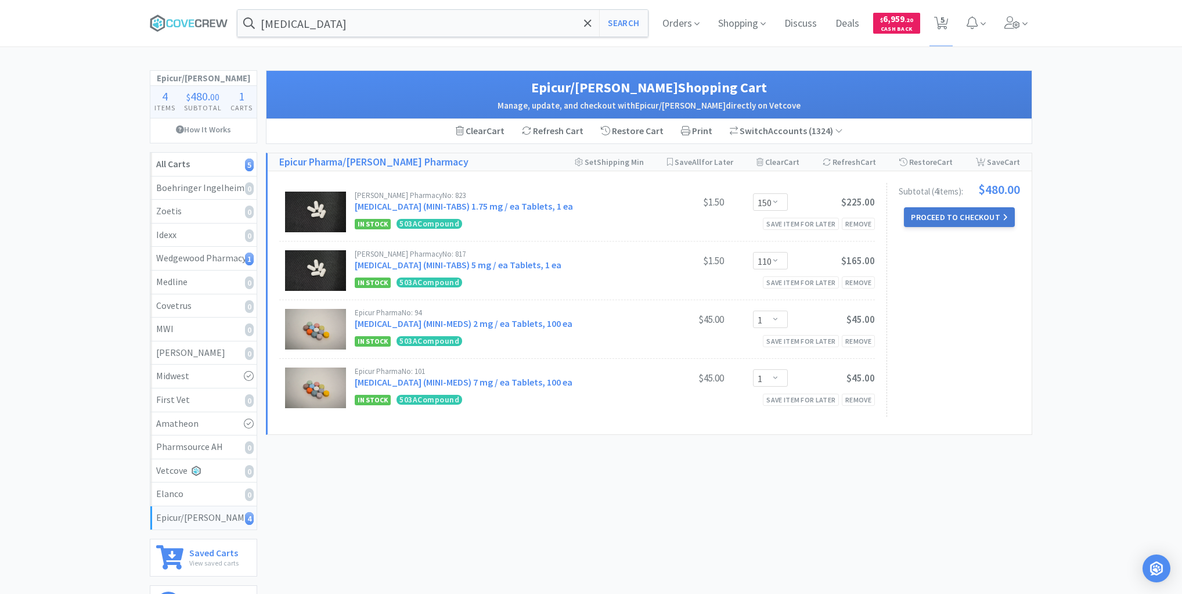
click at [954, 213] on button "Proceed to Checkout" at bounding box center [959, 217] width 110 height 20
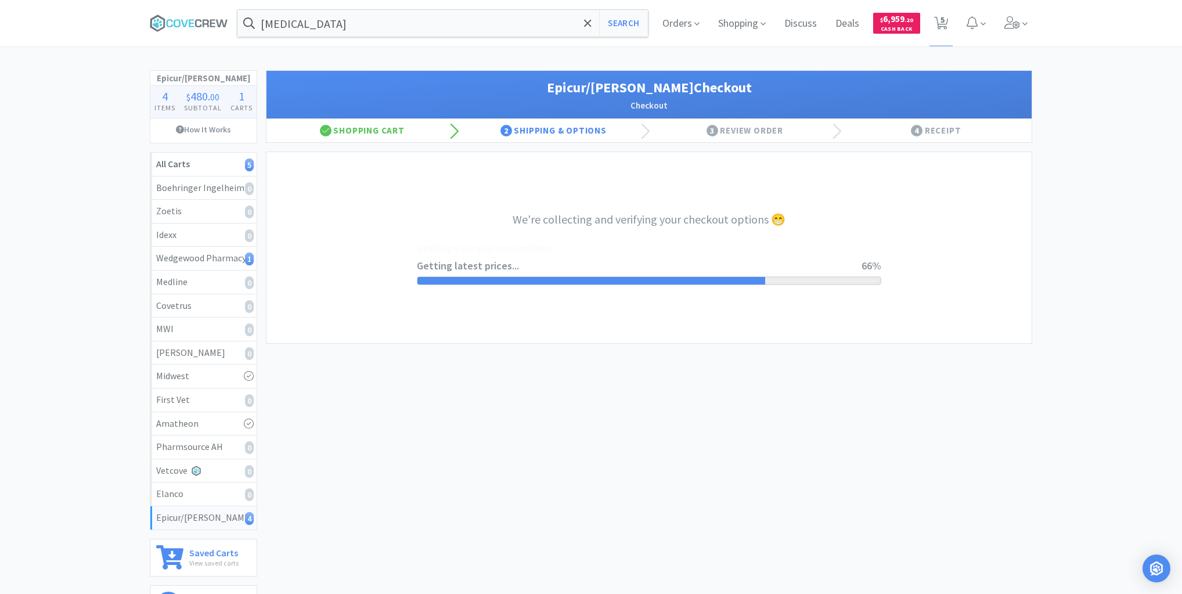
select select "0"
select select "pay_by_invoice"
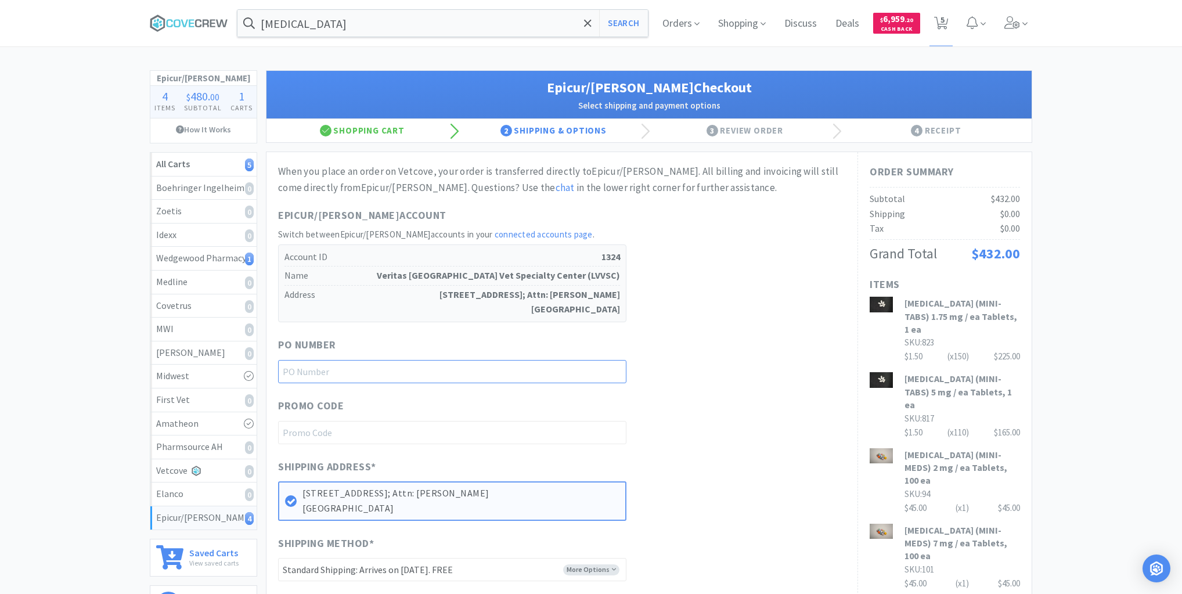
drag, startPoint x: 580, startPoint y: 373, endPoint x: 583, endPoint y: 381, distance: 8.5
click at [582, 374] on input "text" at bounding box center [452, 371] width 348 height 23
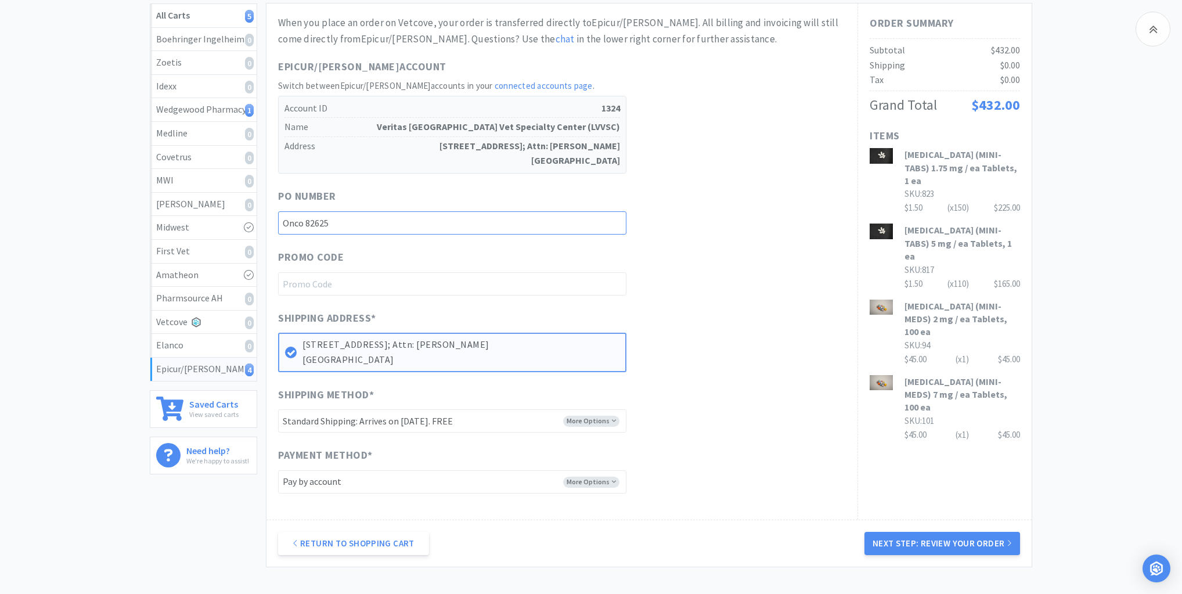
scroll to position [186, 0]
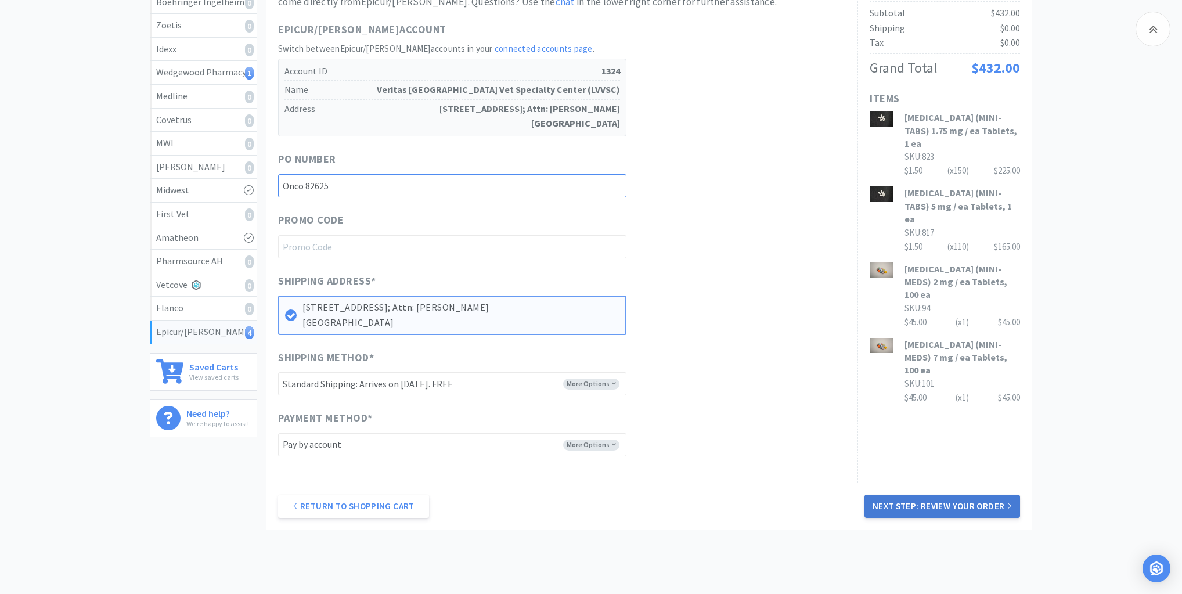
type input "Onco 82625"
click at [910, 499] on button "Next Step: Review Your Order" at bounding box center [942, 506] width 156 height 23
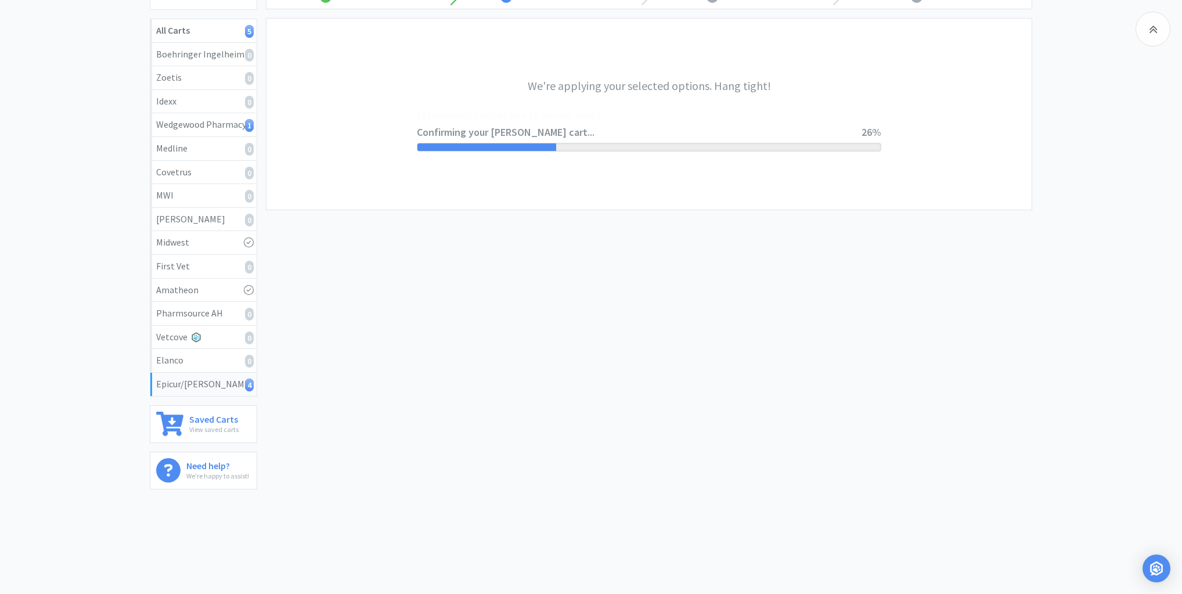
scroll to position [0, 0]
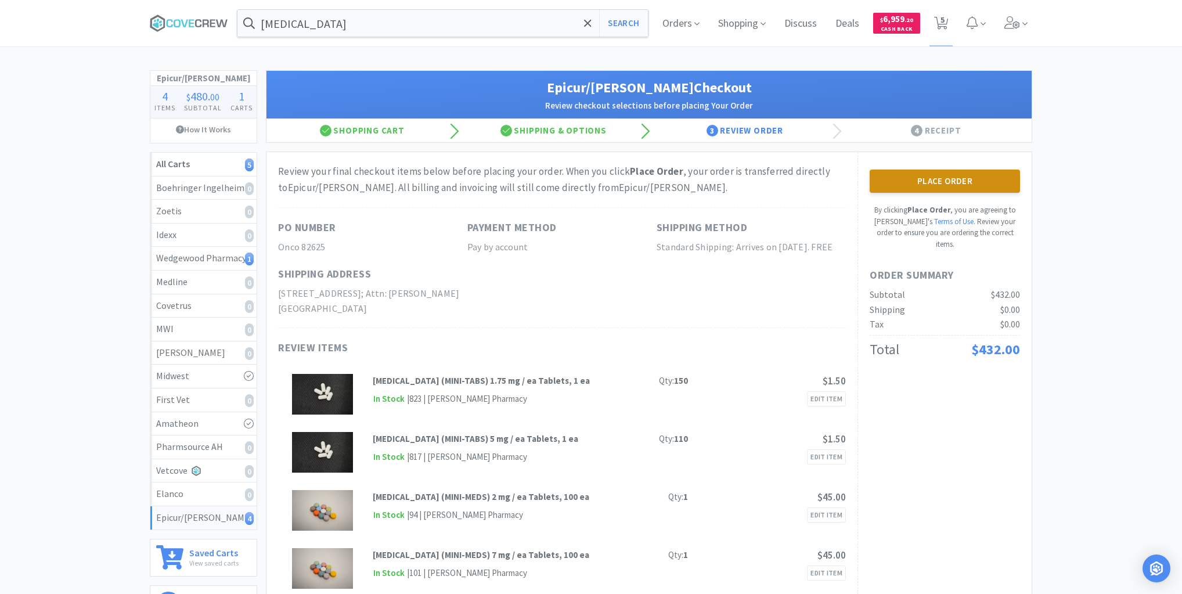
click at [940, 182] on button "Place Order" at bounding box center [944, 180] width 150 height 23
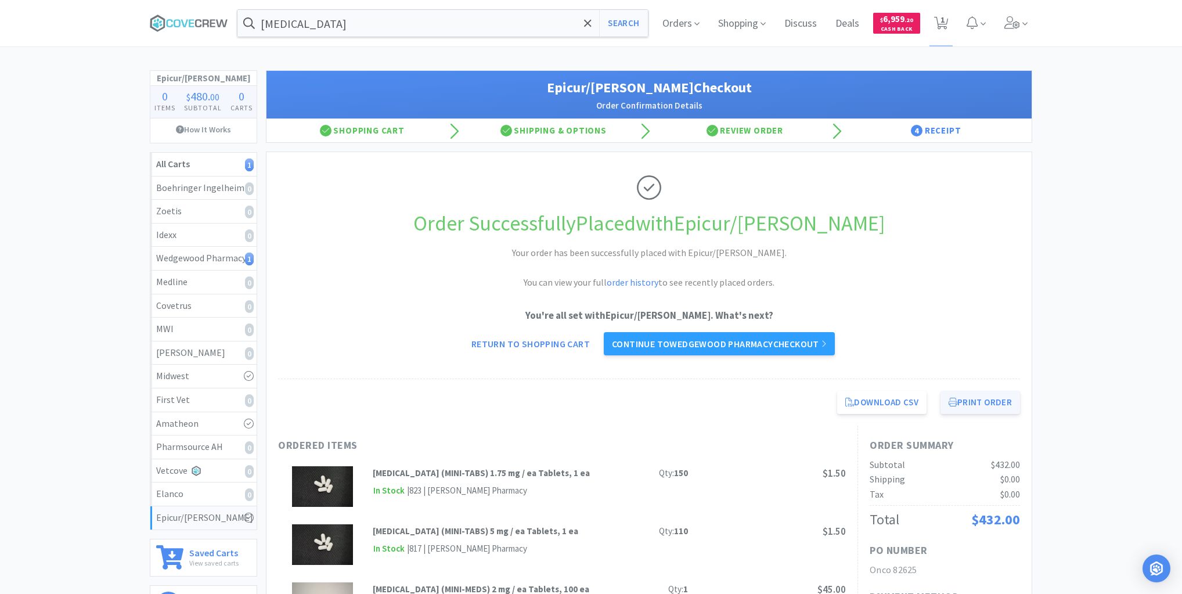
click at [965, 399] on button "Print Order" at bounding box center [980, 402] width 80 height 23
click at [229, 256] on div "Wedgewood Pharmacy 1" at bounding box center [203, 258] width 95 height 15
select select "3"
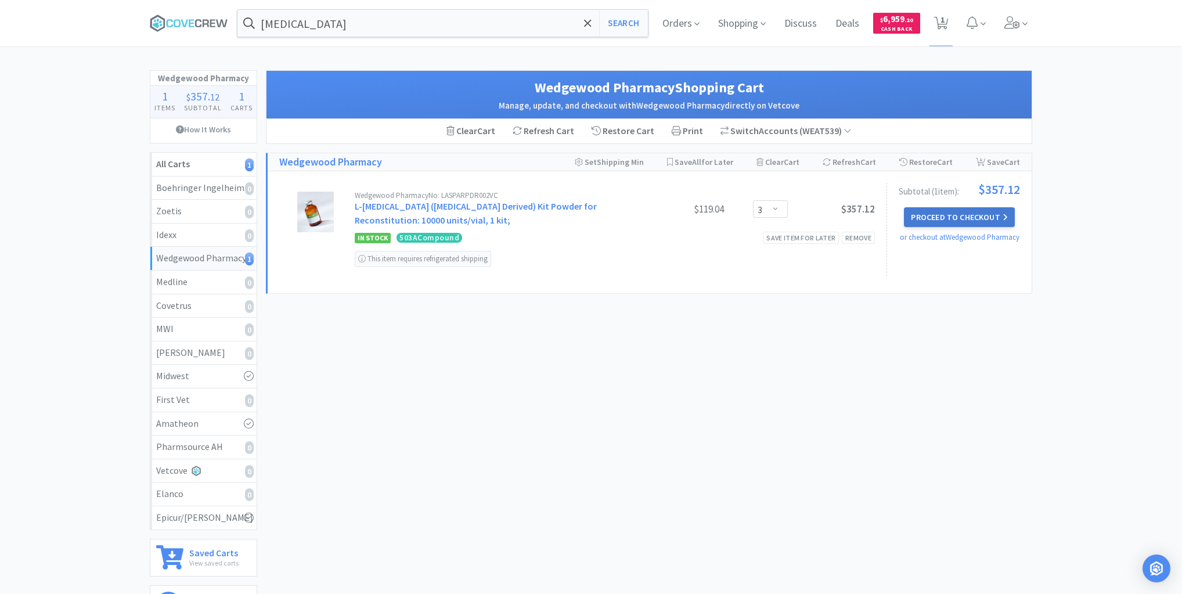
click at [973, 214] on button "Proceed to Checkout" at bounding box center [959, 217] width 110 height 20
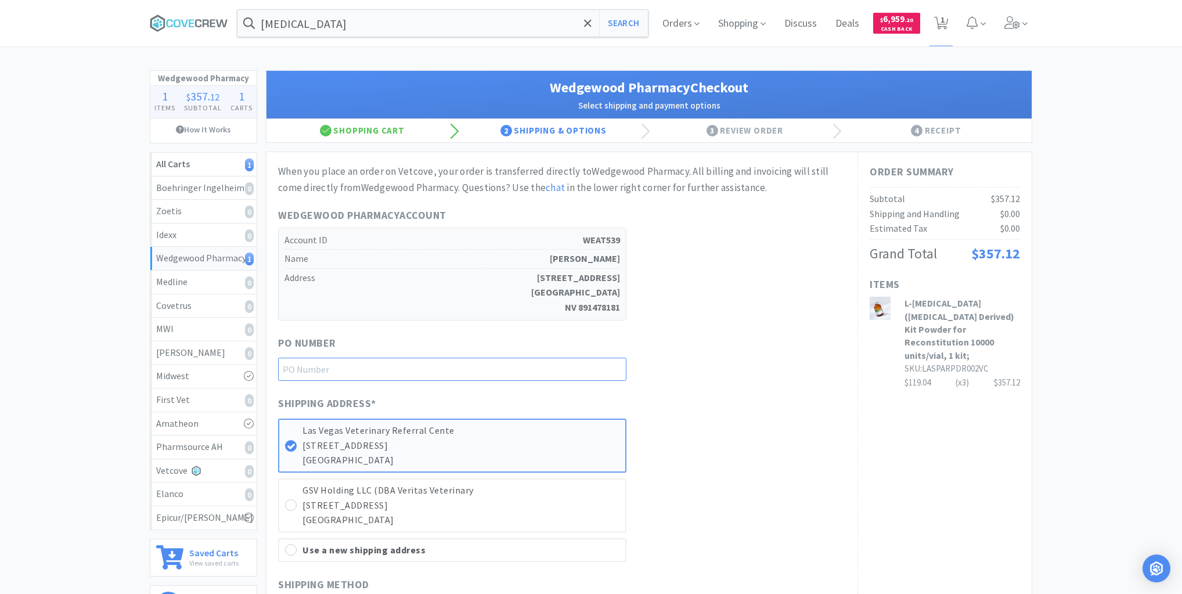
click at [569, 367] on input "text" at bounding box center [452, 369] width 348 height 23
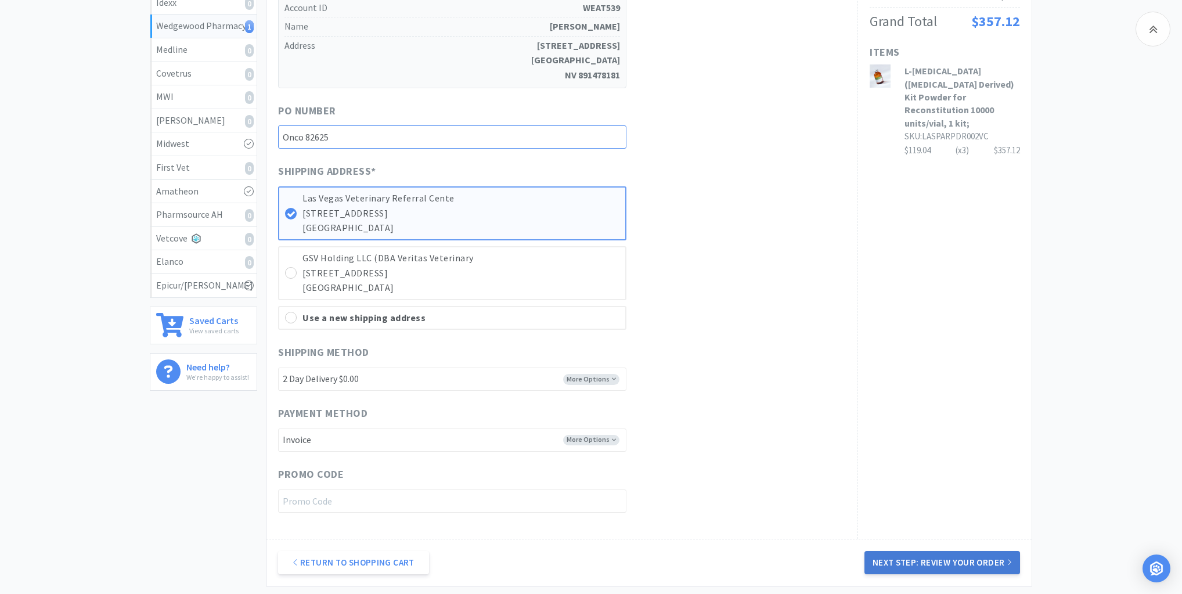
type input "Onco 82625"
click at [945, 560] on button "Next Step: Review Your Order" at bounding box center [942, 562] width 156 height 23
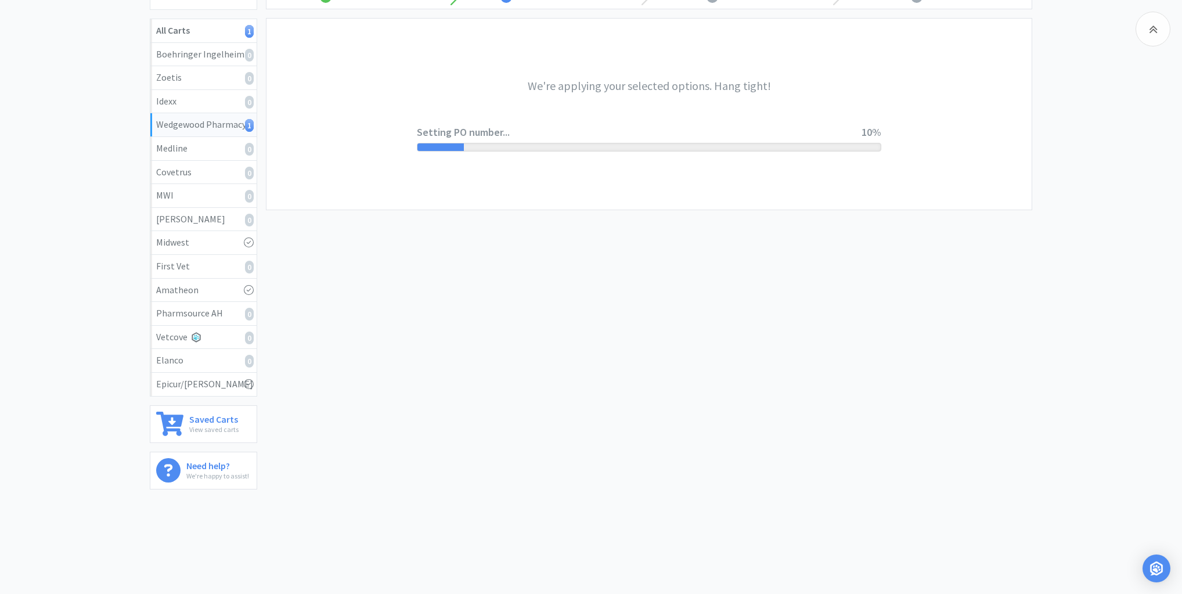
scroll to position [0, 0]
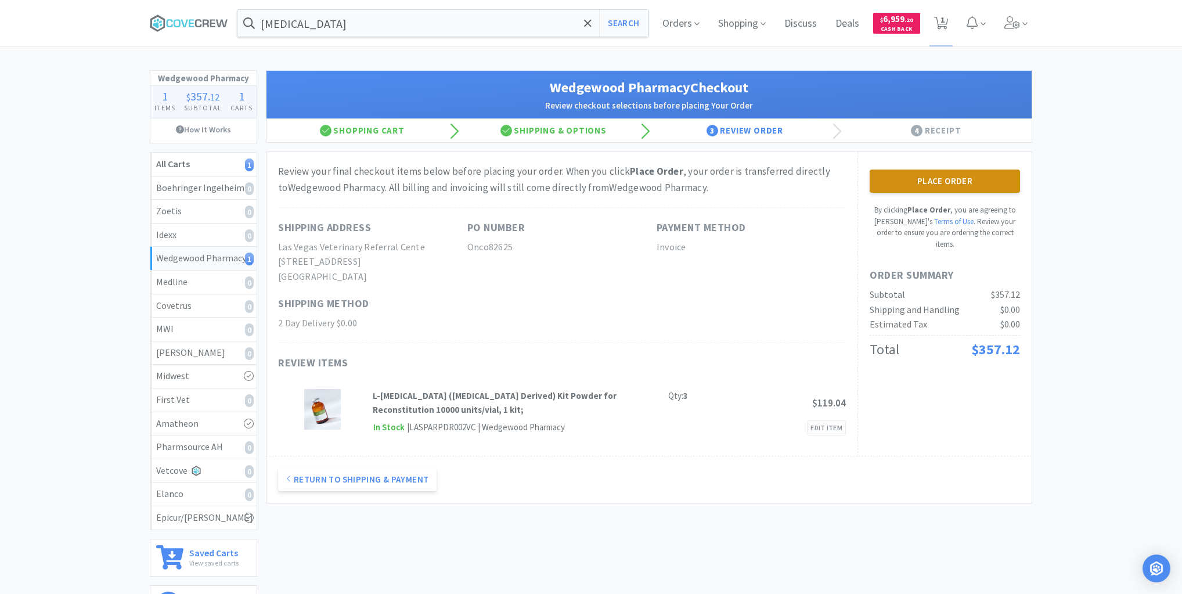
click at [947, 181] on button "Place Order" at bounding box center [944, 180] width 150 height 23
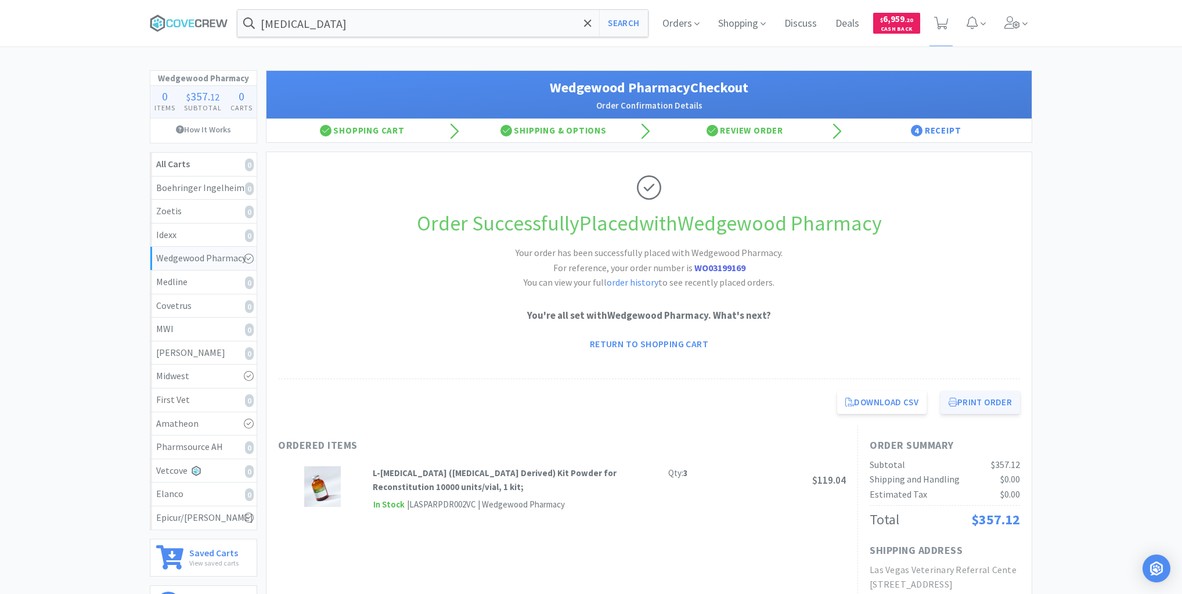
click at [973, 402] on button "Print Order" at bounding box center [980, 402] width 80 height 23
drag, startPoint x: 413, startPoint y: 18, endPoint x: 416, endPoint y: 28, distance: 10.3
click at [413, 18] on input "piroxicam" at bounding box center [442, 23] width 410 height 27
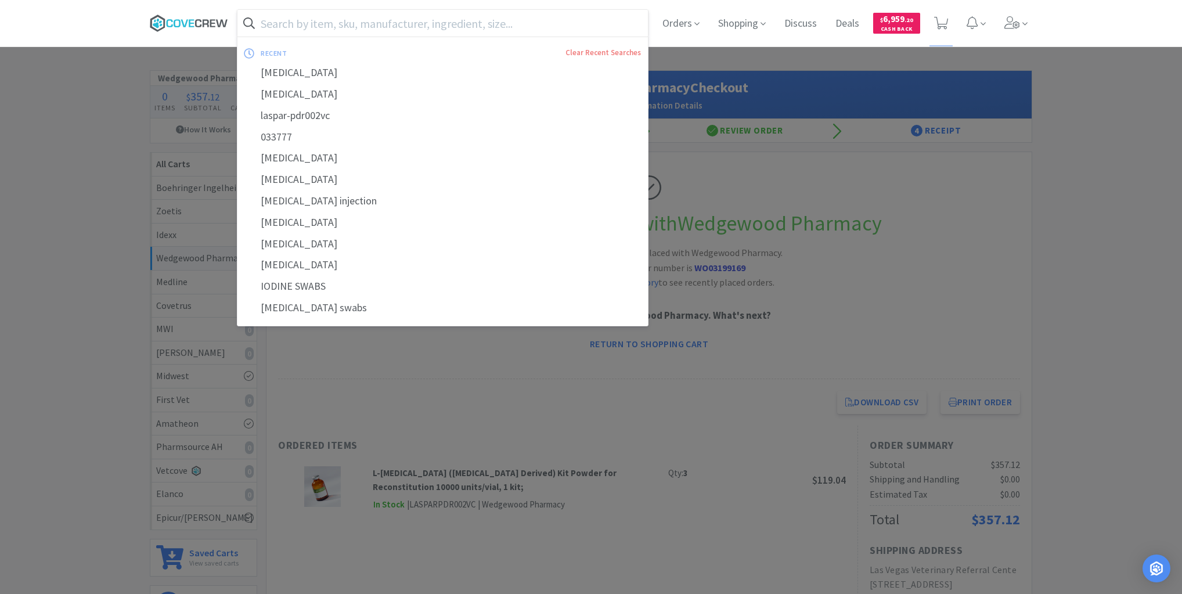
click at [200, 23] on icon at bounding box center [189, 23] width 78 height 17
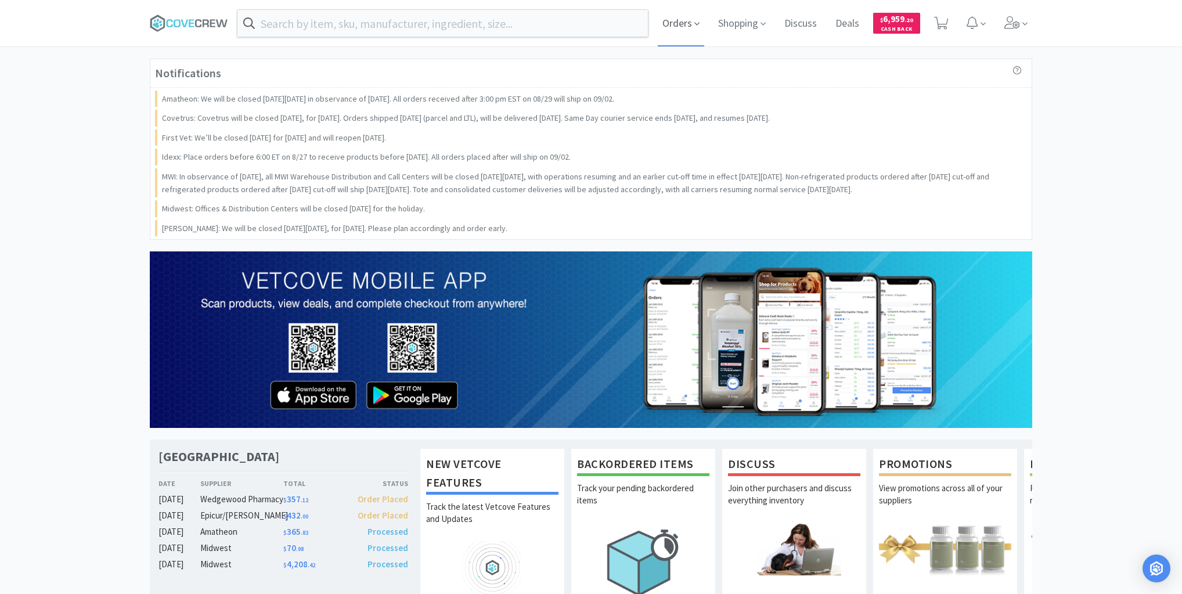
click at [677, 21] on span "Orders" at bounding box center [681, 23] width 46 height 46
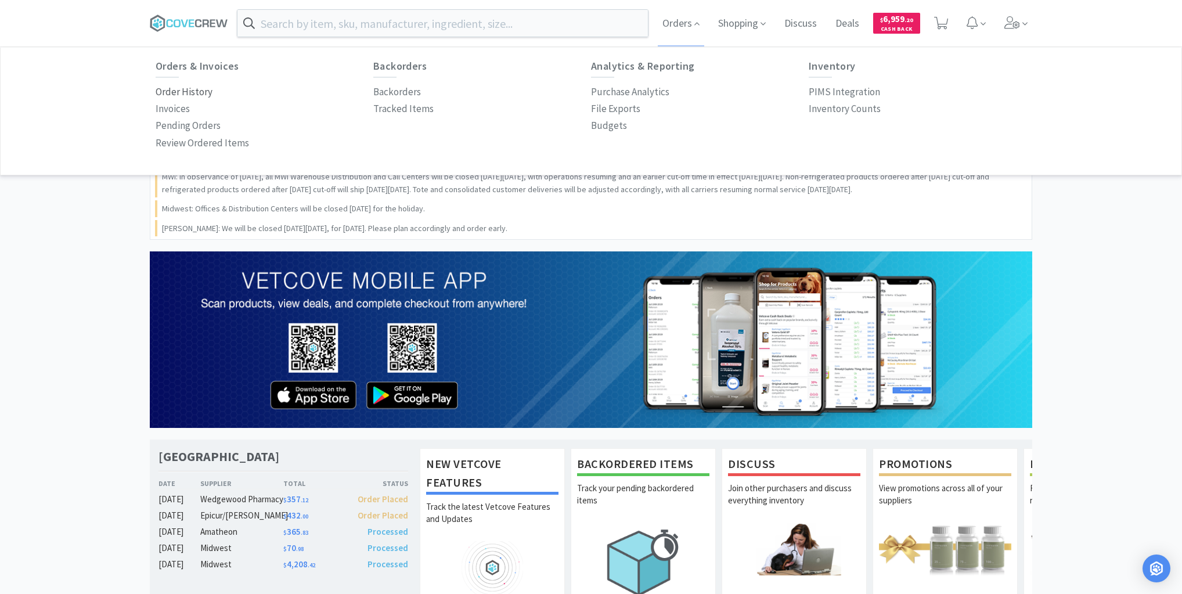
click at [199, 91] on p "Order History" at bounding box center [184, 92] width 57 height 16
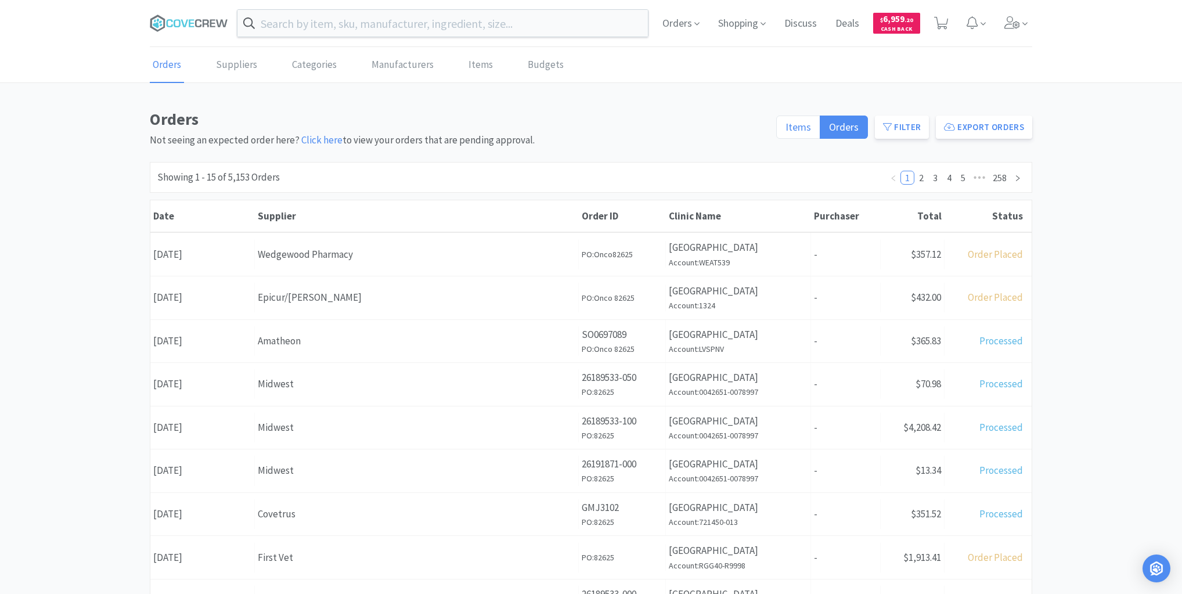
click at [790, 128] on span "Items" at bounding box center [798, 126] width 26 height 13
click at [785, 131] on input "Items" at bounding box center [785, 131] width 0 height 0
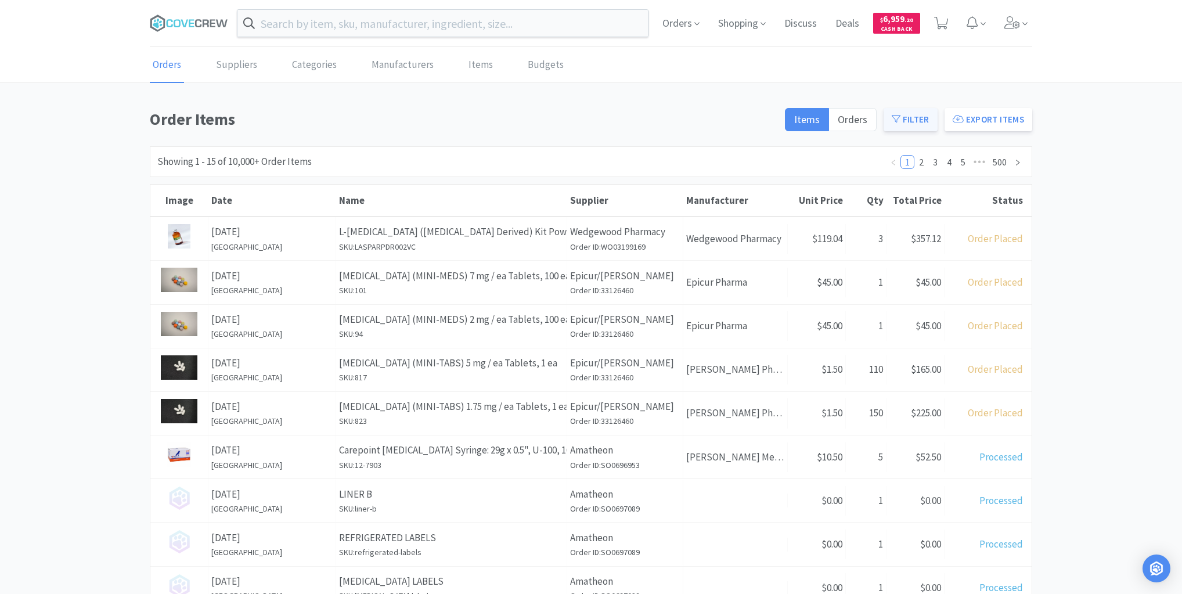
click at [914, 121] on button "Filter" at bounding box center [910, 119] width 54 height 23
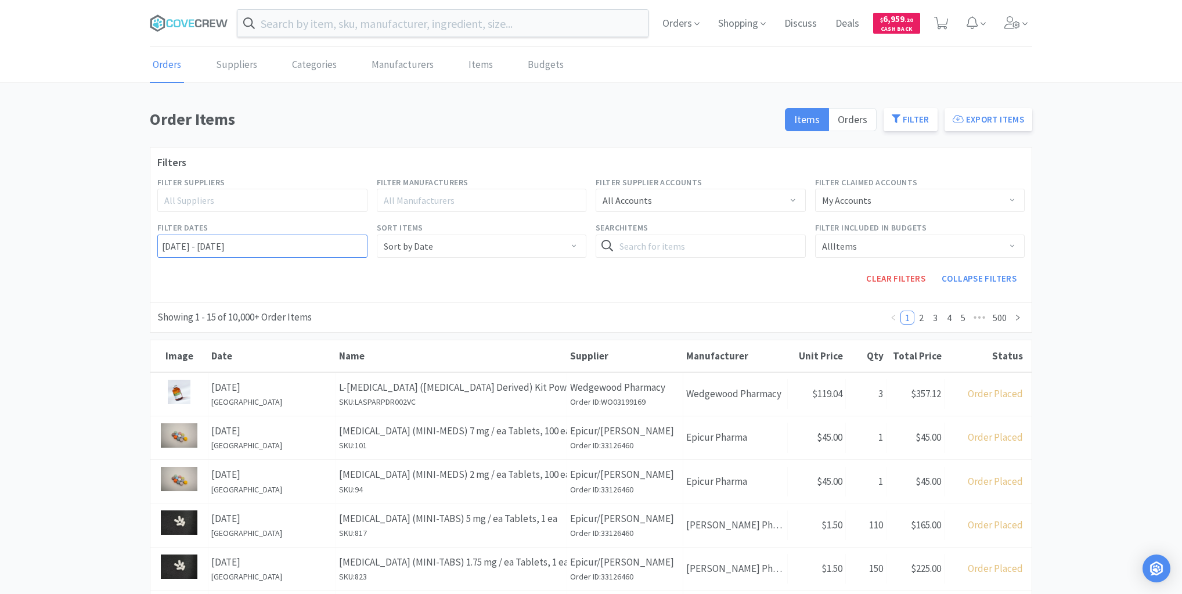
click at [159, 244] on input "08/26/2022 - 08/27/2025" at bounding box center [262, 245] width 210 height 23
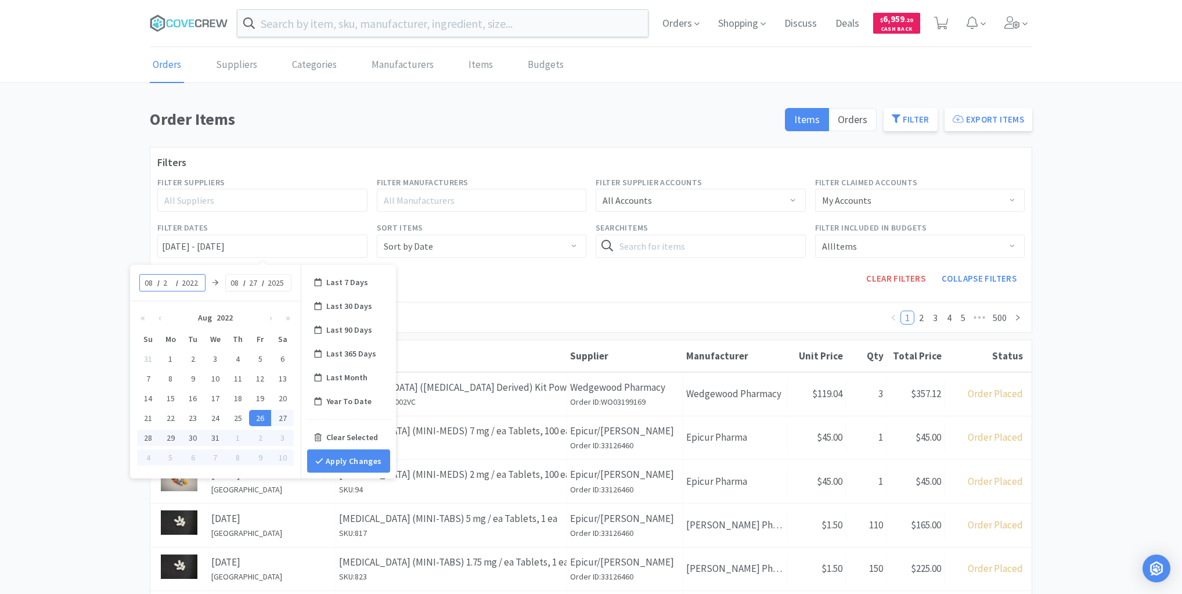
type input "25"
type input "08/25/2022 - 08/27/2025"
type input "2025"
type input "08/25/2025 - 08/27/2025"
type input "26"
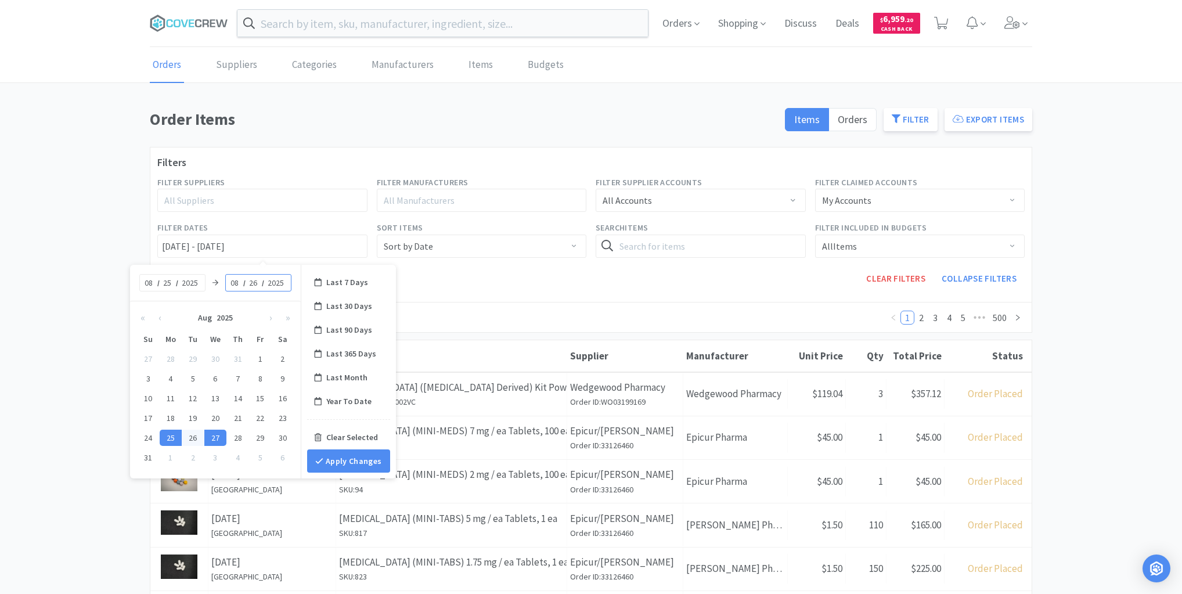
type input "08/25/2025 - 08/26/2025"
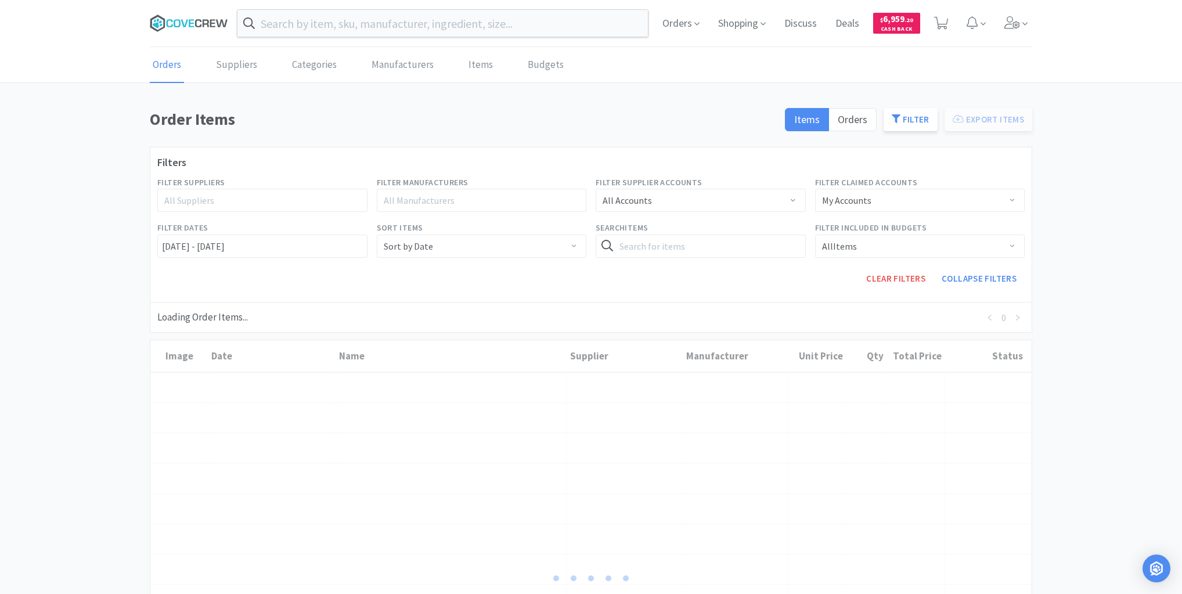
click at [176, 19] on icon at bounding box center [177, 23] width 7 height 8
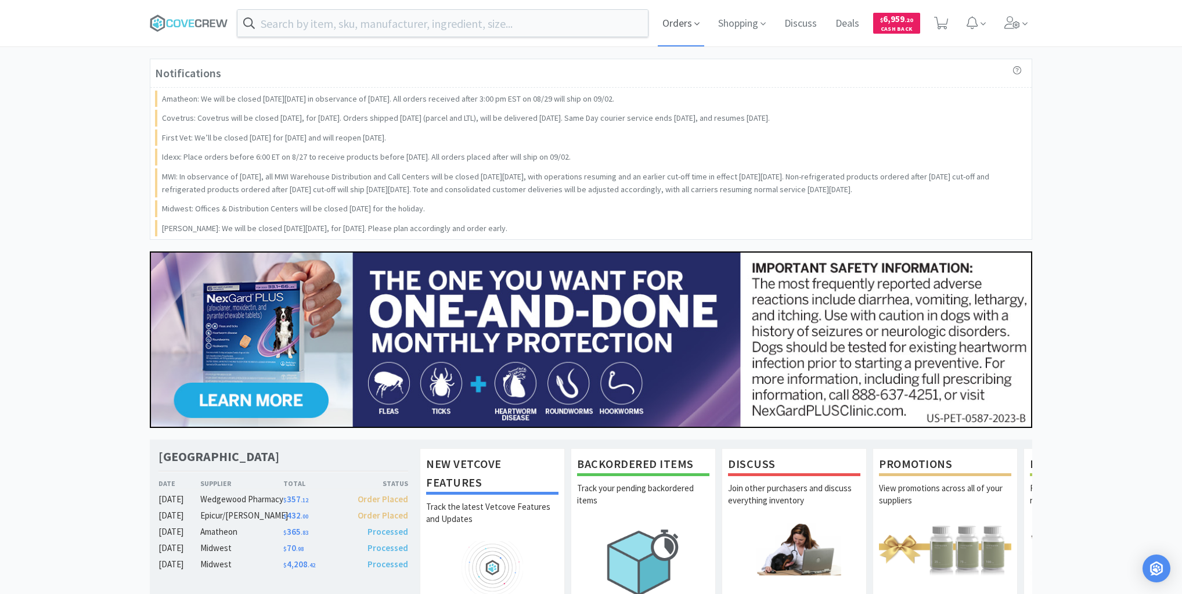
click at [679, 24] on span "Orders" at bounding box center [681, 23] width 46 height 46
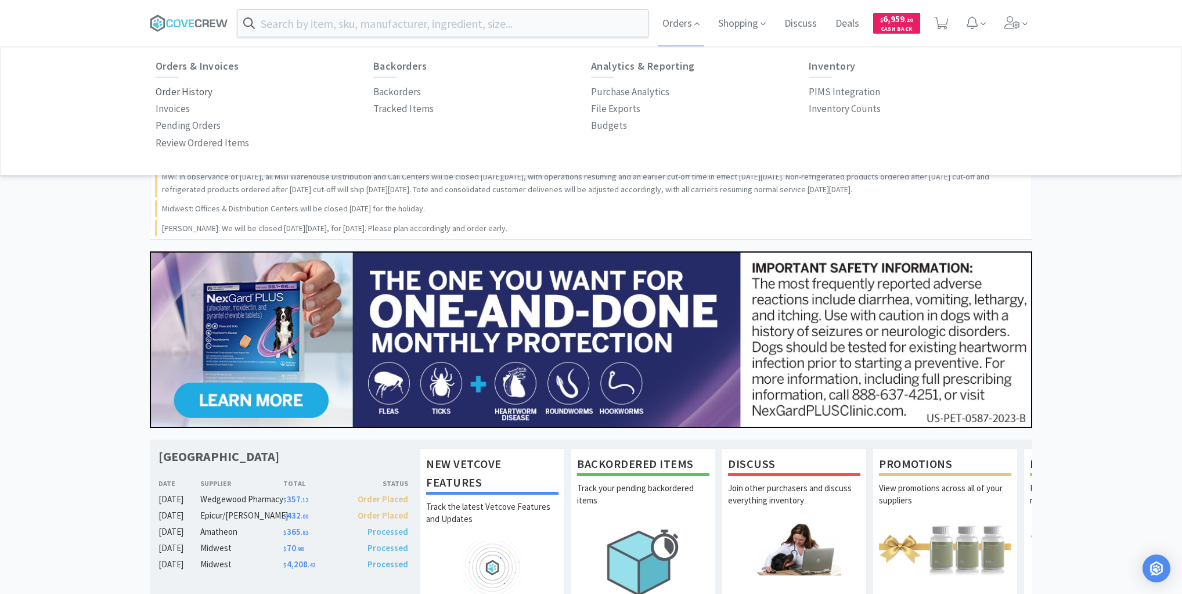
click at [193, 95] on p "Order History" at bounding box center [184, 92] width 57 height 16
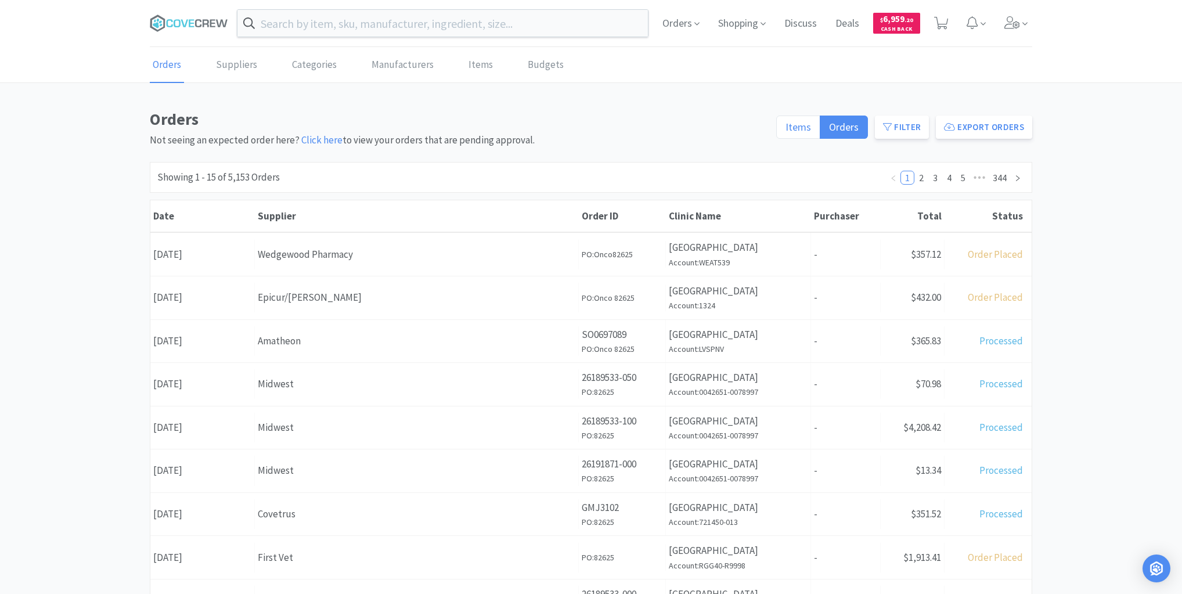
click at [798, 130] on span "Items" at bounding box center [798, 126] width 26 height 13
click at [785, 131] on input "Items" at bounding box center [785, 131] width 0 height 0
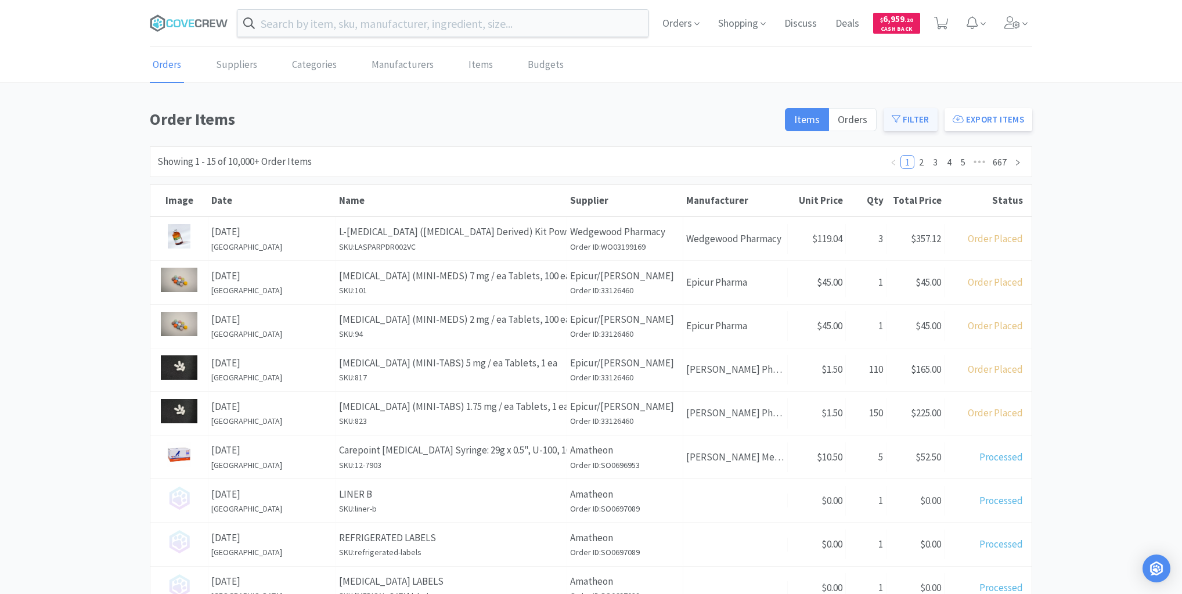
click at [914, 117] on button "Filter" at bounding box center [910, 119] width 54 height 23
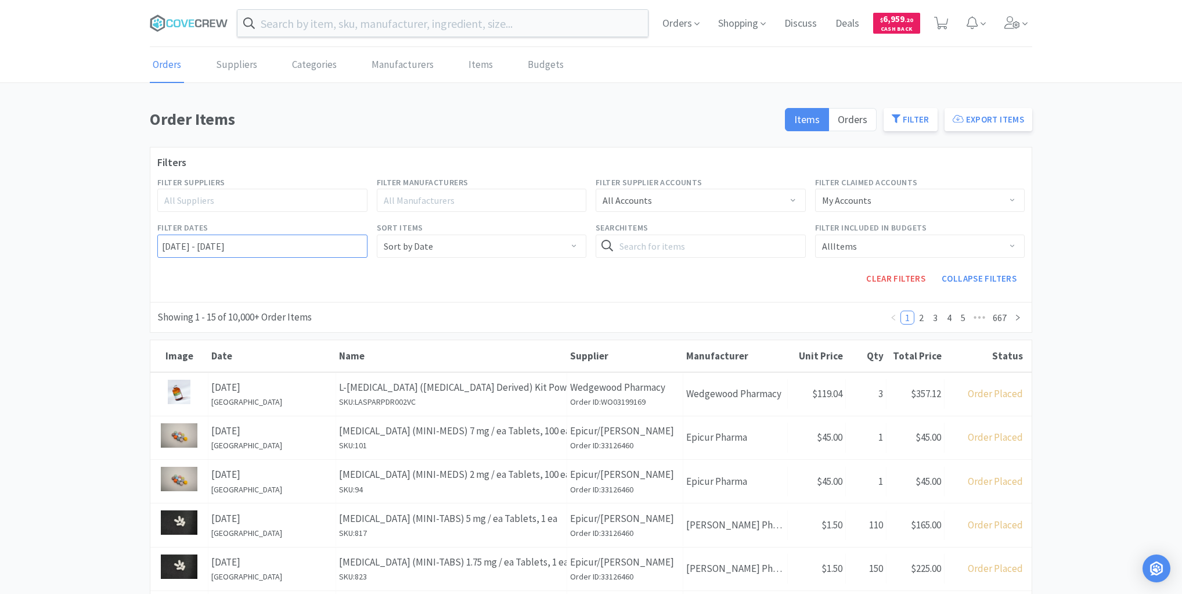
click at [161, 241] on input "08/26/2022 - 08/27/2025" at bounding box center [262, 245] width 210 height 23
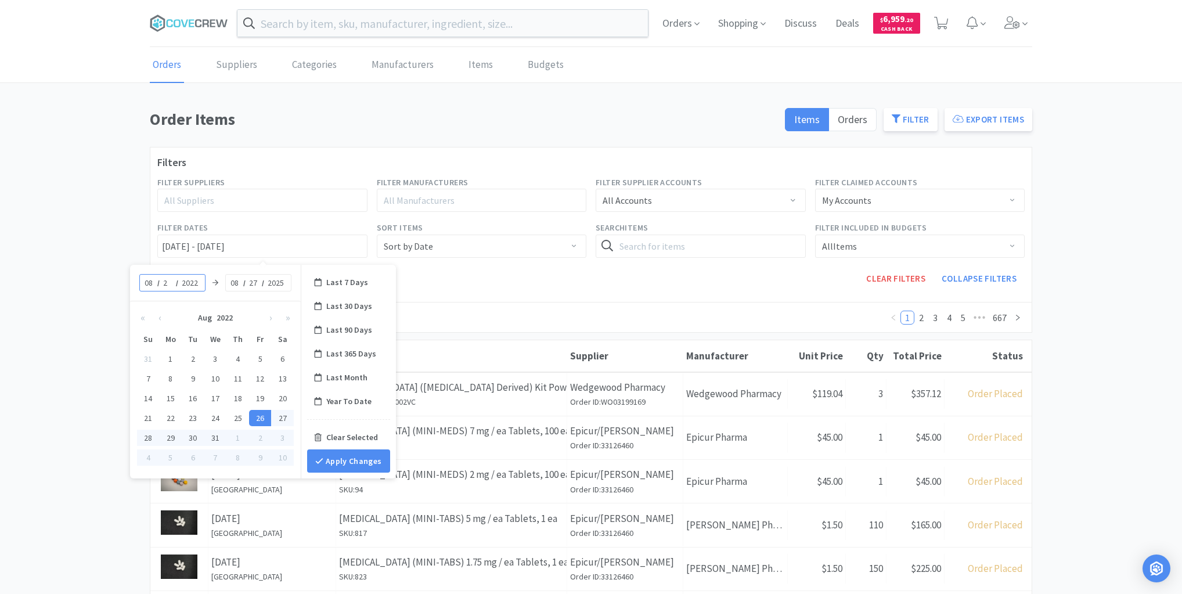
type input "25"
type input "08/25/2022 - 08/27/2025"
type input "2025"
type input "08/25/2025 - 08/27/2025"
type input "25"
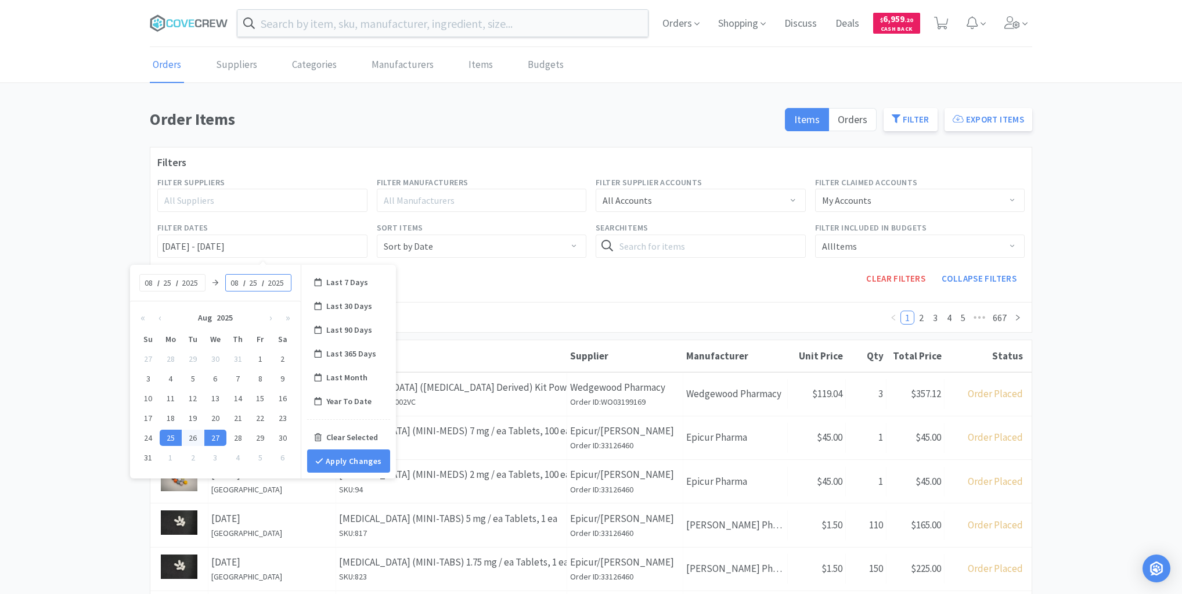
type input "08/25/2025 - 08/25/2025"
click at [338, 452] on button "Apply Changes" at bounding box center [348, 460] width 83 height 23
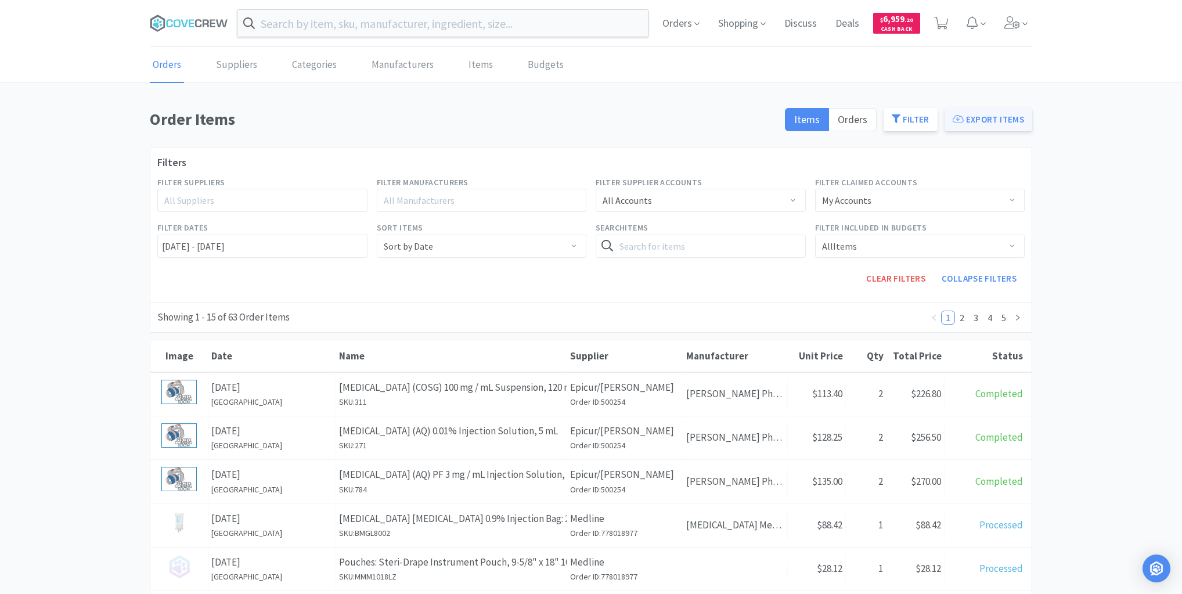
click at [990, 122] on button "Export Items" at bounding box center [988, 119] width 88 height 23
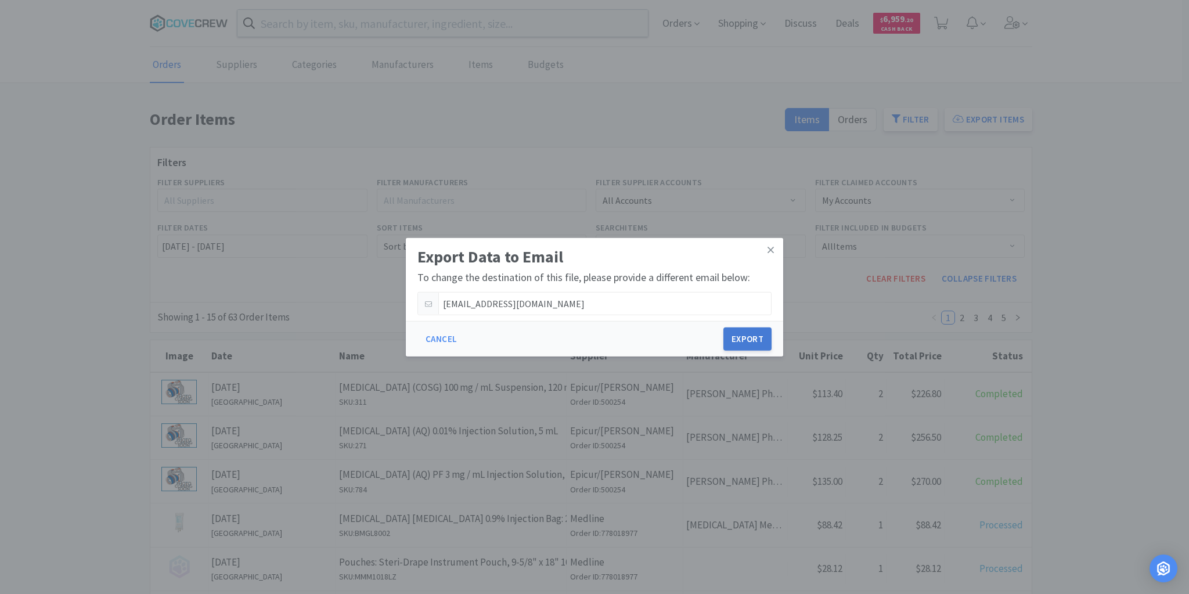
click at [745, 342] on button "Export" at bounding box center [747, 338] width 48 height 23
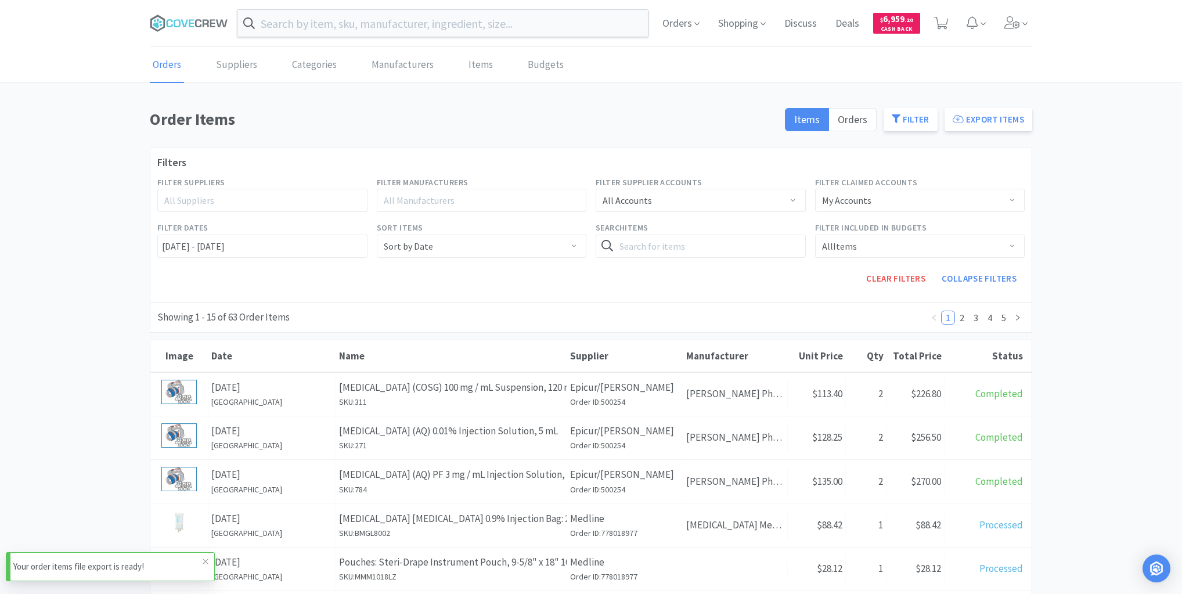
click at [118, 569] on p "Your order items file export is ready!" at bounding box center [107, 567] width 189 height 14
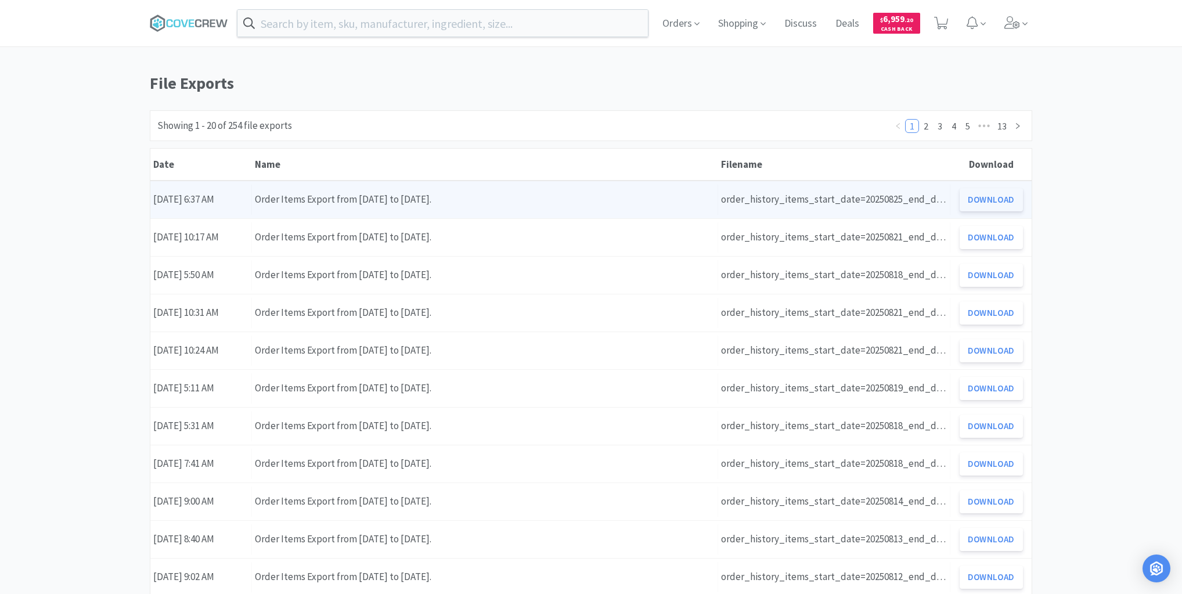
click at [1002, 200] on button "Download" at bounding box center [990, 199] width 63 height 23
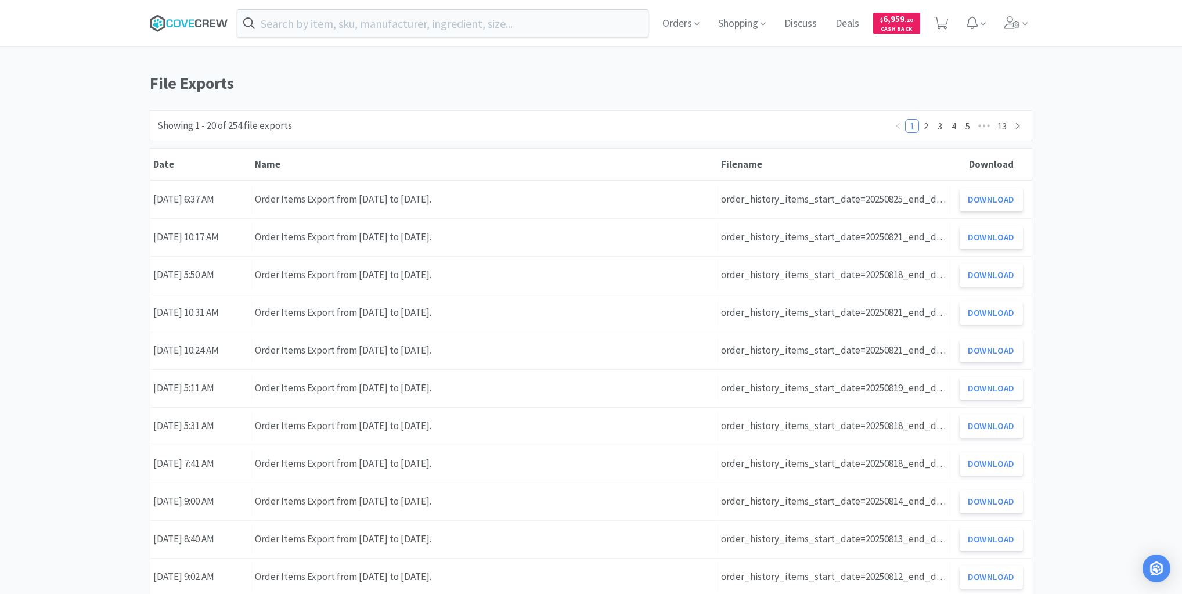
click at [200, 21] on icon at bounding box center [198, 23] width 6 height 8
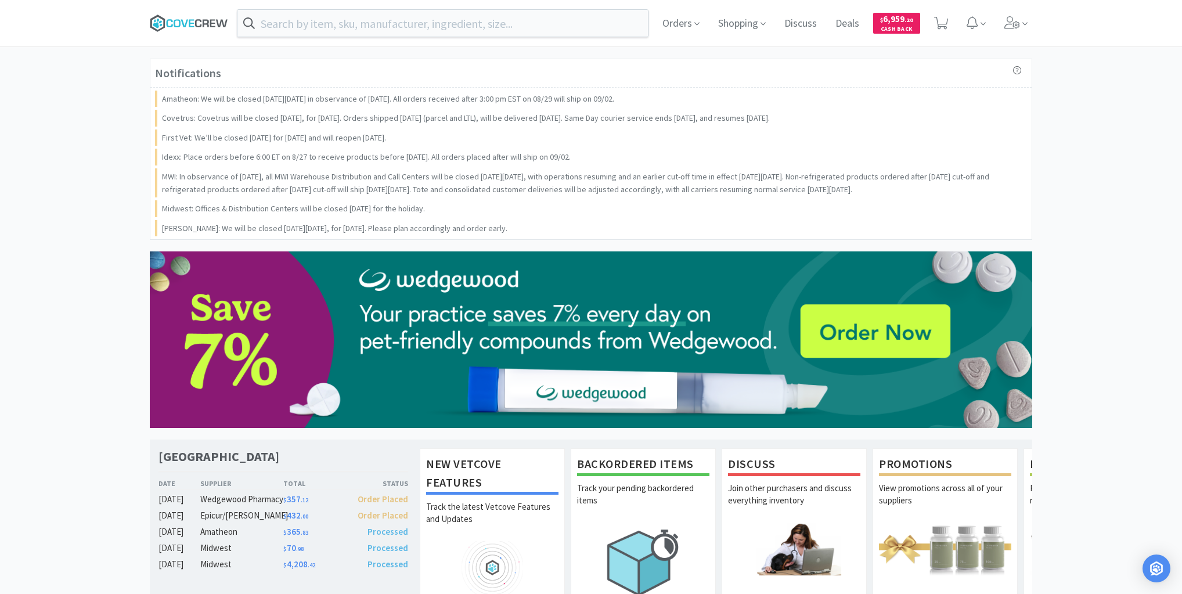
drag, startPoint x: 201, startPoint y: 25, endPoint x: 190, endPoint y: 21, distance: 11.8
click at [201, 25] on icon at bounding box center [189, 23] width 78 height 17
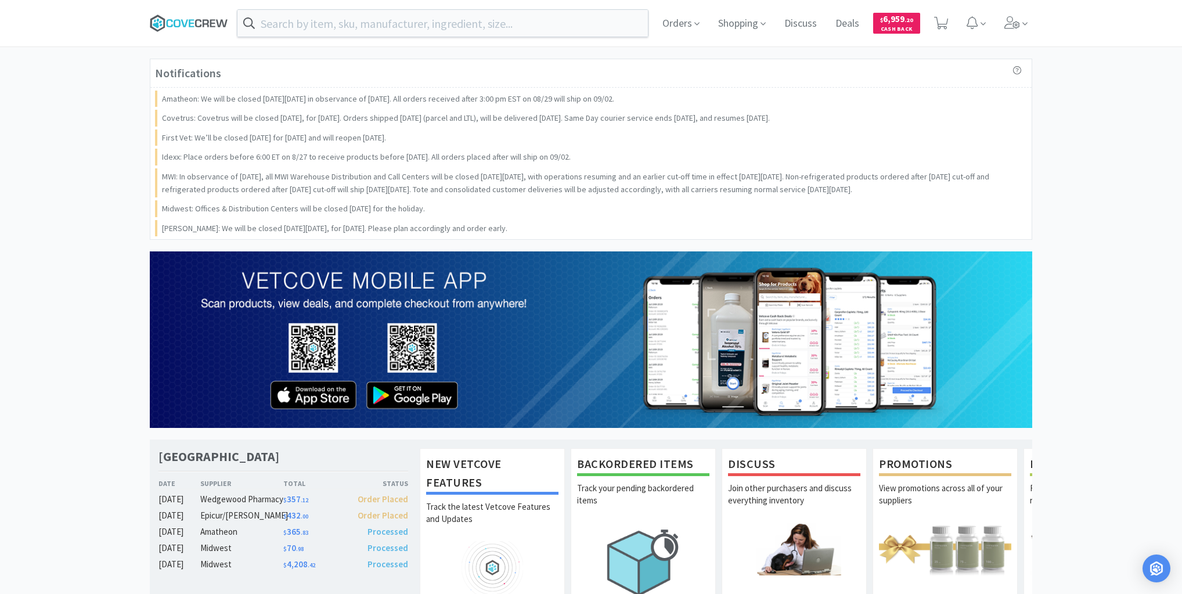
click at [197, 25] on icon at bounding box center [189, 23] width 78 height 17
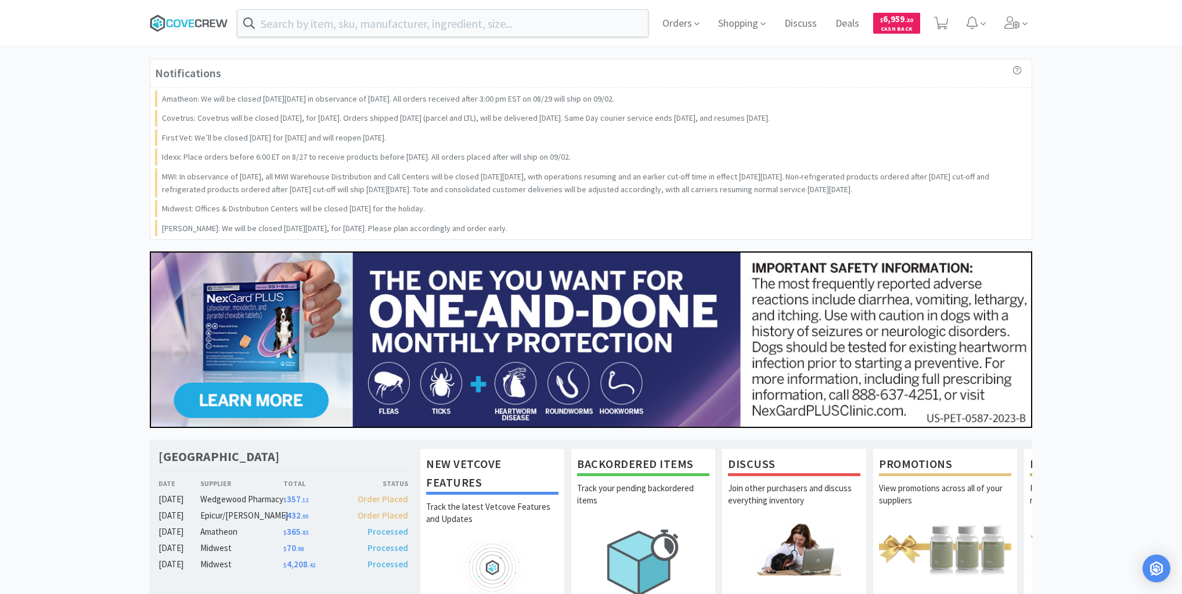
click at [193, 16] on icon at bounding box center [189, 23] width 78 height 17
drag, startPoint x: 181, startPoint y: 21, endPoint x: 178, endPoint y: 12, distance: 9.6
click at [181, 19] on icon at bounding box center [189, 23] width 78 height 17
click at [186, 19] on icon at bounding box center [189, 23] width 78 height 17
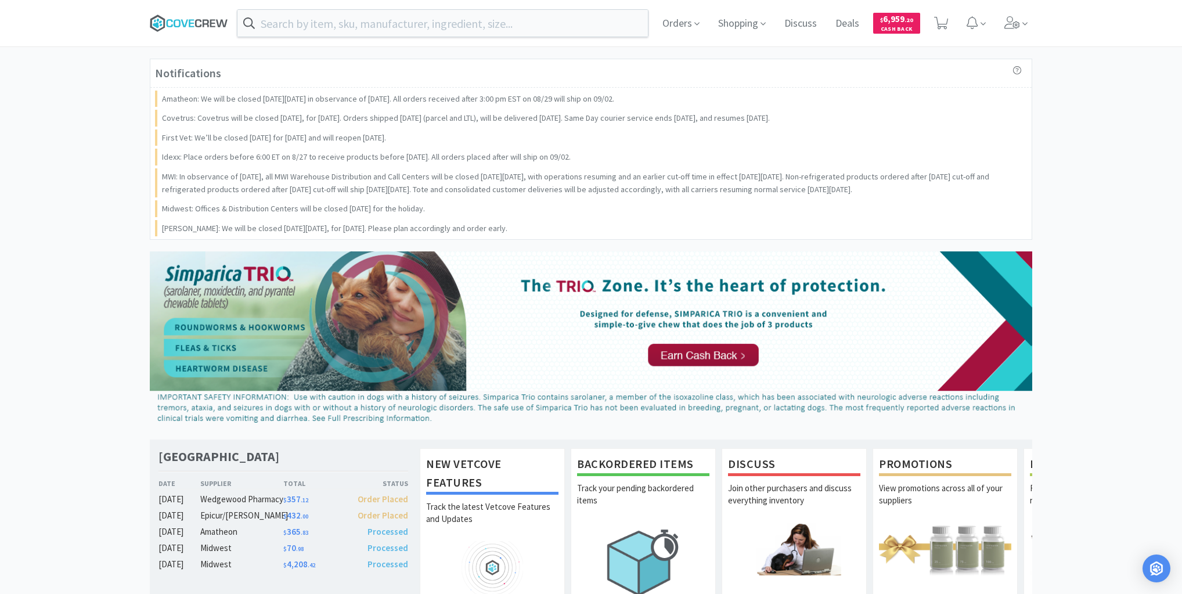
click at [185, 21] on icon at bounding box center [189, 23] width 78 height 17
click at [195, 20] on icon at bounding box center [189, 23] width 78 height 17
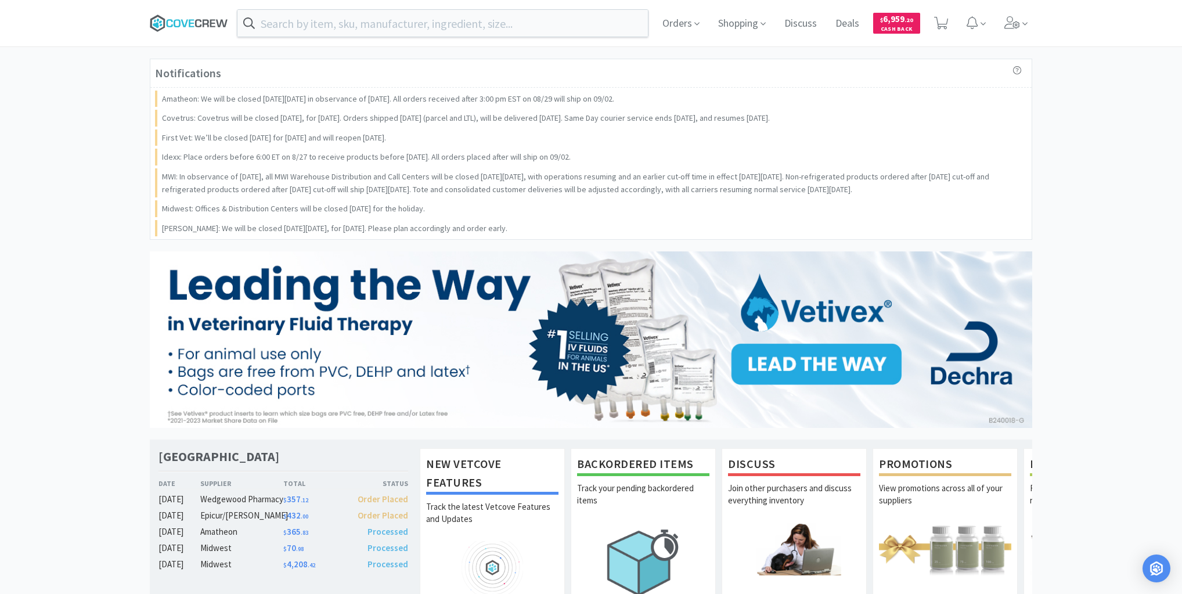
click at [189, 19] on icon at bounding box center [189, 23] width 78 height 17
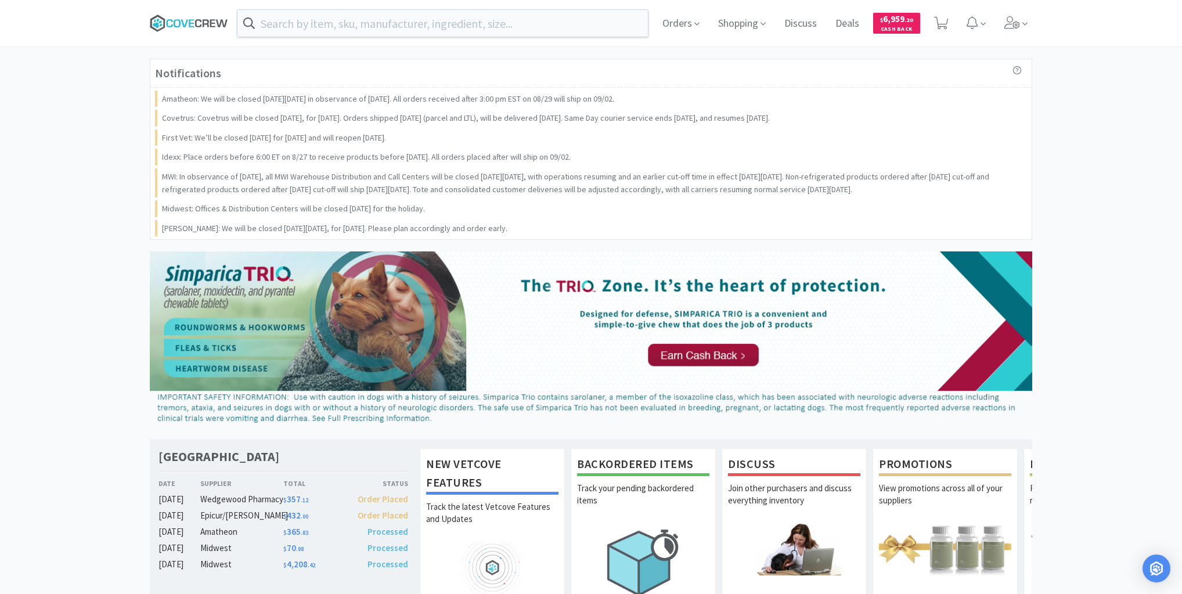
click at [185, 23] on icon at bounding box center [189, 23] width 78 height 17
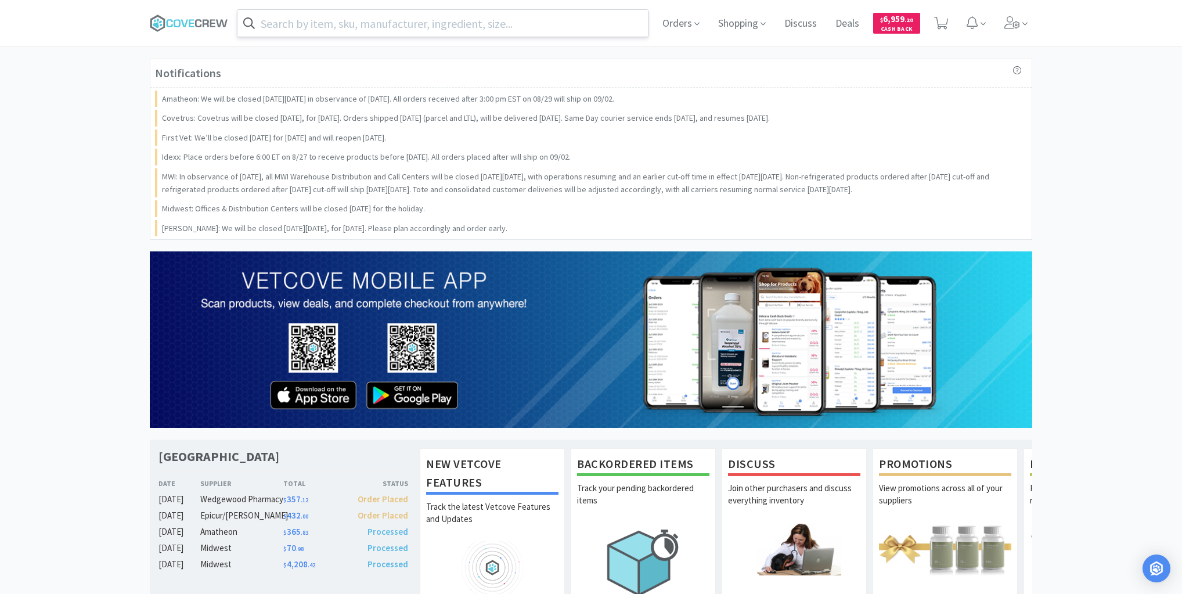
click at [297, 23] on input "text" at bounding box center [442, 23] width 410 height 27
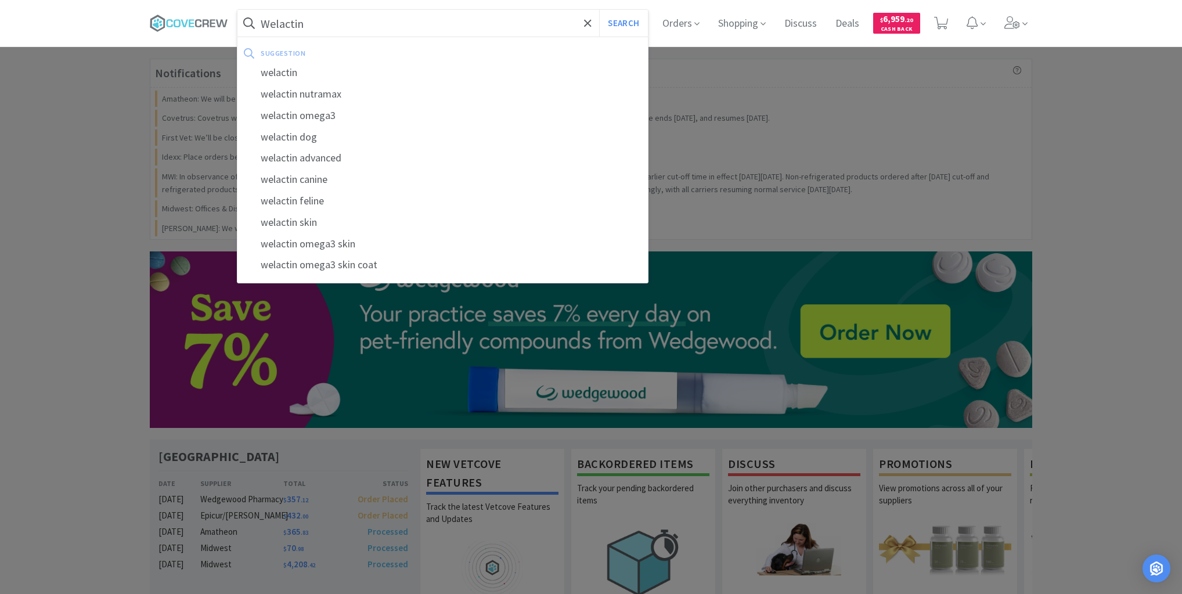
type input "Welactin"
click at [599, 10] on button "Search" at bounding box center [623, 23] width 48 height 27
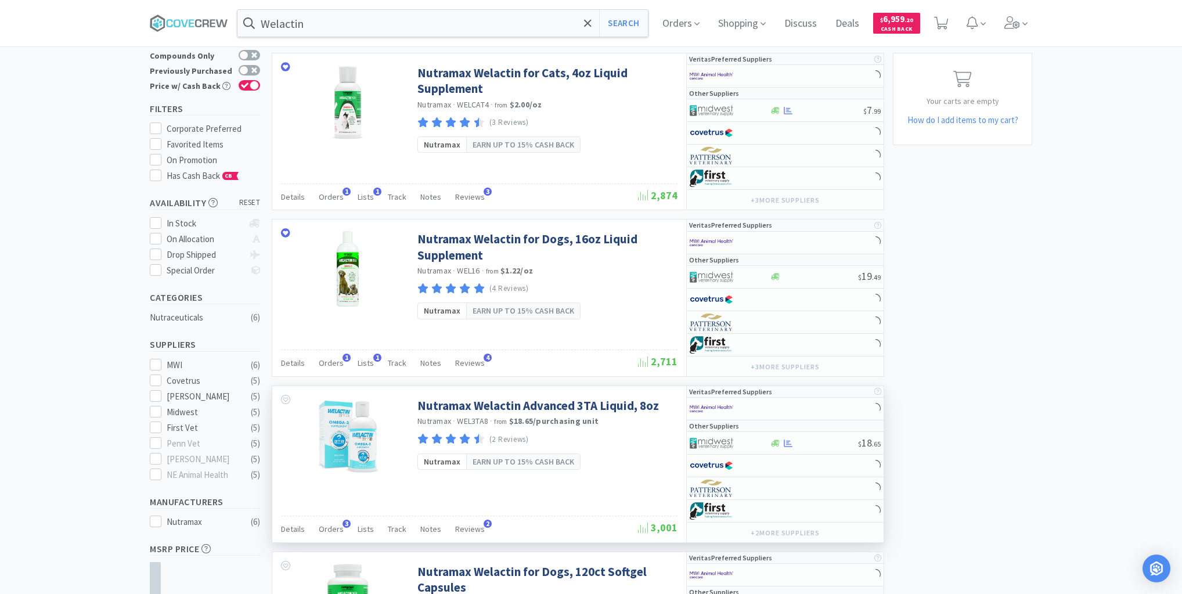
scroll to position [186, 0]
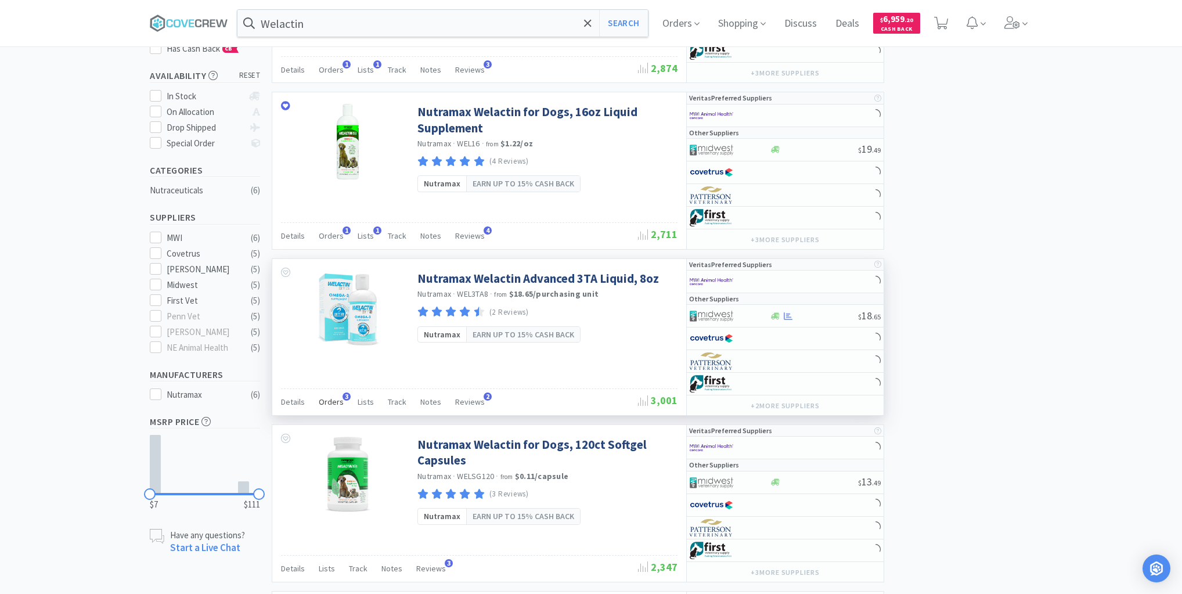
click at [336, 396] on span "Orders" at bounding box center [331, 401] width 25 height 10
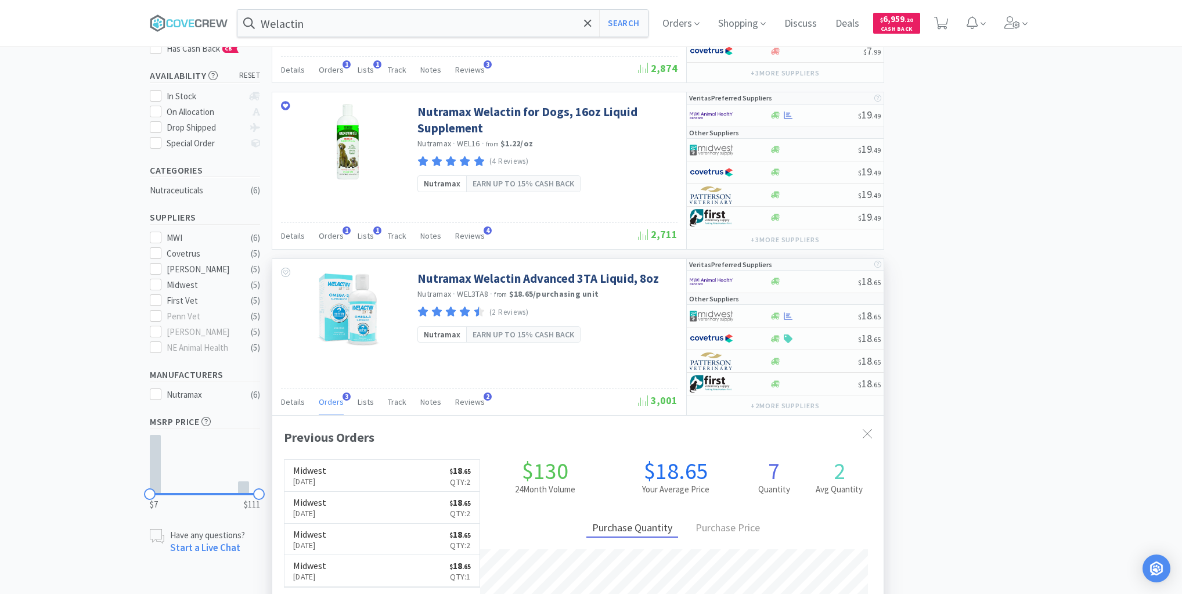
scroll to position [300, 611]
click at [77, 98] on div "× Filter Results Synced Suppliers Only Manufacturers Only Compounds Only Previo…" at bounding box center [591, 581] width 1182 height 1395
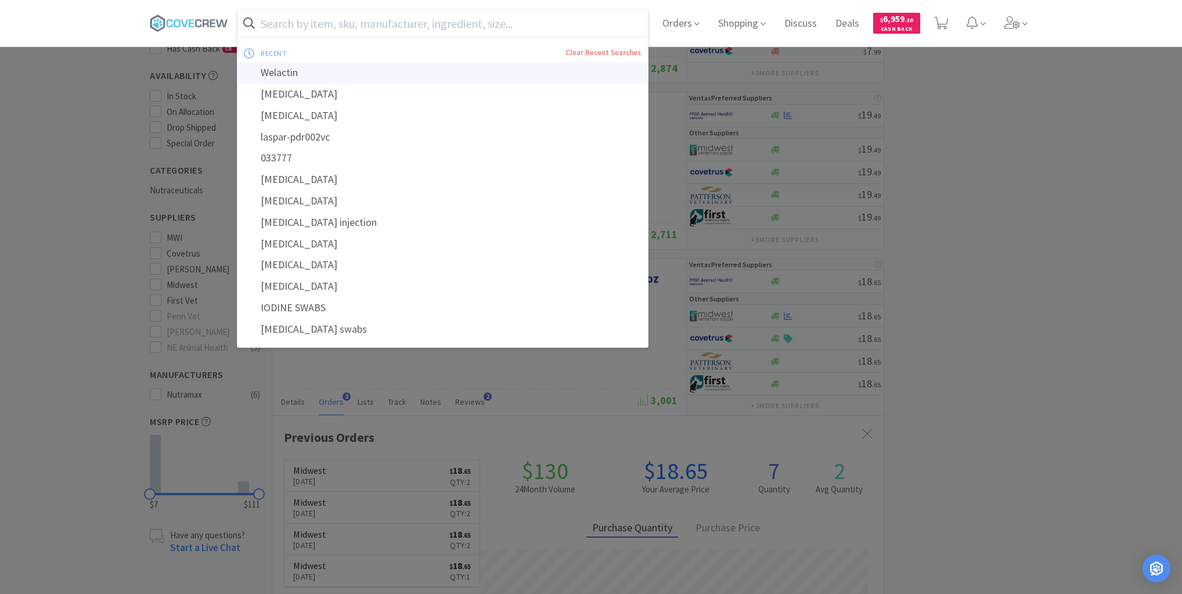
click at [283, 70] on div "Welactin" at bounding box center [442, 72] width 410 height 21
type input "Welactin"
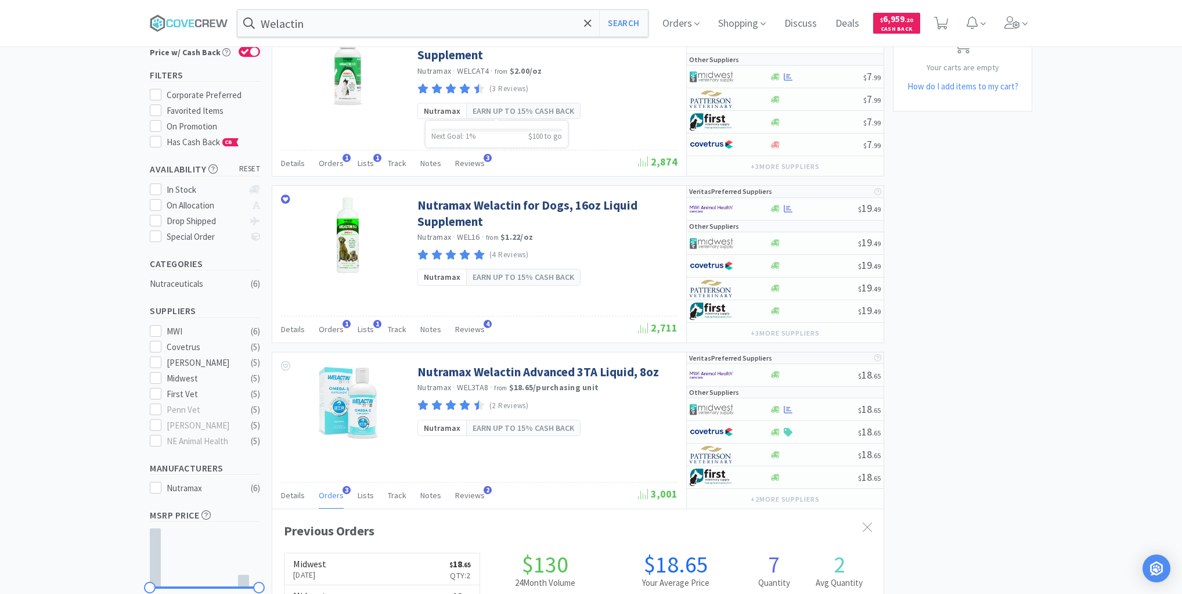
scroll to position [93, 0]
click at [205, 20] on icon at bounding box center [189, 23] width 78 height 17
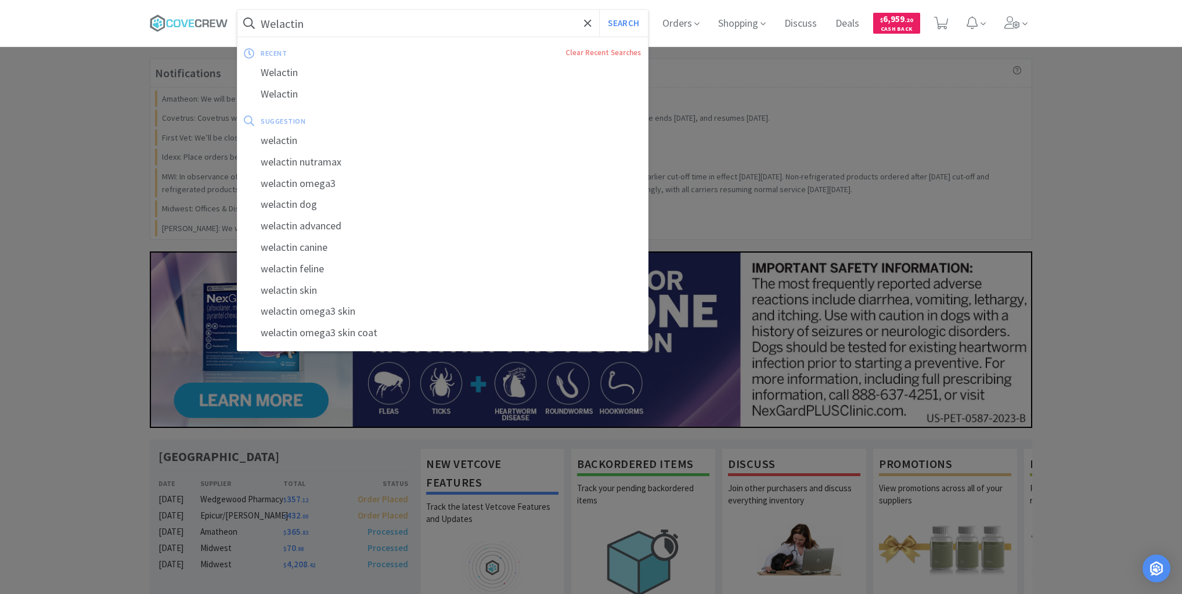
click at [358, 26] on input "Welactin" at bounding box center [442, 23] width 410 height 27
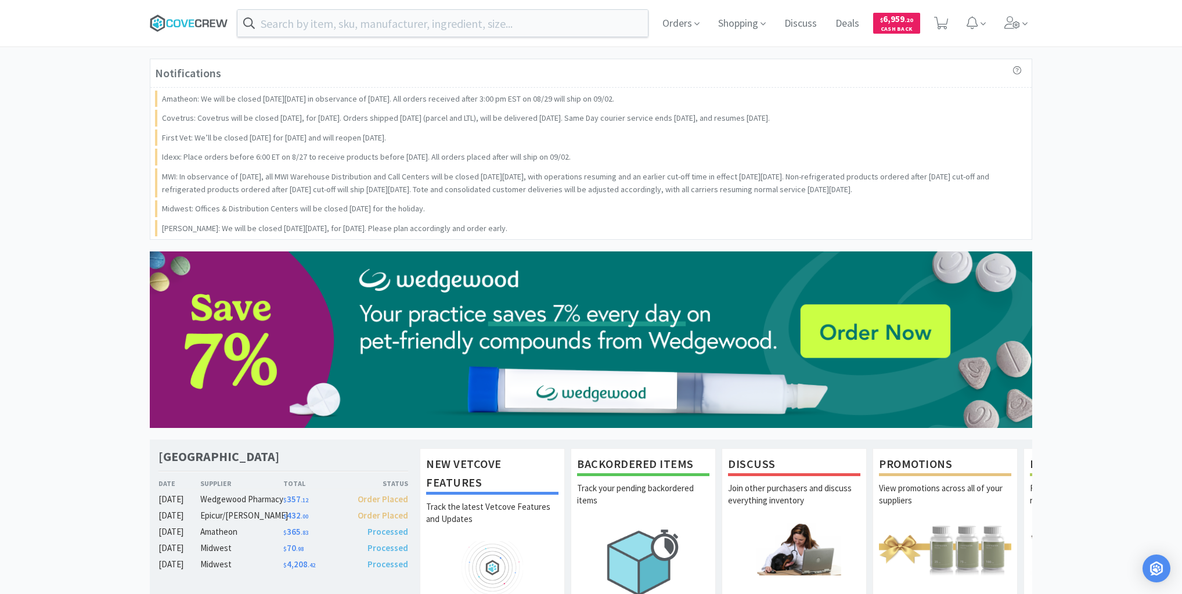
click at [181, 21] on icon at bounding box center [189, 23] width 78 height 17
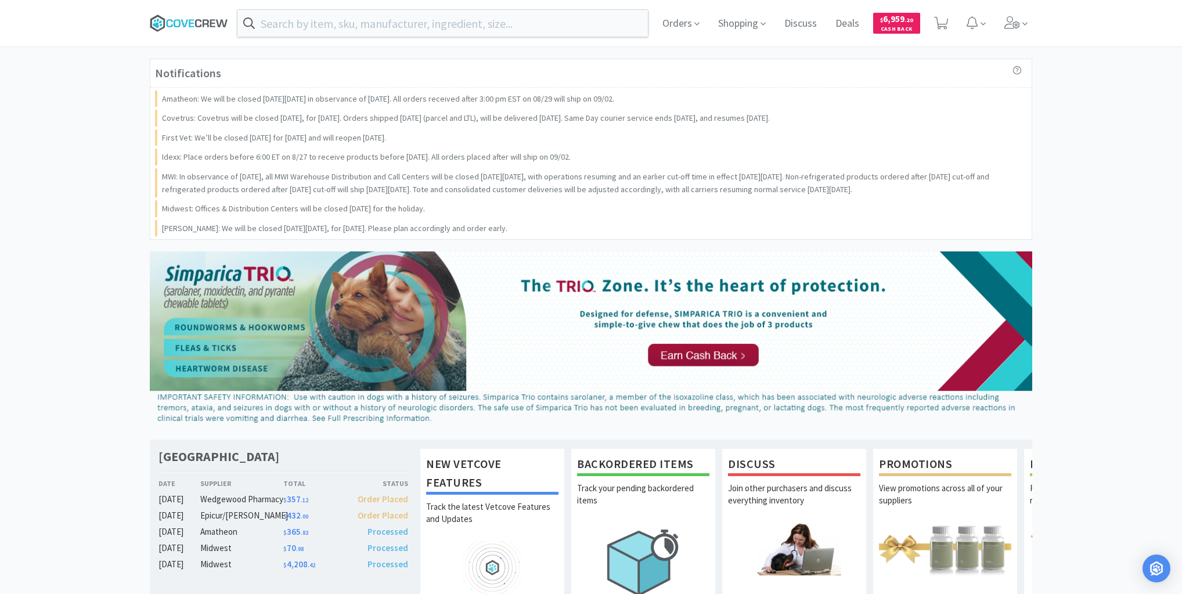
click at [200, 17] on icon at bounding box center [189, 23] width 78 height 17
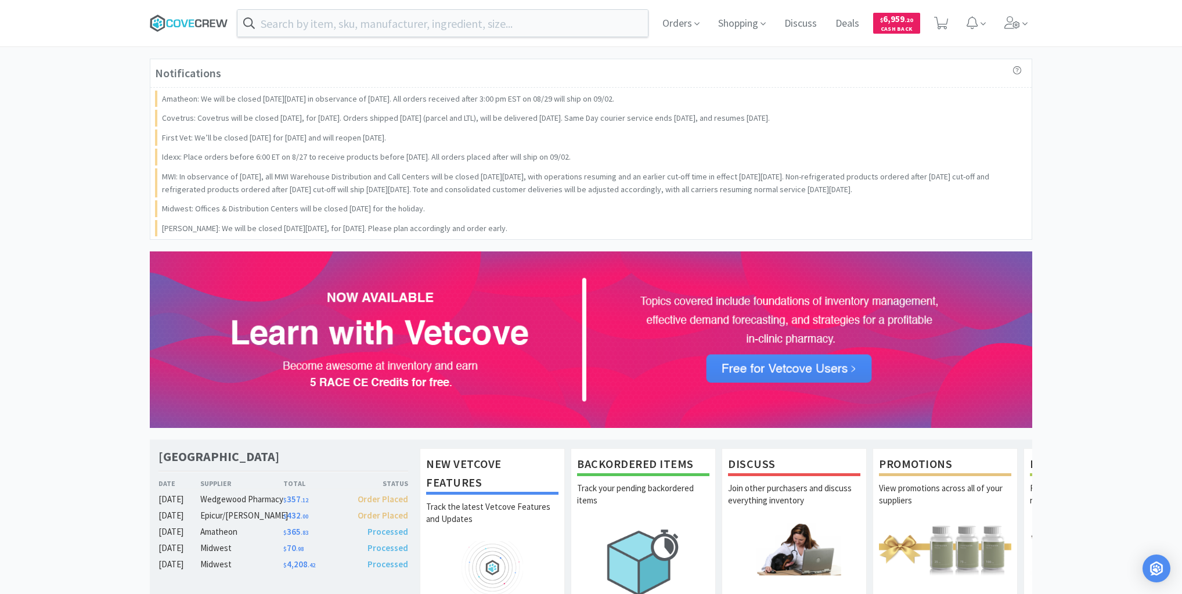
click at [174, 21] on icon at bounding box center [189, 23] width 78 height 17
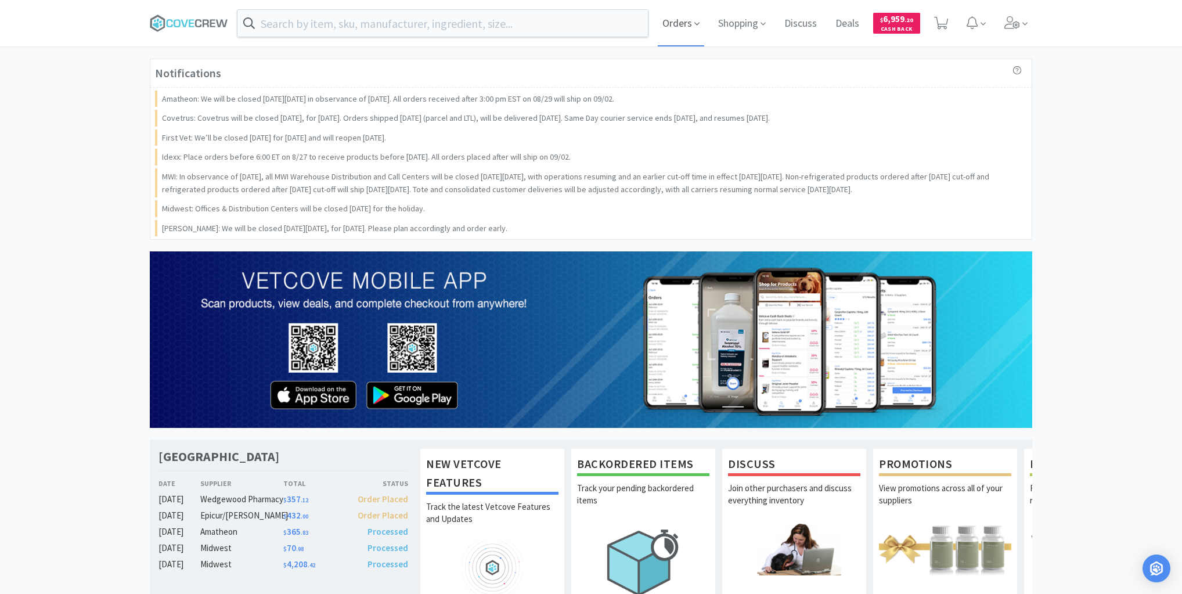
click at [679, 27] on span "Orders" at bounding box center [681, 23] width 46 height 46
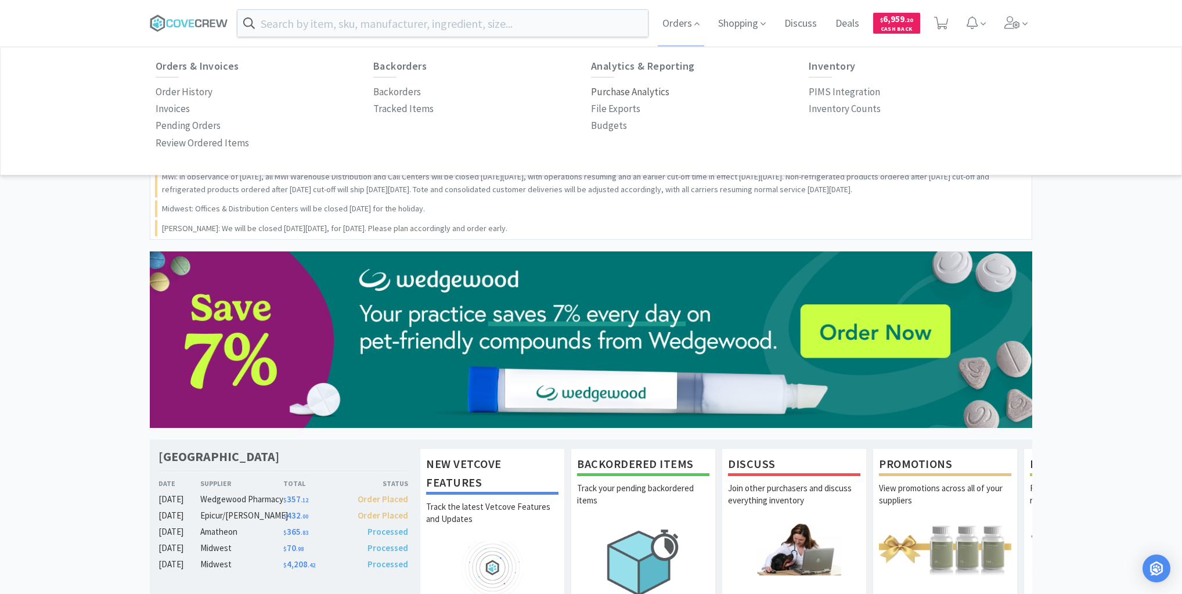
click at [620, 94] on p "Purchase Analytics" at bounding box center [630, 92] width 78 height 16
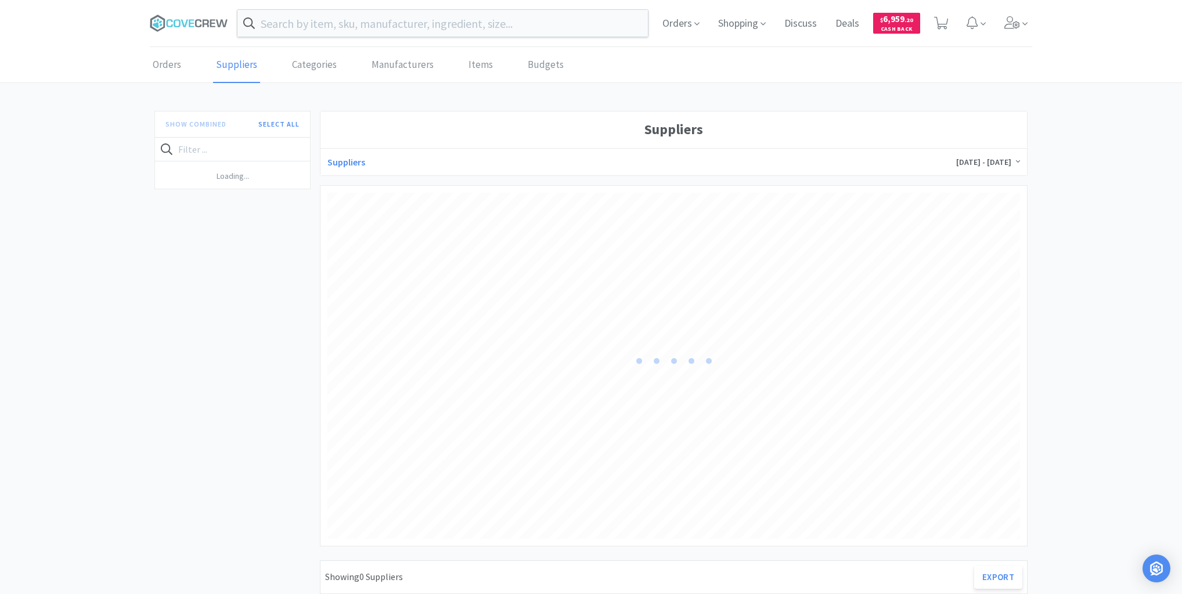
scroll to position [346, 692]
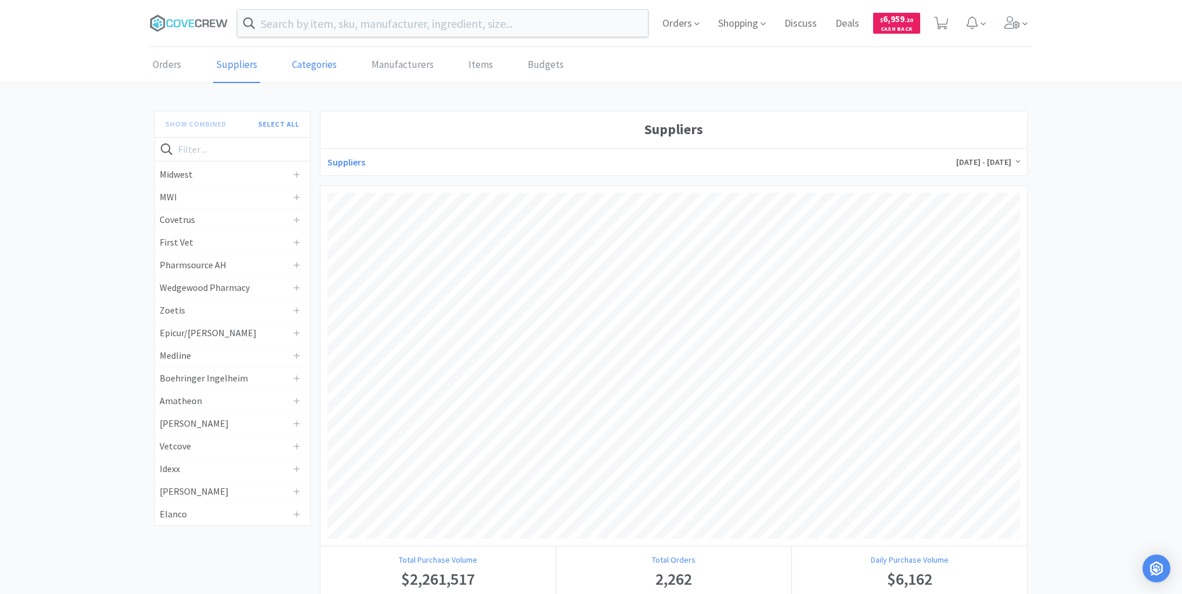
click at [318, 63] on link "Categories" at bounding box center [314, 65] width 50 height 35
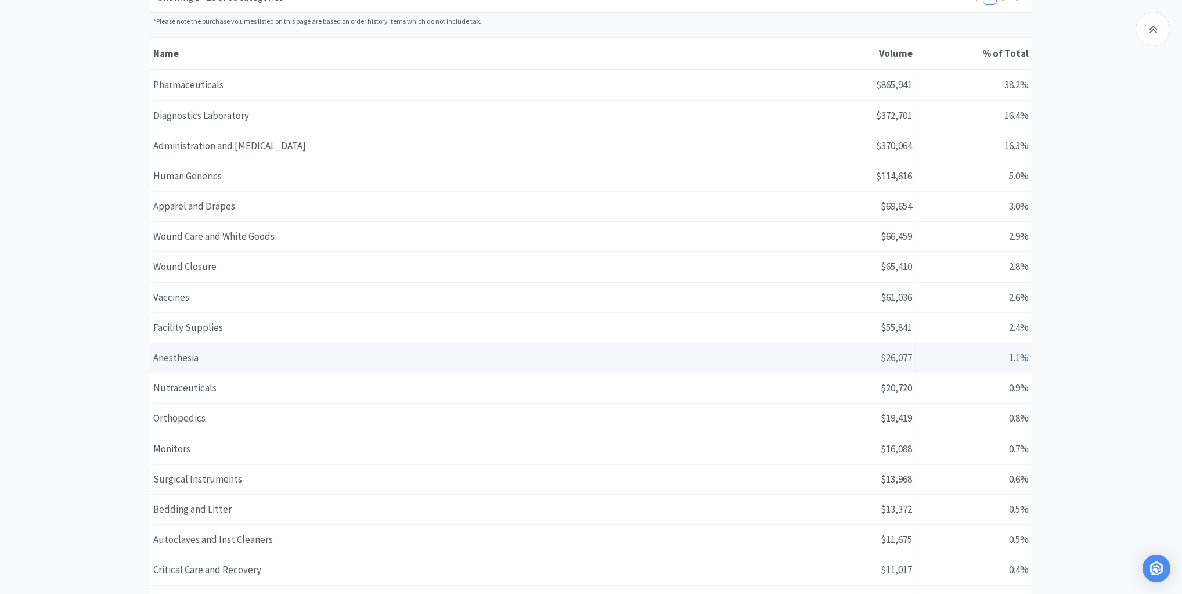
scroll to position [132, 0]
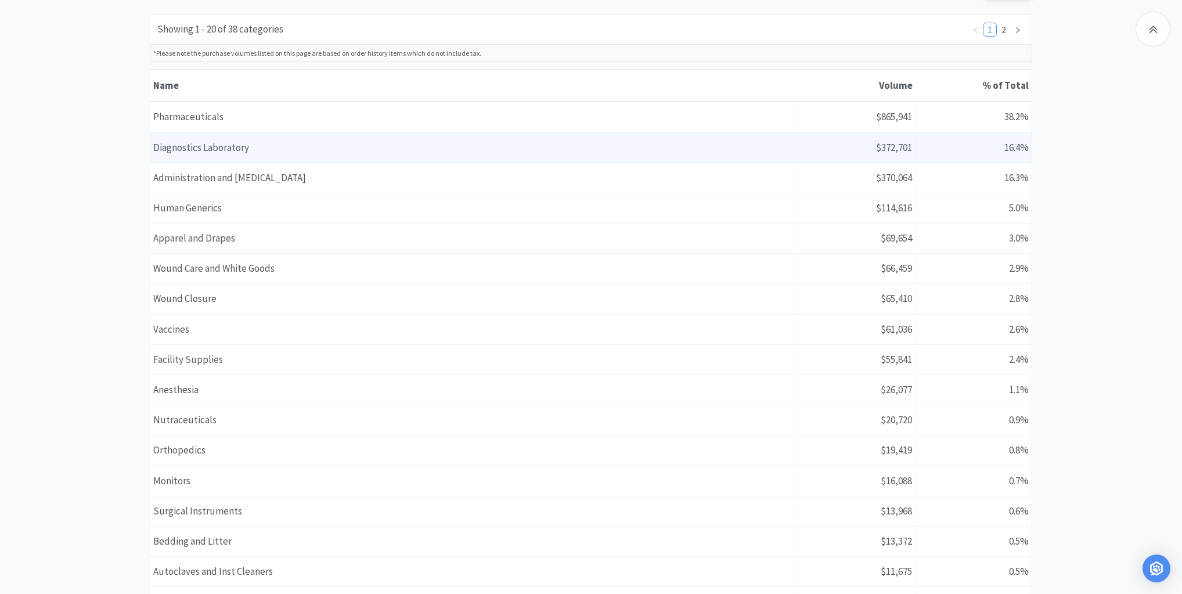
click at [210, 149] on div "Name Diagnostics Laboratory" at bounding box center [474, 148] width 649 height 30
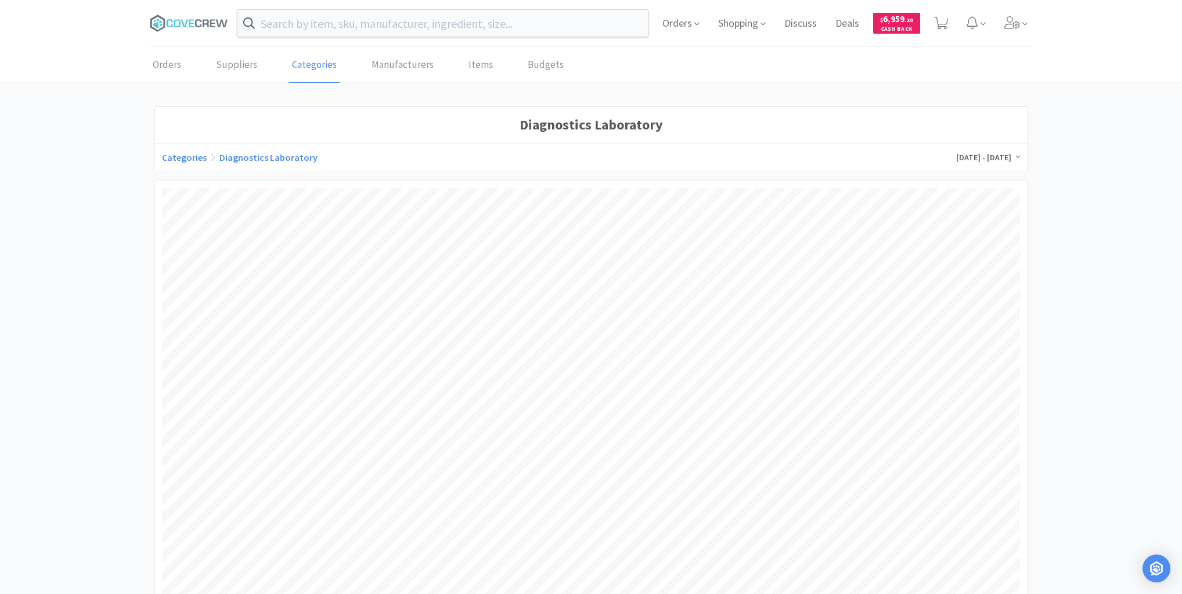
scroll to position [139, 0]
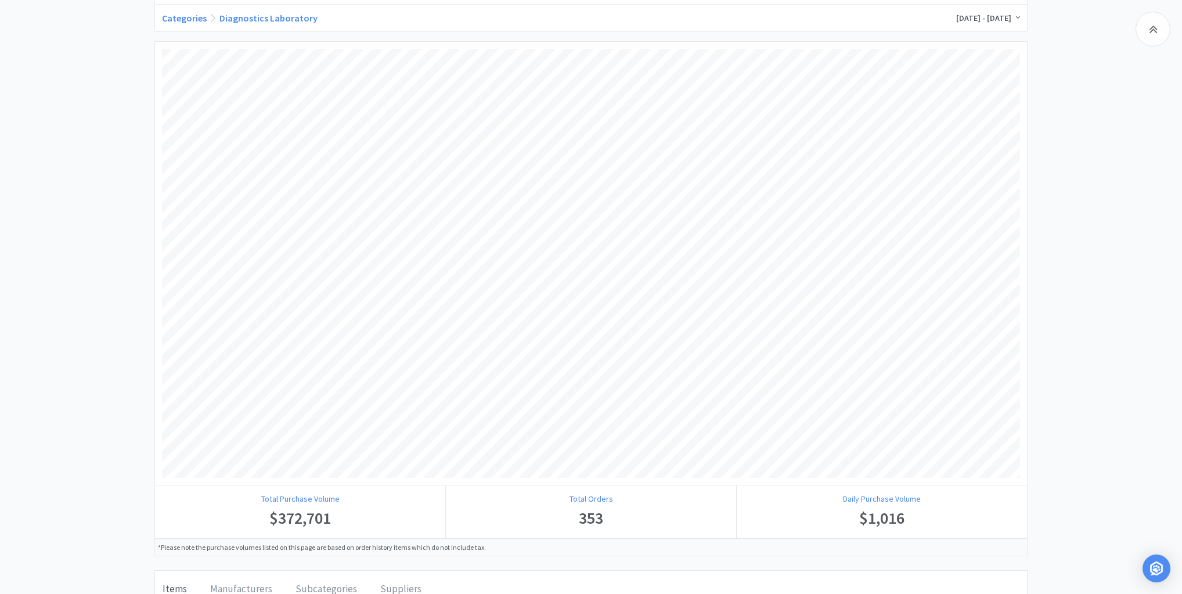
scroll to position [132, 0]
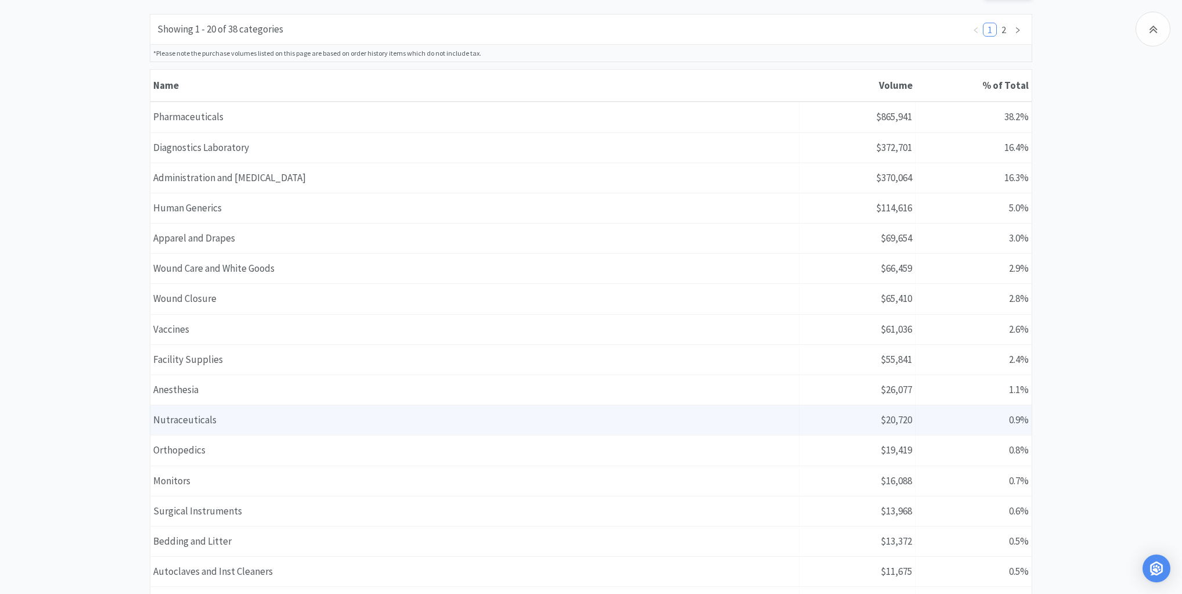
click at [186, 417] on div "Name Nutraceuticals" at bounding box center [474, 420] width 649 height 30
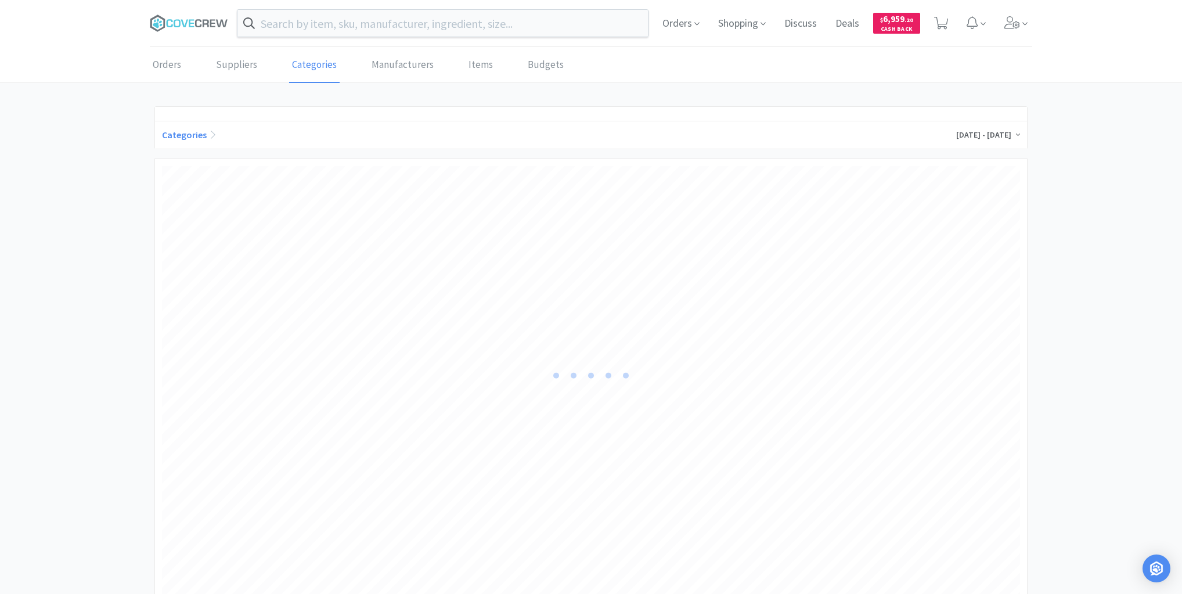
scroll to position [429, 858]
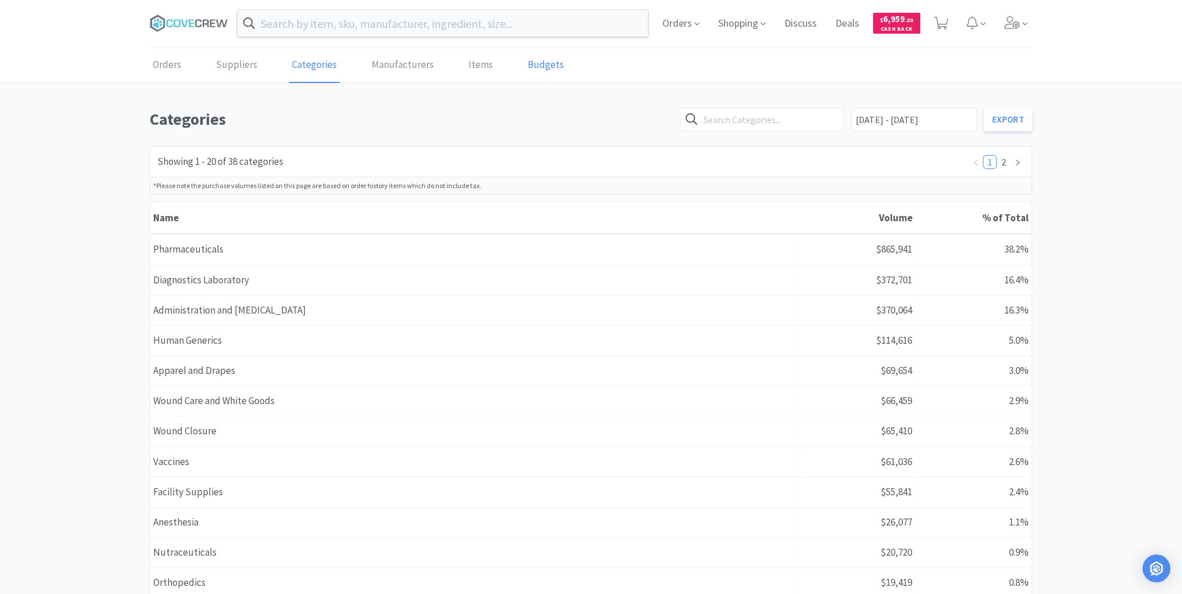
click at [533, 67] on link "Budgets" at bounding box center [546, 65] width 42 height 35
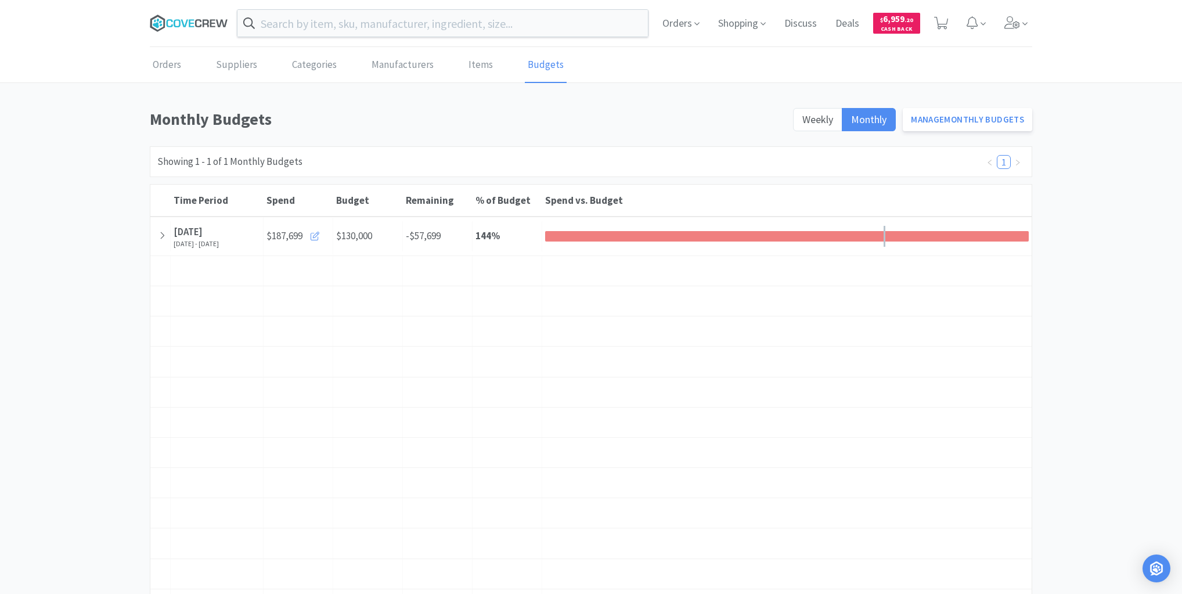
click at [195, 21] on icon at bounding box center [198, 23] width 6 height 8
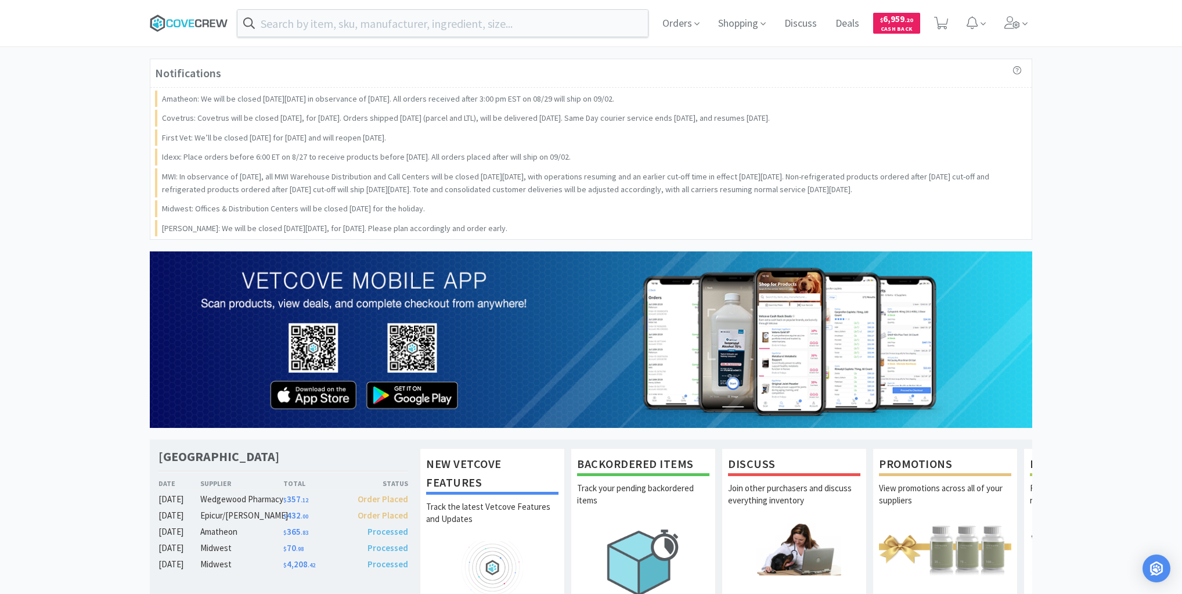
click at [179, 20] on icon at bounding box center [177, 23] width 7 height 8
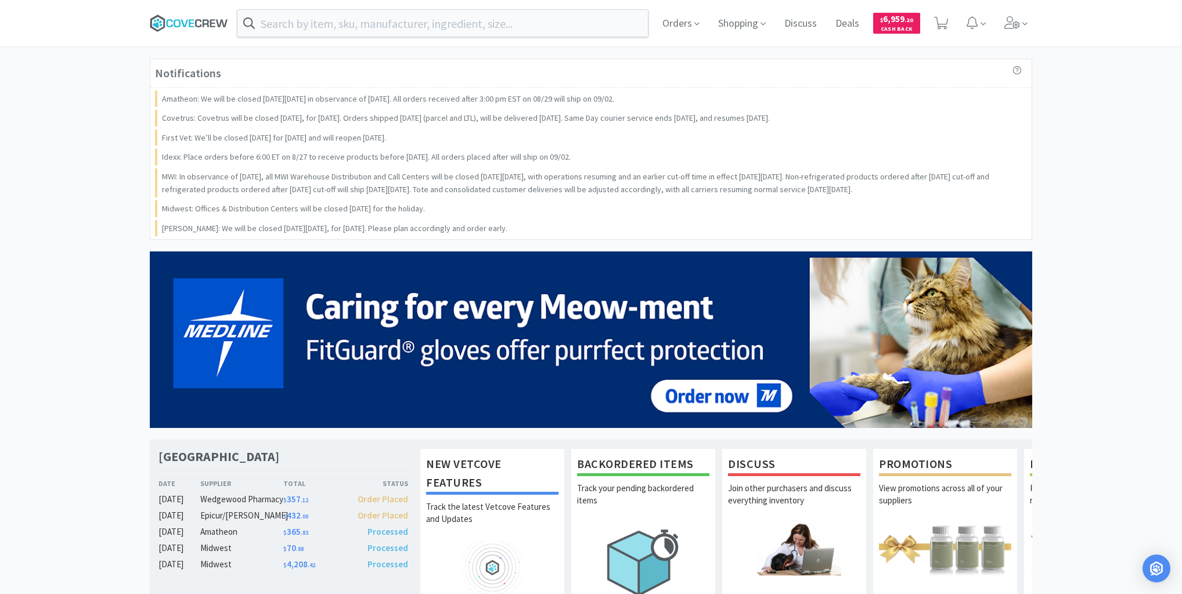
click at [181, 27] on icon at bounding box center [189, 23] width 78 height 17
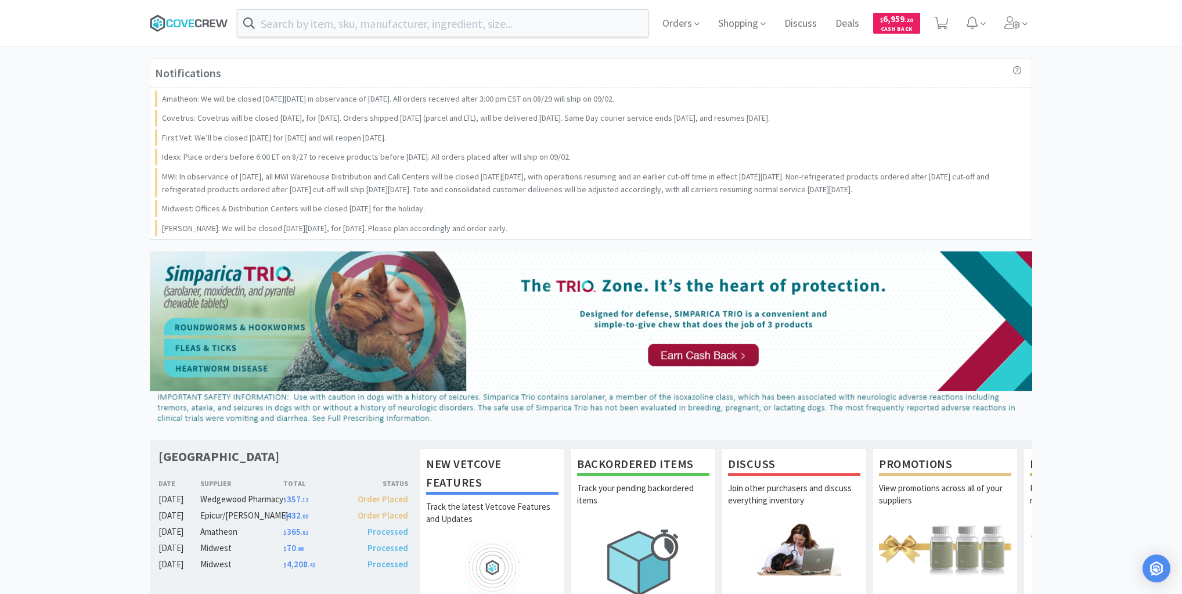
click at [202, 17] on icon at bounding box center [189, 23] width 78 height 17
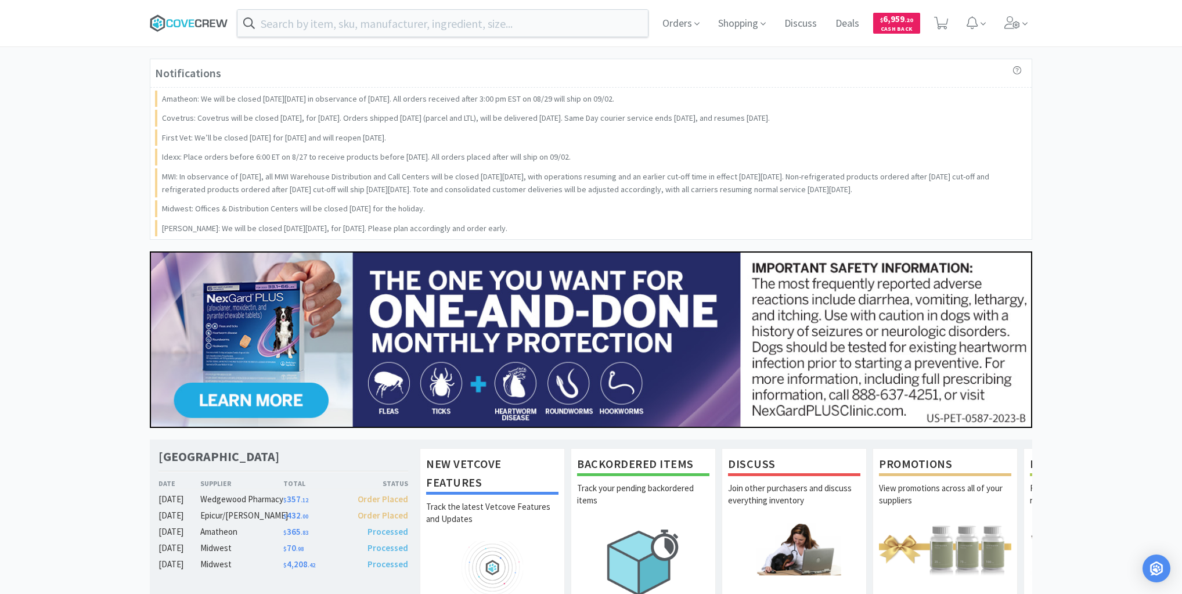
drag, startPoint x: 197, startPoint y: 23, endPoint x: 190, endPoint y: 21, distance: 6.8
click at [197, 23] on icon at bounding box center [189, 23] width 78 height 17
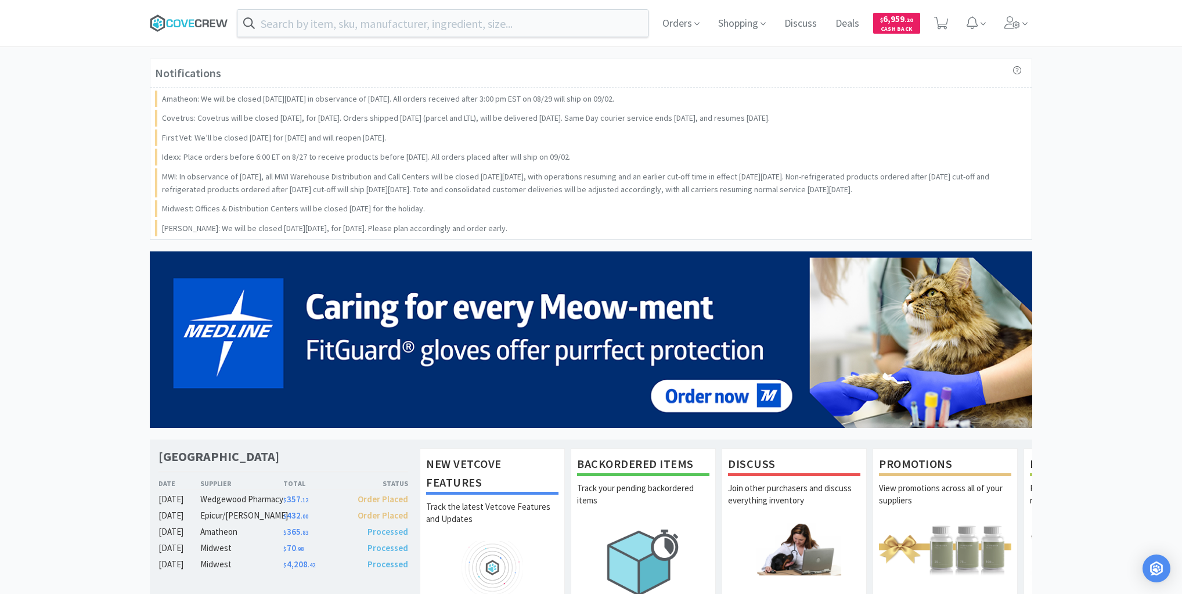
click at [197, 20] on icon at bounding box center [189, 23] width 78 height 17
